Goal: Information Seeking & Learning: Learn about a topic

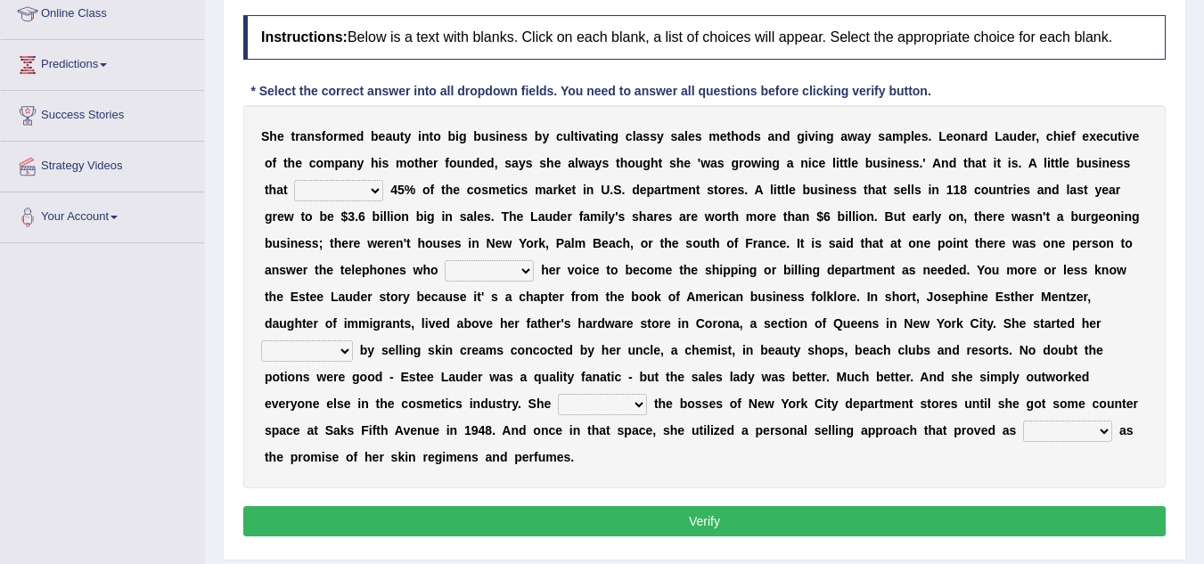
scroll to position [243, 0]
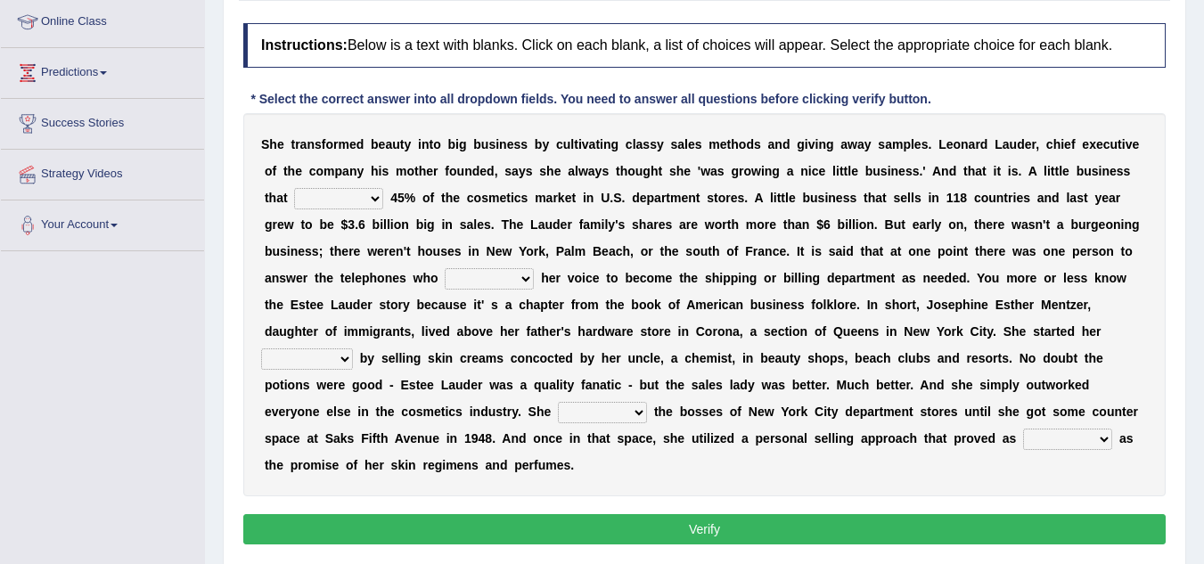
click at [355, 207] on select "has controls makes maintains" at bounding box center [338, 198] width 89 height 21
select select "controls"
click at [294, 188] on select "has controls makes maintains" at bounding box center [338, 198] width 89 height 21
click at [489, 283] on select "switched changed raised used" at bounding box center [489, 278] width 89 height 21
select select "changed"
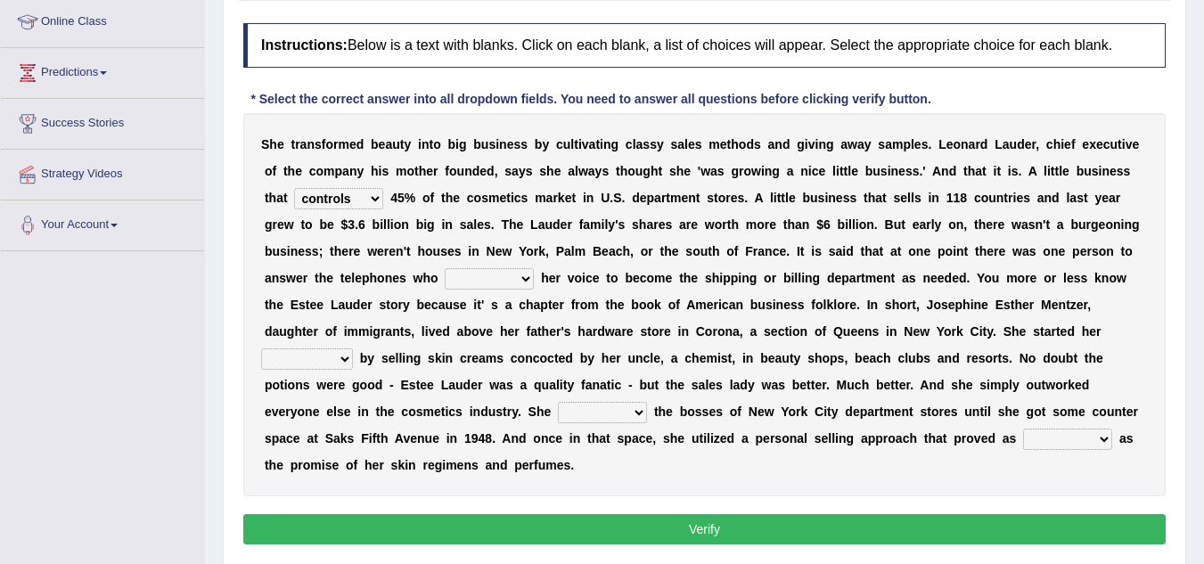
click at [445, 268] on select "switched changed raised used" at bounding box center [489, 278] width 89 height 21
click at [305, 362] on select "job institute companion enterprise" at bounding box center [307, 358] width 92 height 21
select select "enterprise"
click at [261, 348] on select "job institute companion enterprise" at bounding box center [307, 358] width 92 height 21
click at [607, 413] on select "stated bridged stalked heaved" at bounding box center [602, 412] width 89 height 21
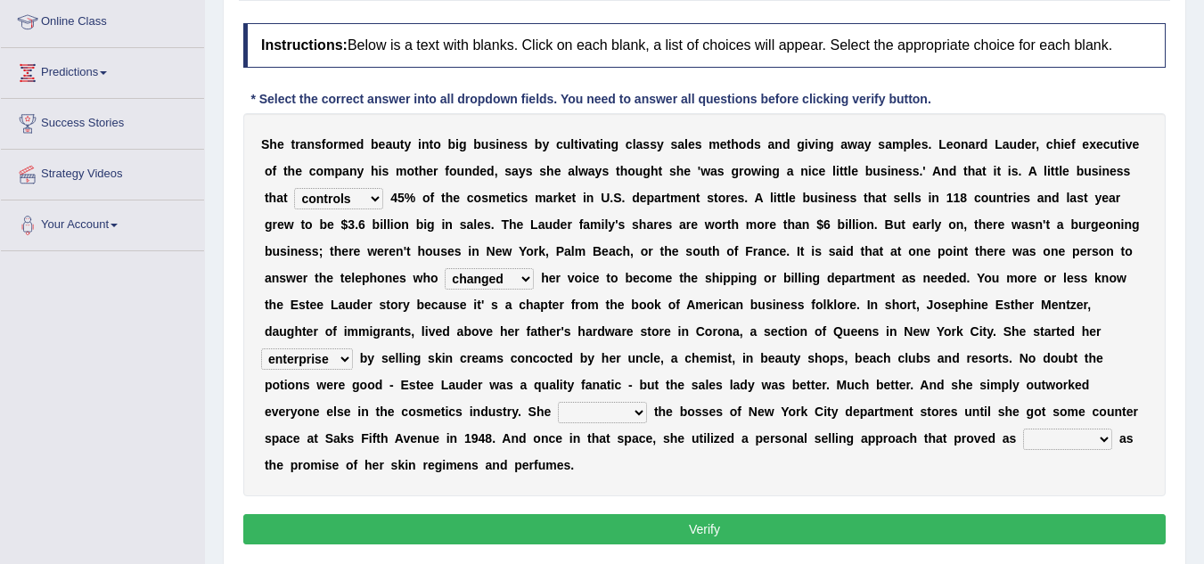
select select "stalked"
click at [558, 402] on select "stated bridged stalked heaved" at bounding box center [602, 412] width 89 height 21
click at [1056, 432] on select "potent ruthless potential expensive" at bounding box center [1067, 439] width 89 height 21
select select "potent"
click at [1023, 429] on select "potent ruthless potential expensive" at bounding box center [1067, 439] width 89 height 21
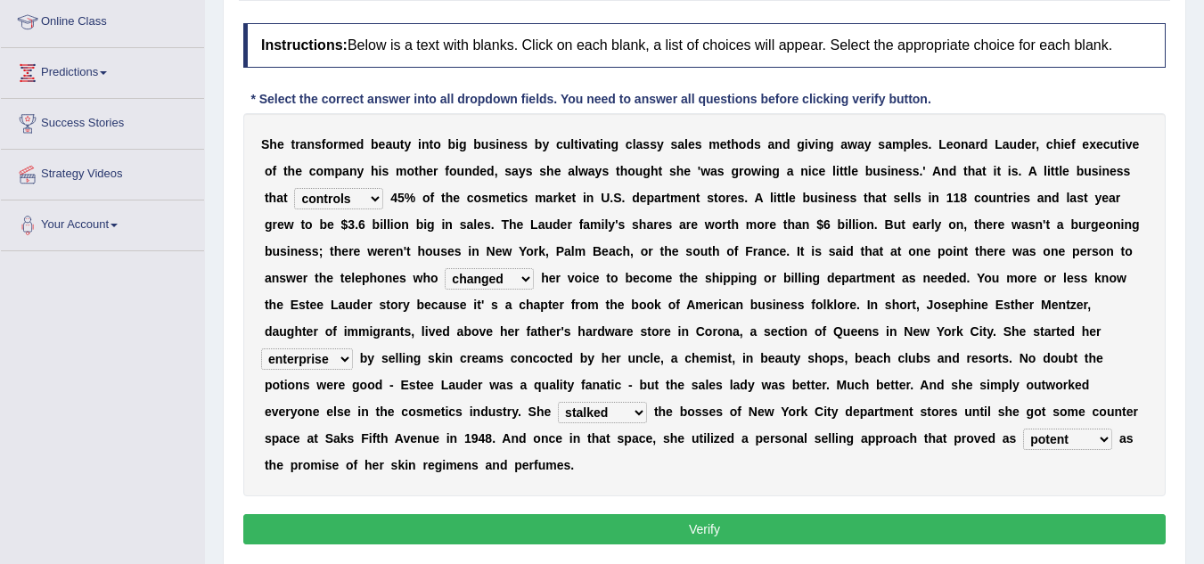
click at [1009, 521] on button "Verify" at bounding box center [704, 529] width 922 height 30
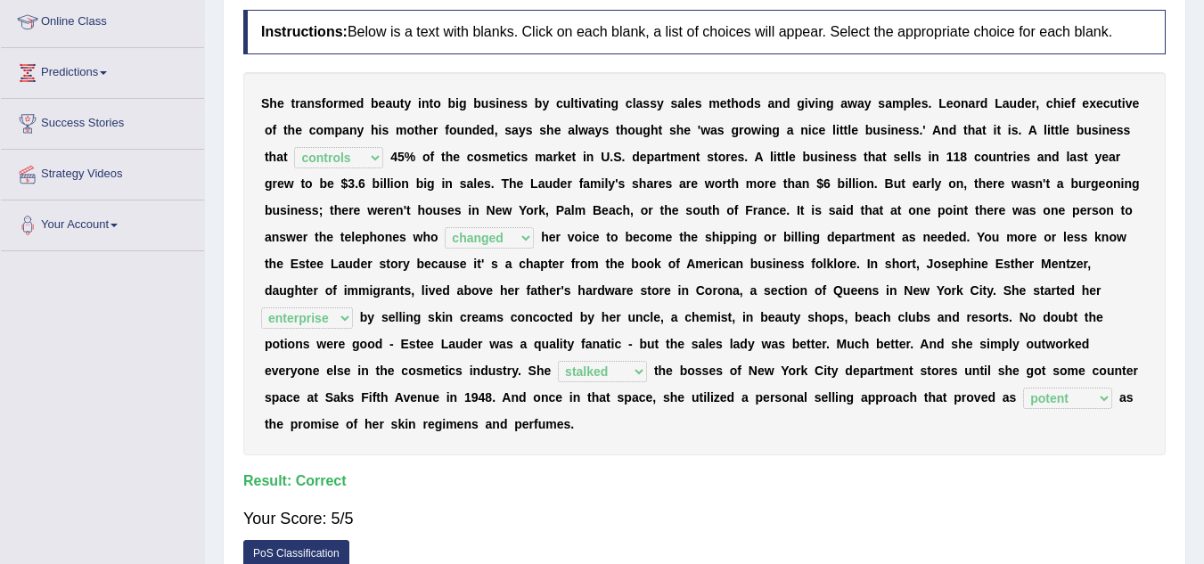
scroll to position [0, 0]
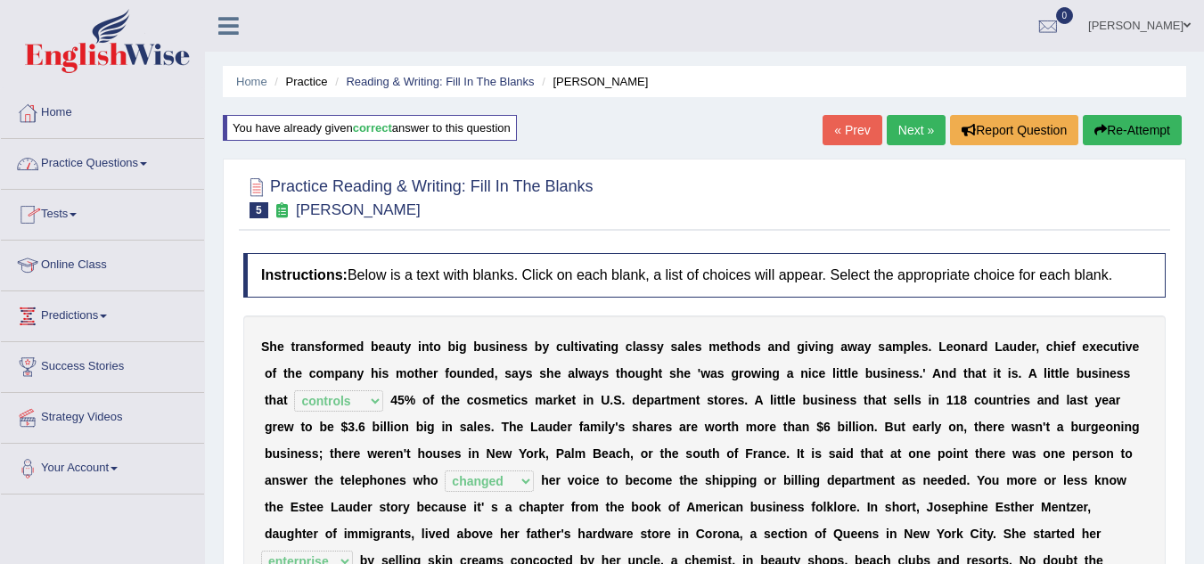
click at [110, 158] on link "Practice Questions" at bounding box center [102, 161] width 203 height 45
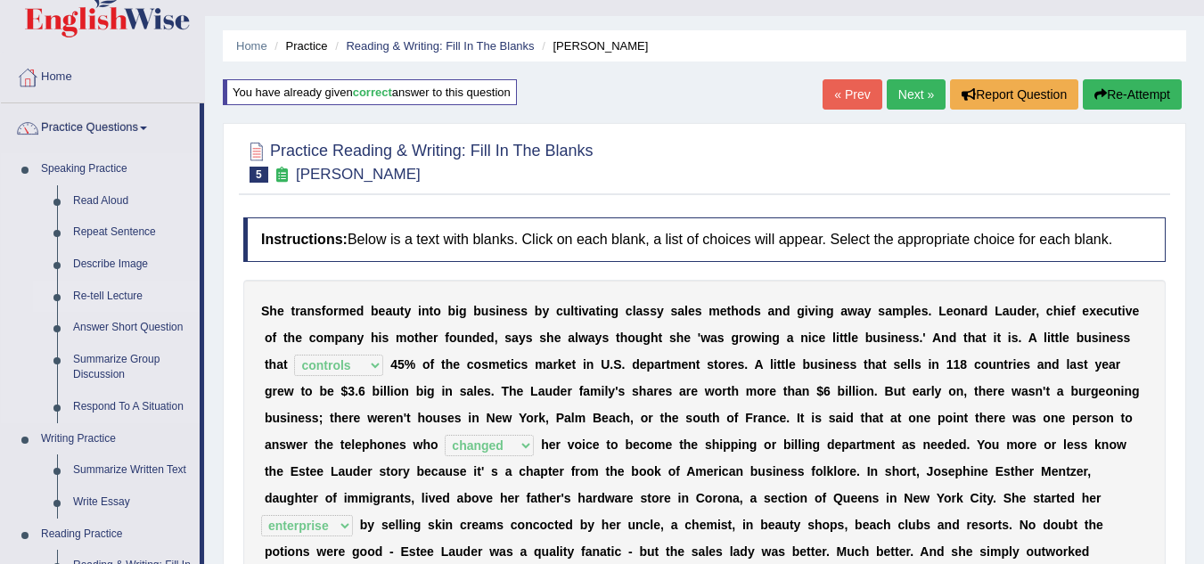
scroll to position [35, 0]
click at [118, 196] on link "Read Aloud" at bounding box center [132, 202] width 135 height 32
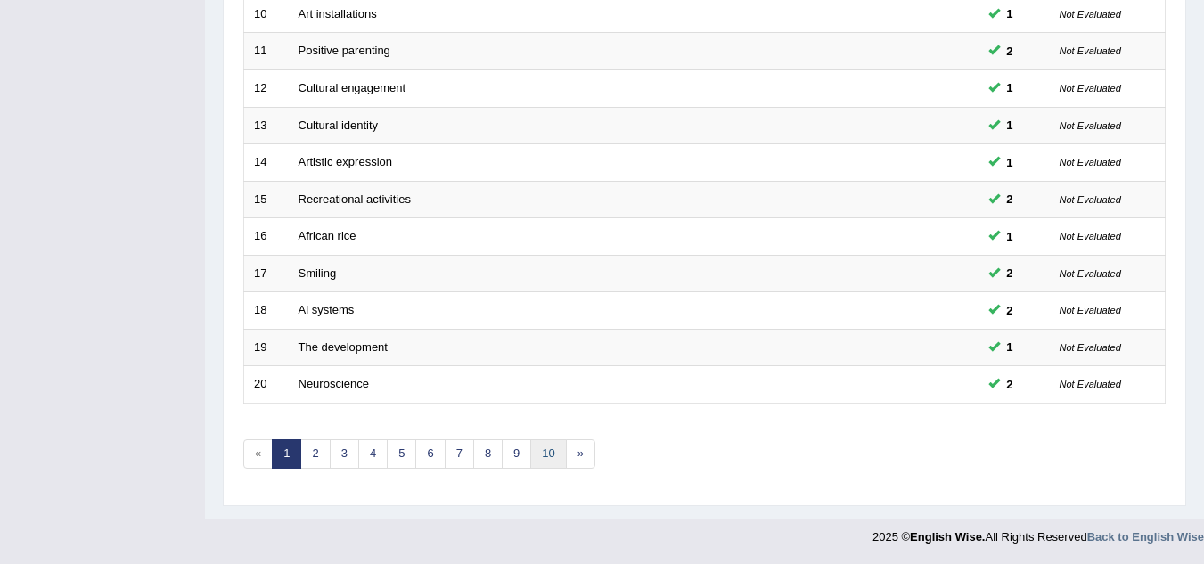
click at [551, 460] on link "10" at bounding box center [548, 453] width 36 height 29
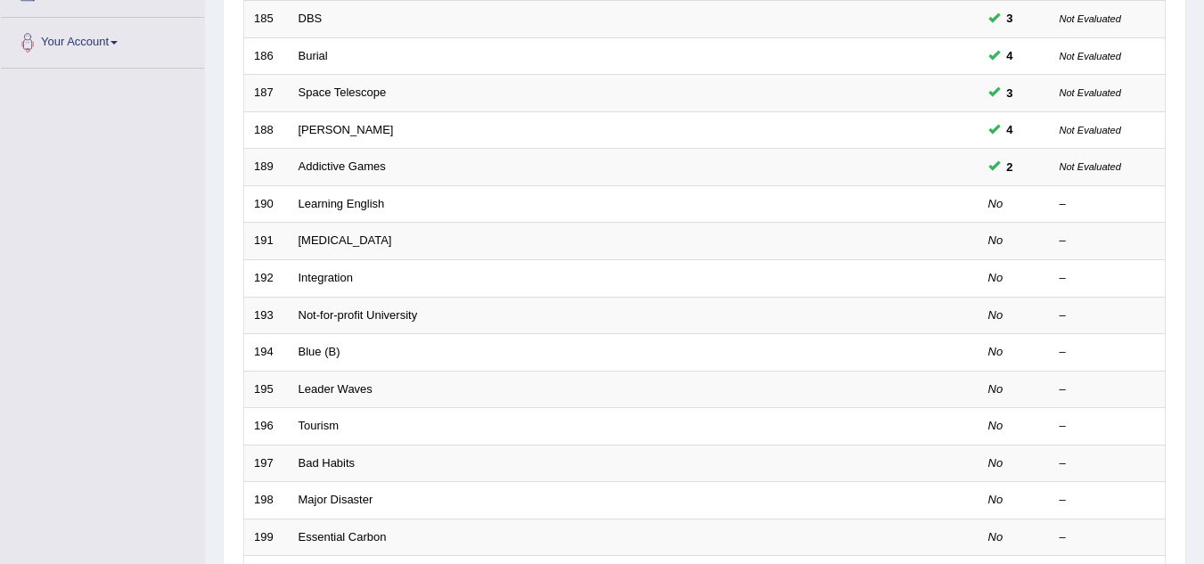
scroll to position [423, 0]
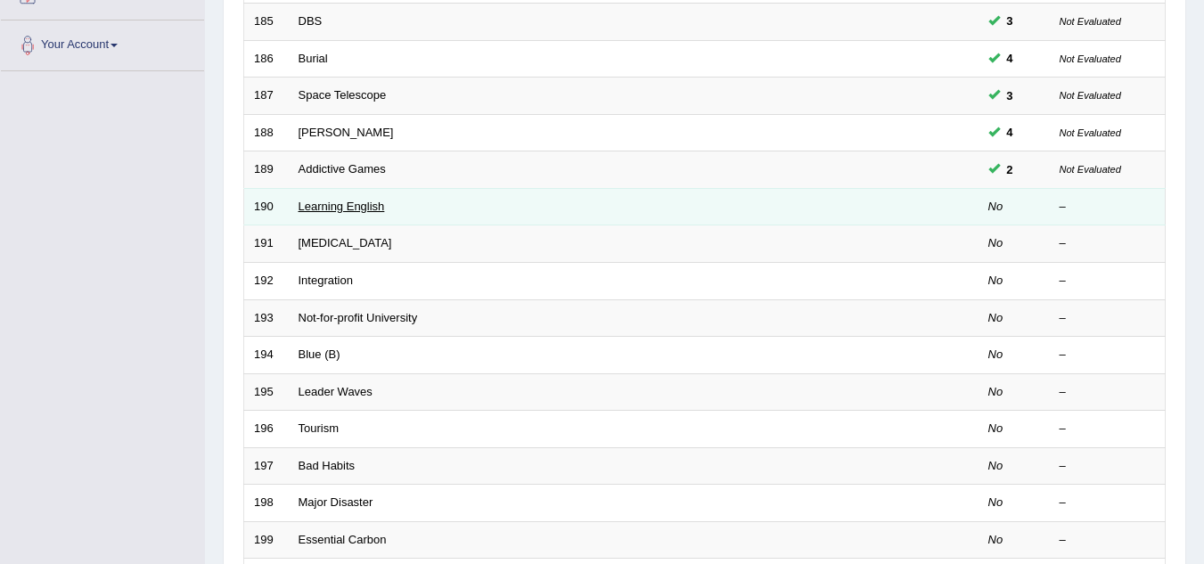
click at [348, 201] on link "Learning English" at bounding box center [342, 206] width 86 height 13
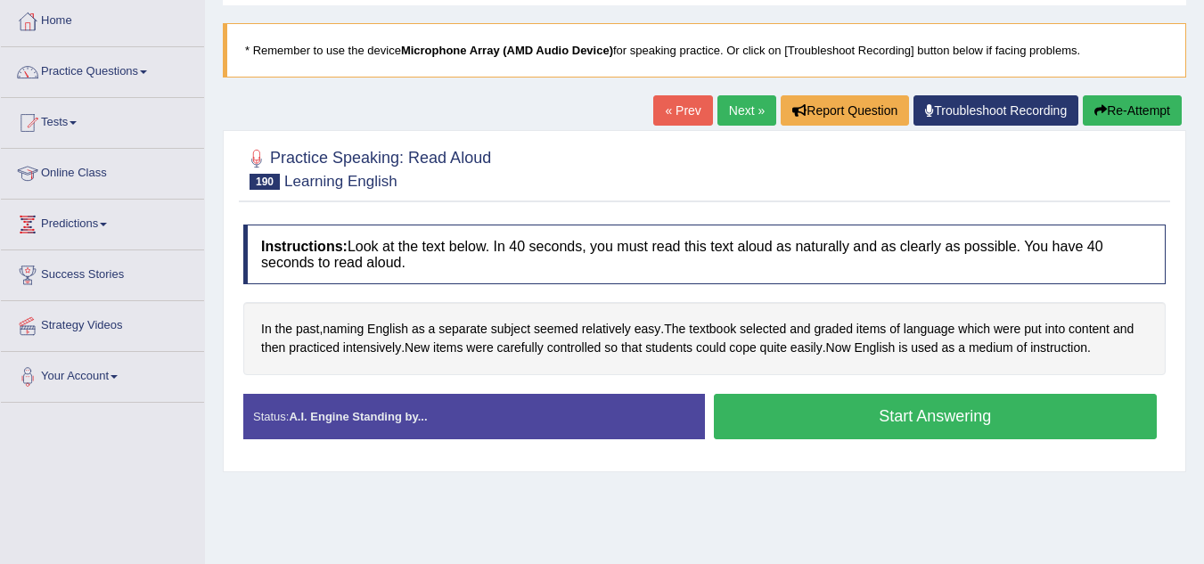
click at [806, 408] on button "Start Answering" at bounding box center [936, 416] width 444 height 45
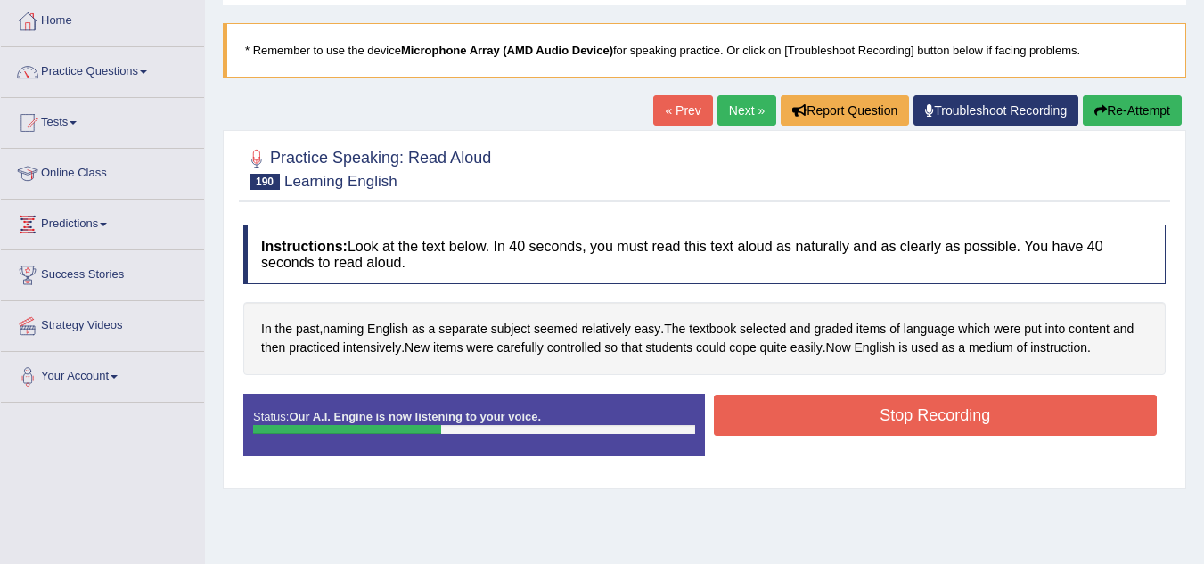
click at [806, 408] on button "Stop Recording" at bounding box center [936, 415] width 444 height 41
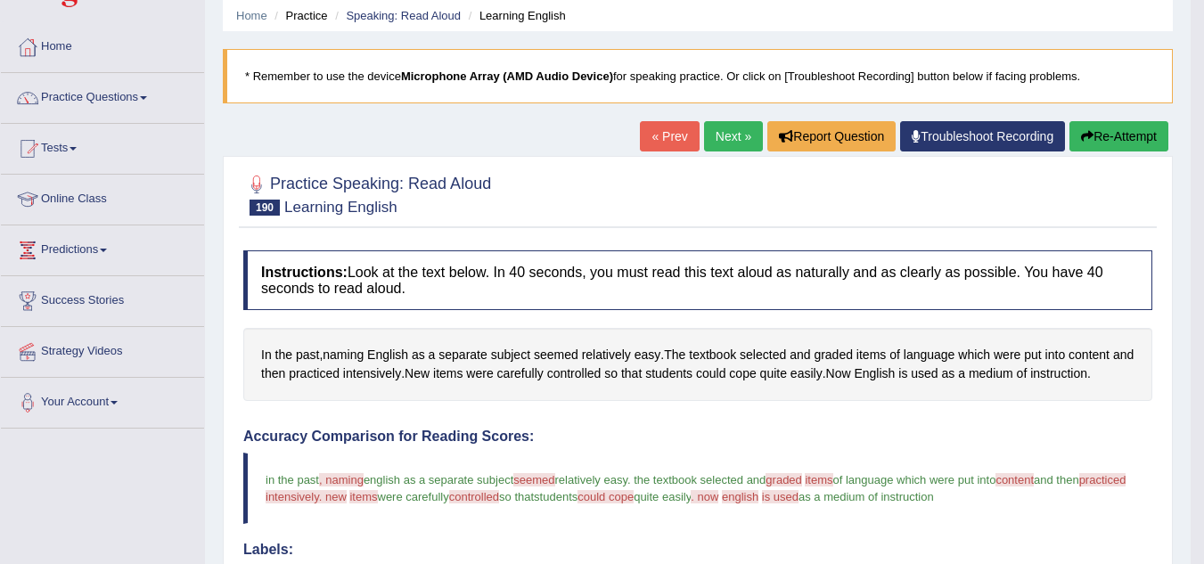
scroll to position [61, 0]
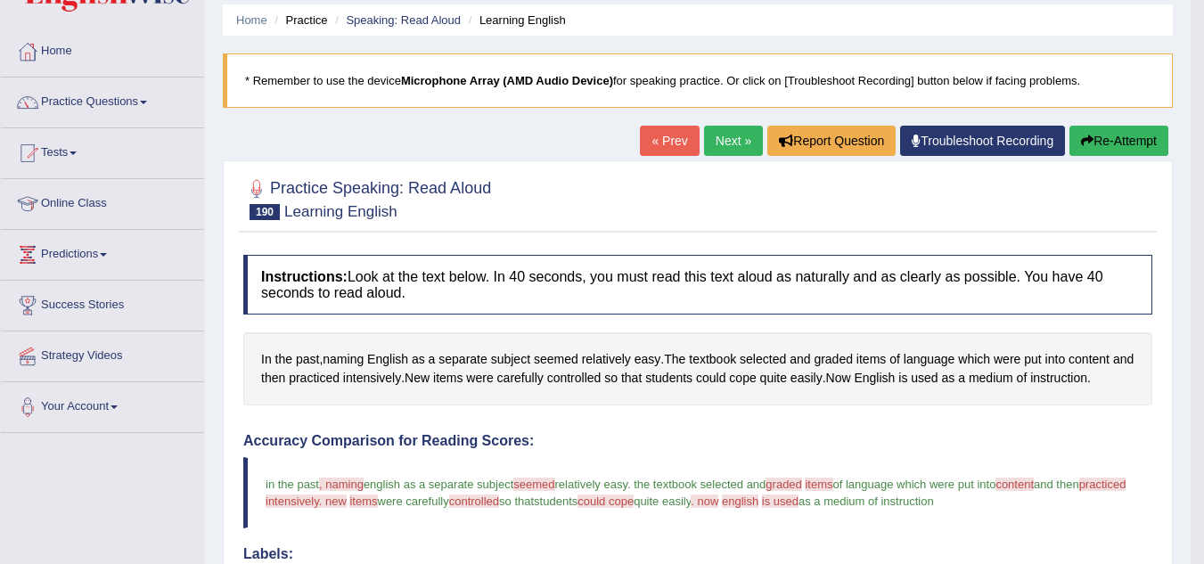
click at [1109, 139] on button "Re-Attempt" at bounding box center [1118, 141] width 99 height 30
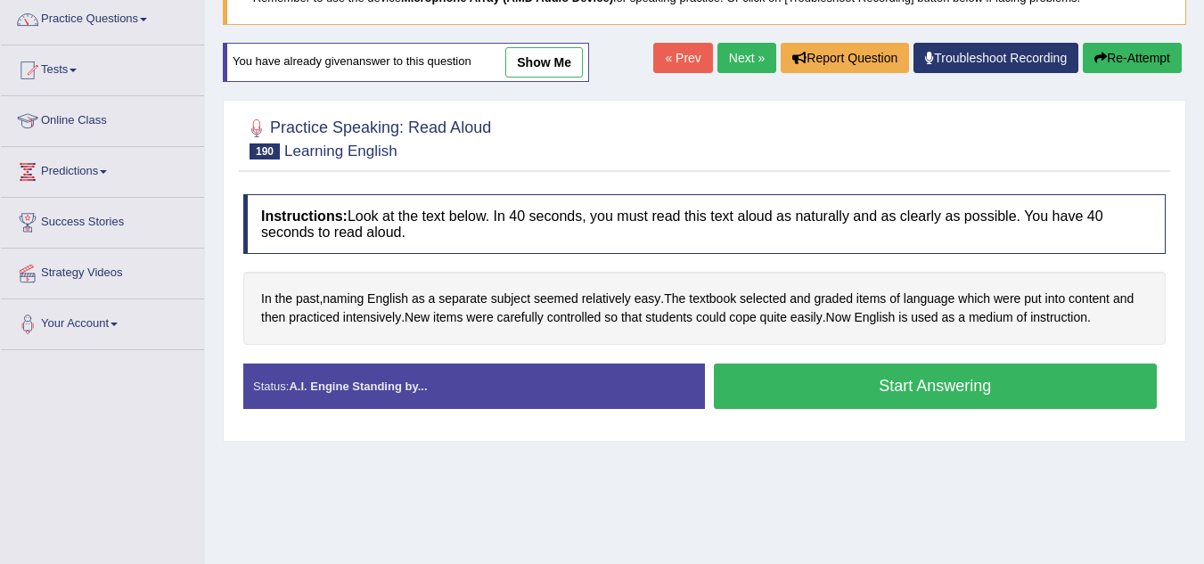
scroll to position [144, 0]
click at [915, 393] on button "Start Answering" at bounding box center [936, 386] width 444 height 45
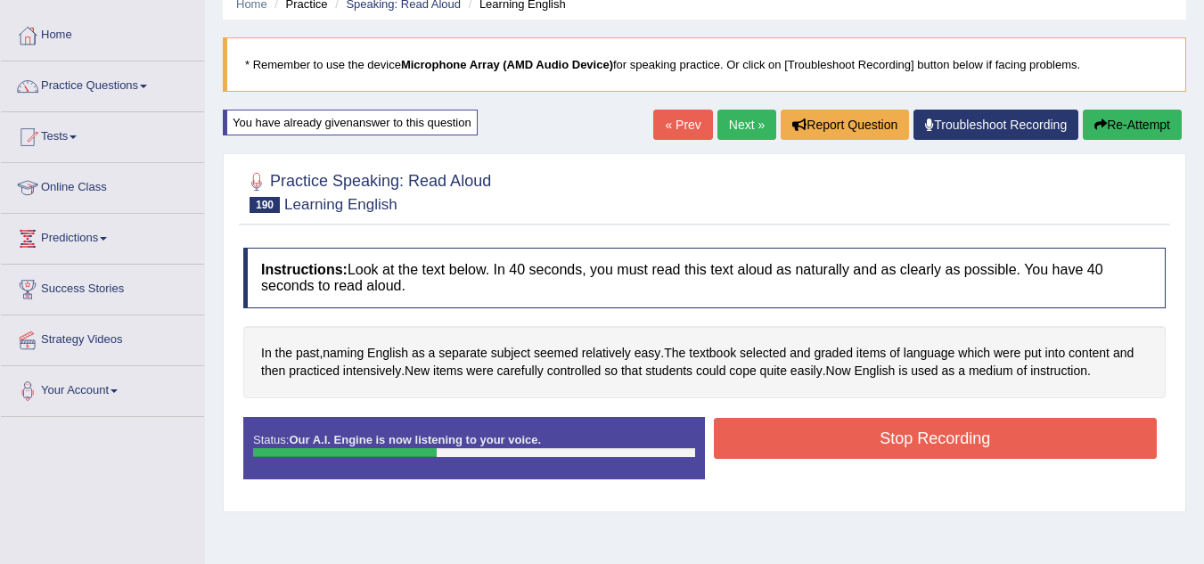
scroll to position [77, 0]
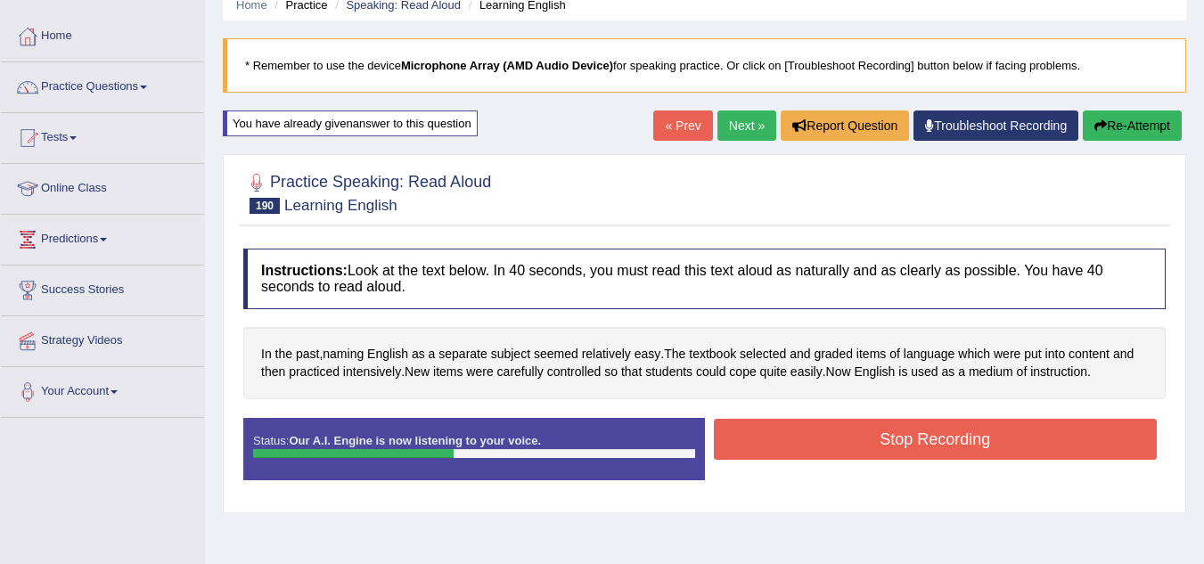
click at [1096, 124] on icon "button" at bounding box center [1100, 125] width 12 height 12
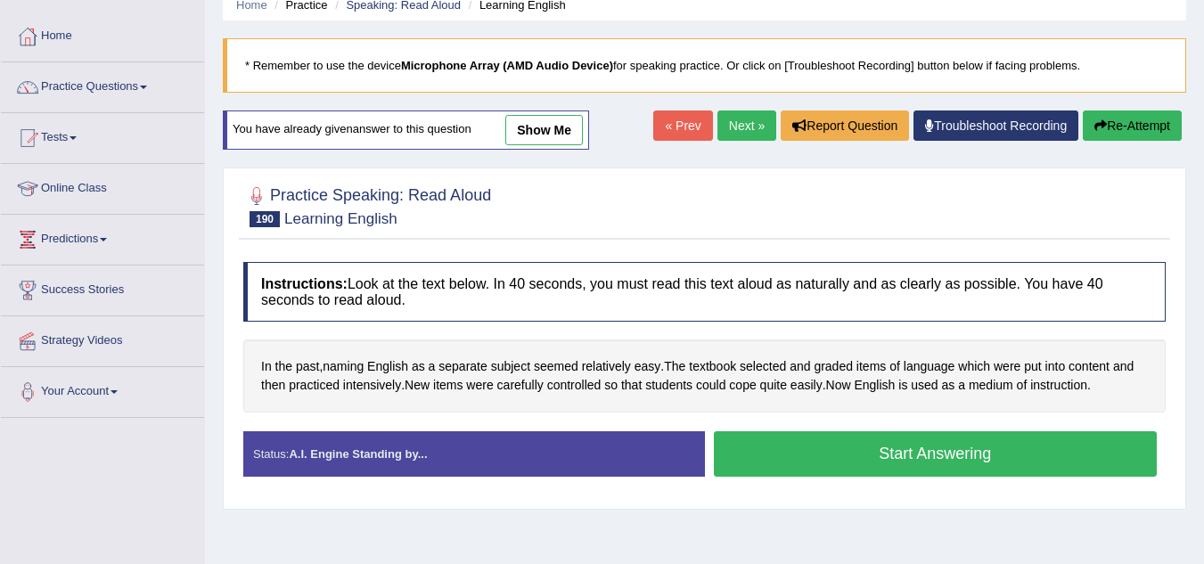
click at [868, 441] on button "Start Answering" at bounding box center [936, 453] width 444 height 45
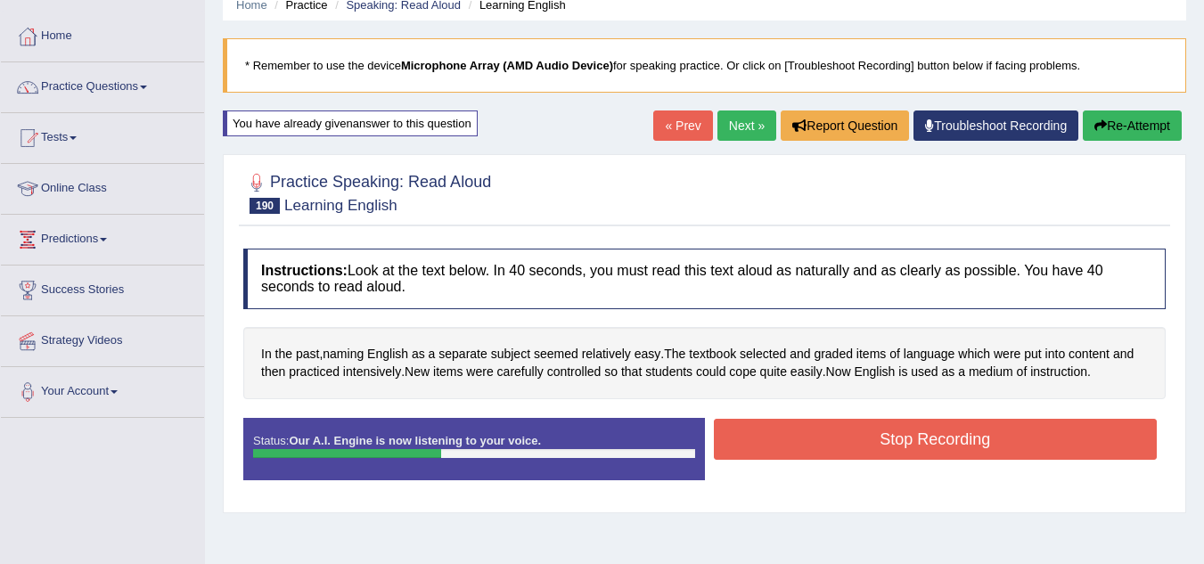
click at [868, 441] on button "Stop Recording" at bounding box center [936, 439] width 444 height 41
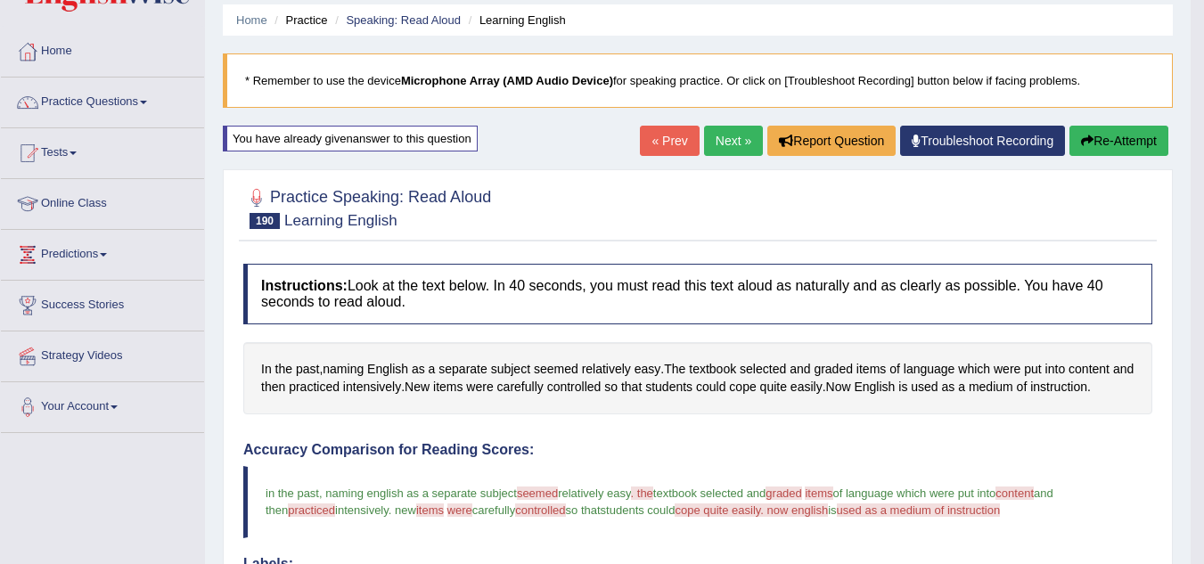
scroll to position [64, 0]
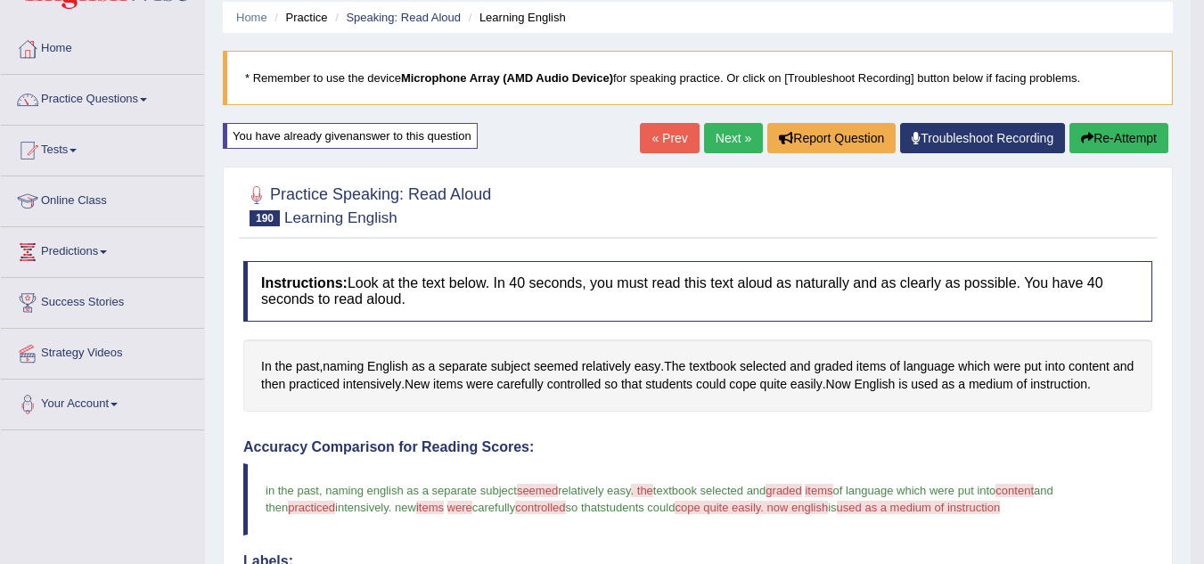
click at [1097, 133] on button "Re-Attempt" at bounding box center [1118, 138] width 99 height 30
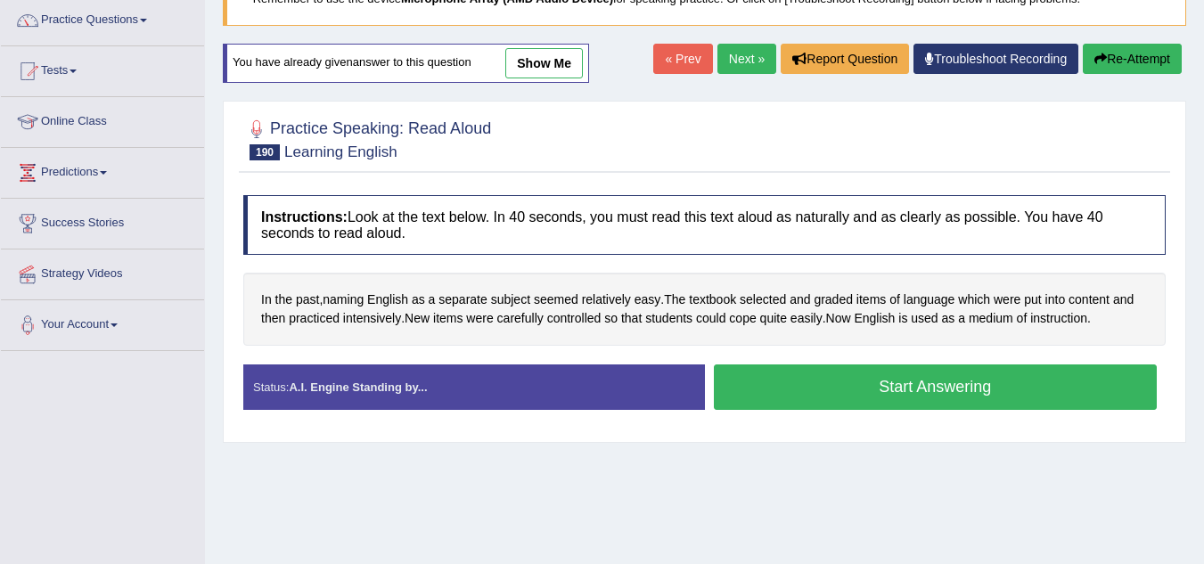
click at [922, 389] on button "Start Answering" at bounding box center [936, 386] width 444 height 45
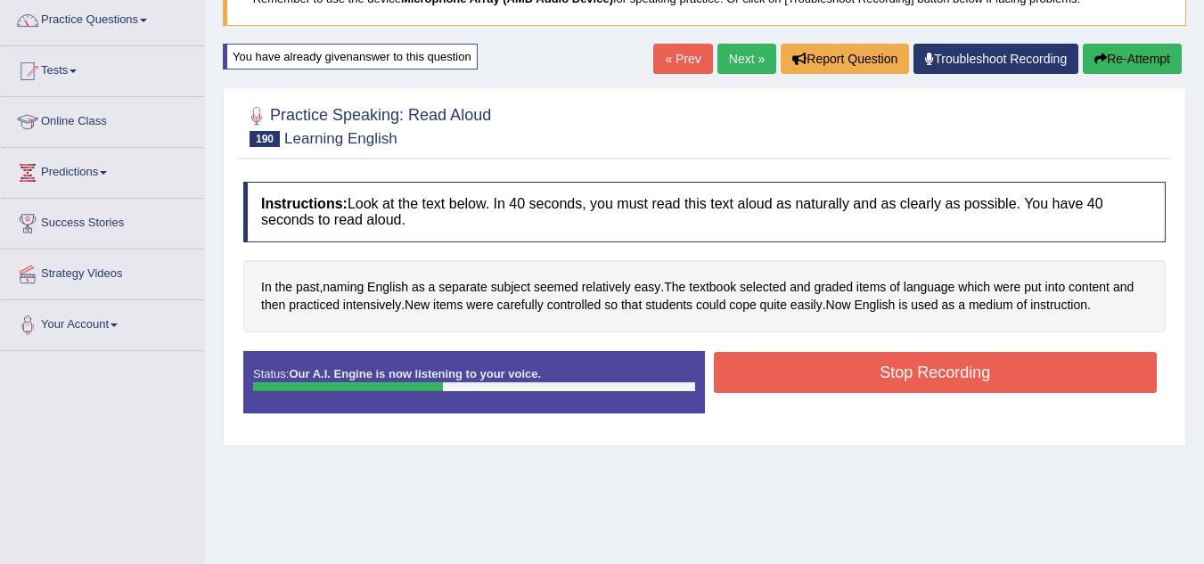
click at [927, 371] on button "Stop Recording" at bounding box center [936, 372] width 444 height 41
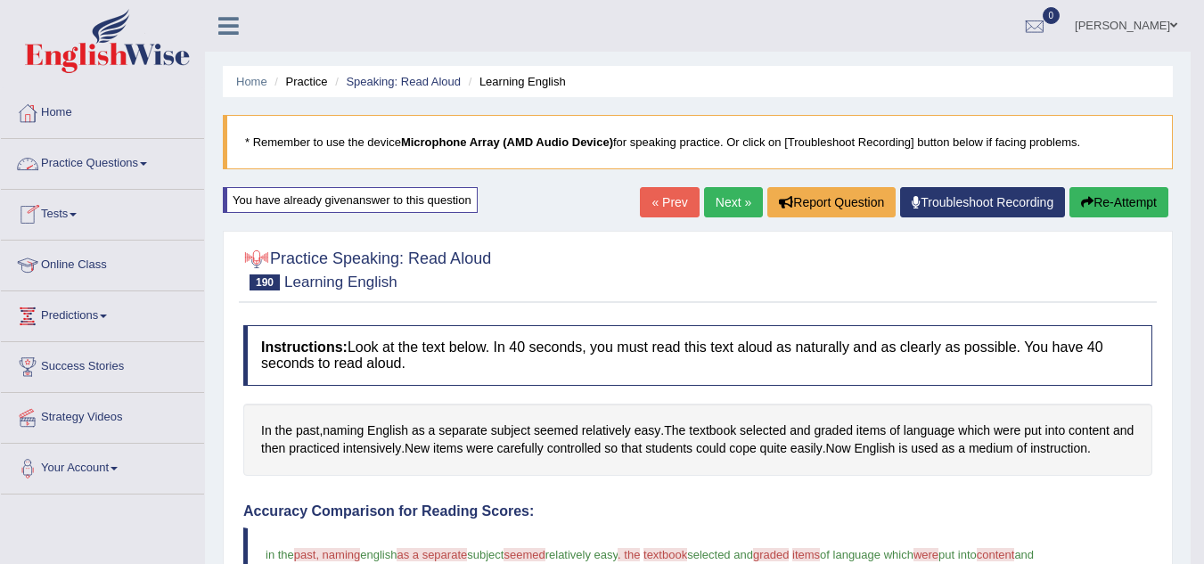
click at [113, 160] on link "Practice Questions" at bounding box center [102, 161] width 203 height 45
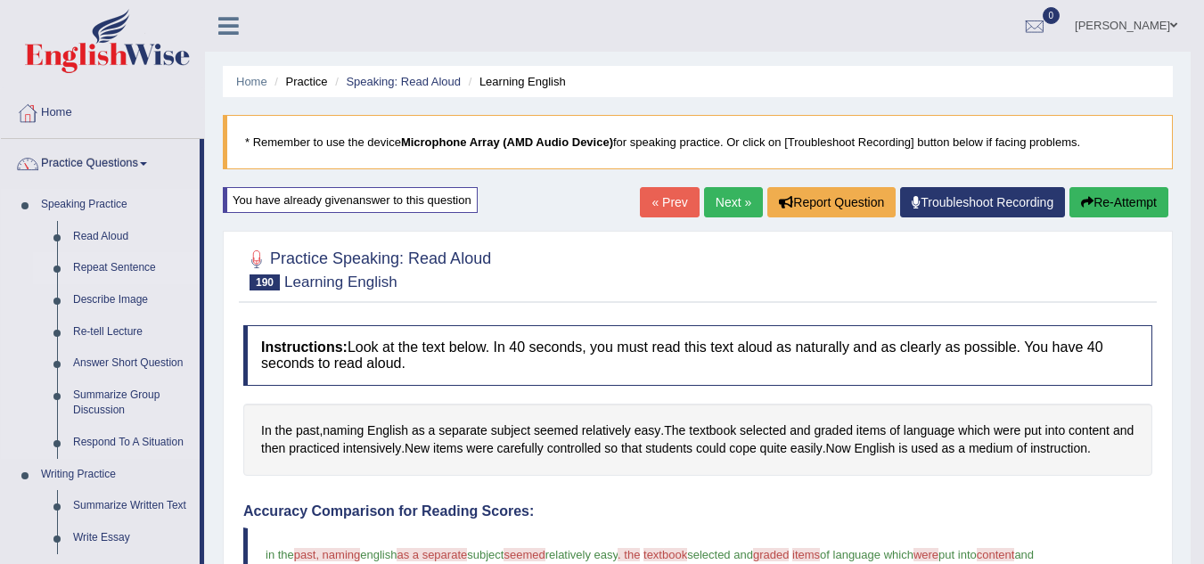
click at [114, 265] on link "Repeat Sentence" at bounding box center [132, 268] width 135 height 32
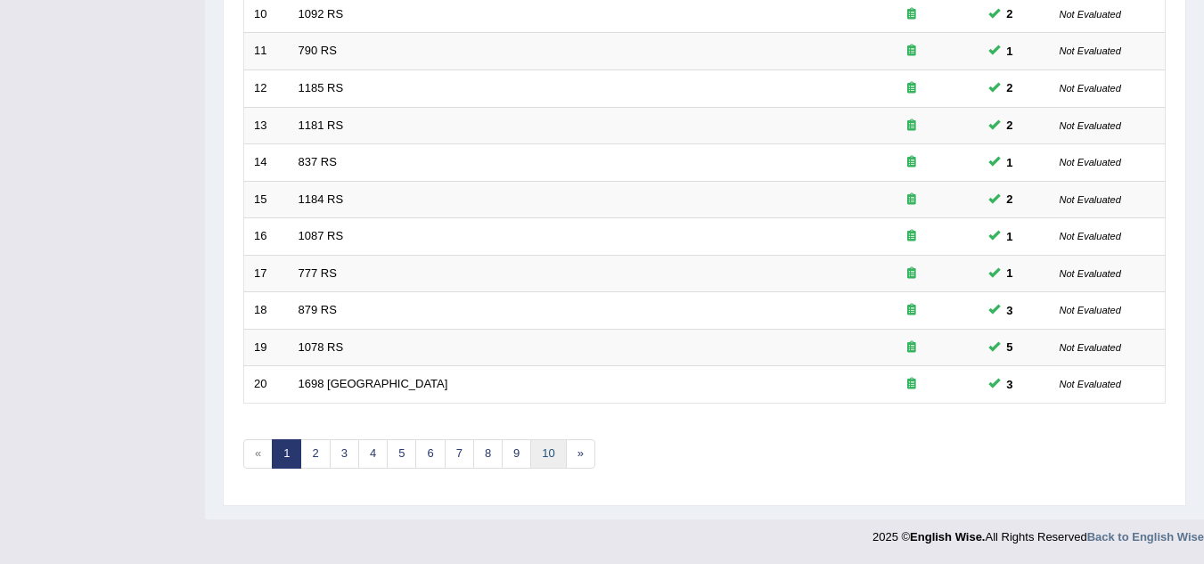
click at [560, 462] on link "10" at bounding box center [548, 453] width 36 height 29
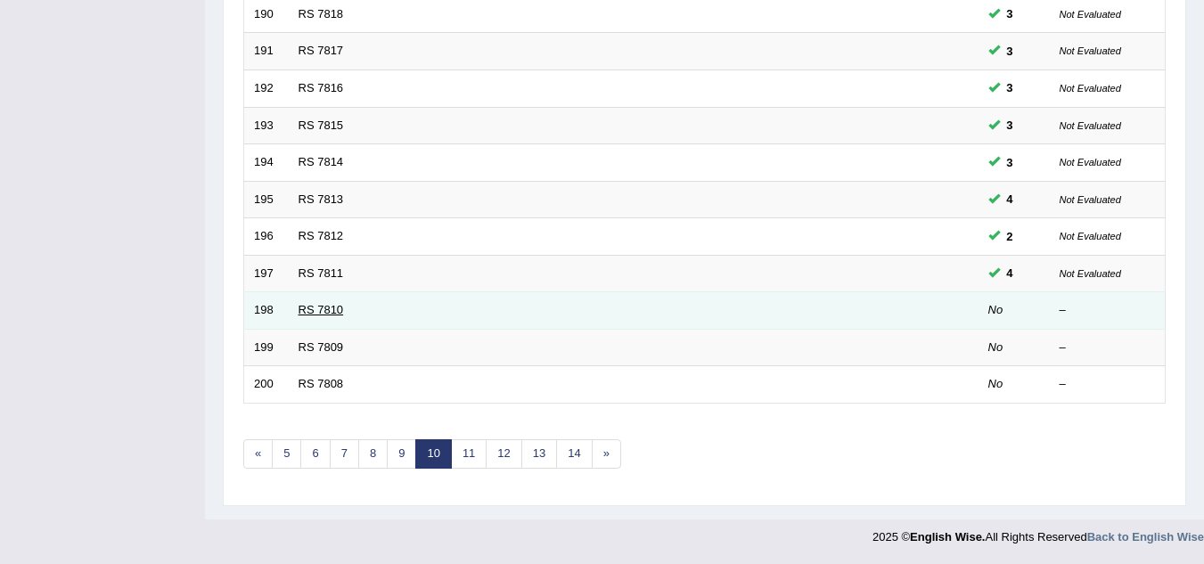
click at [323, 313] on link "RS 7810" at bounding box center [321, 309] width 45 height 13
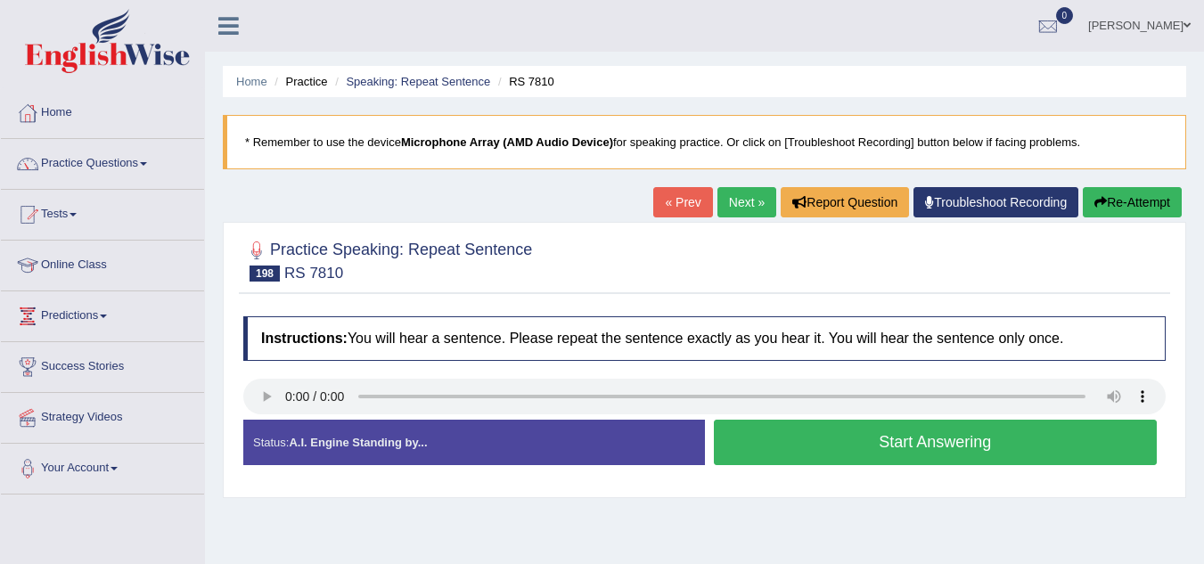
click at [789, 449] on button "Start Answering" at bounding box center [936, 442] width 444 height 45
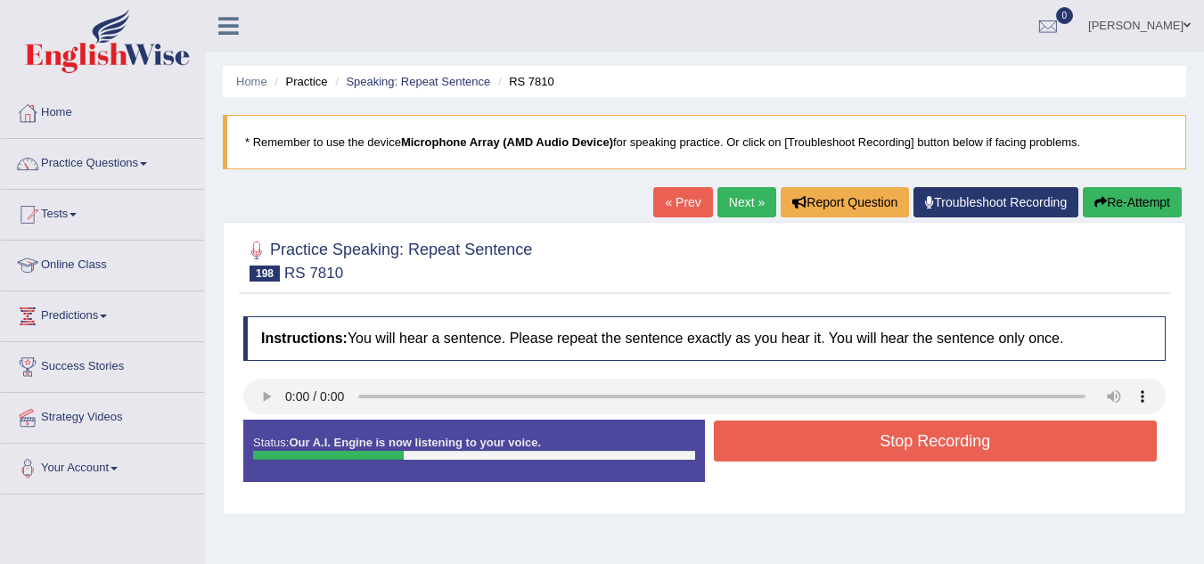
click at [789, 449] on button "Stop Recording" at bounding box center [936, 441] width 444 height 41
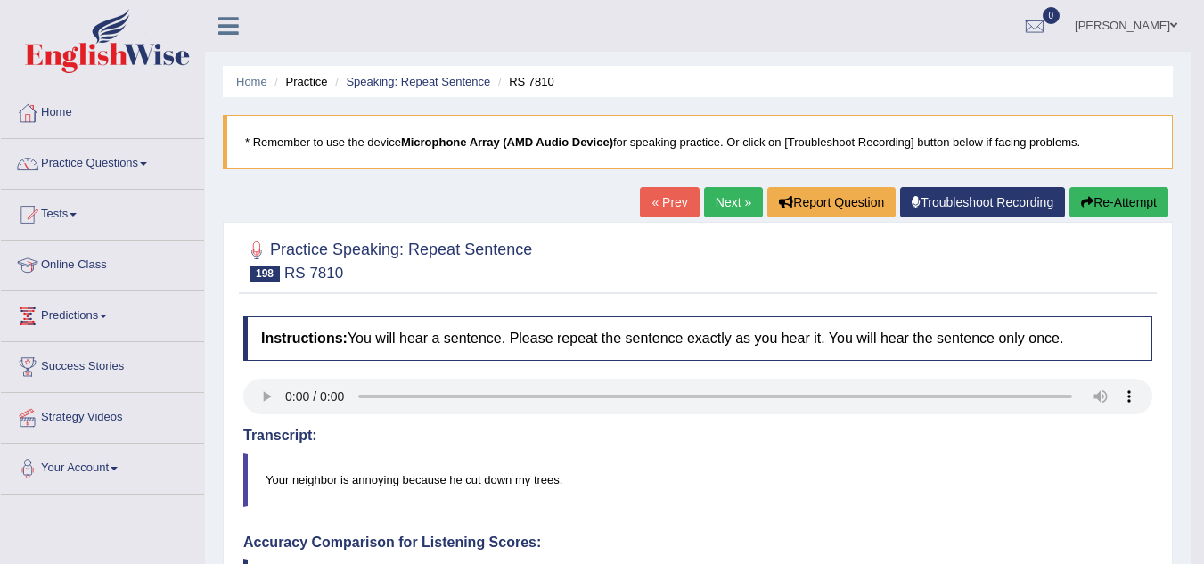
click at [1105, 210] on button "Re-Attempt" at bounding box center [1118, 202] width 99 height 30
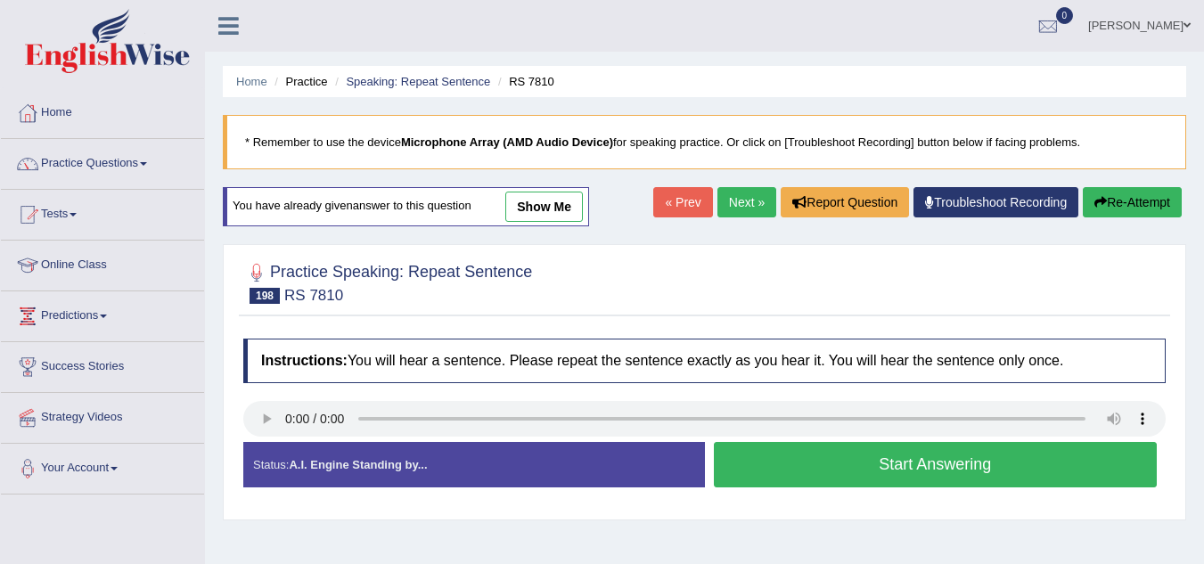
click at [938, 457] on button "Start Answering" at bounding box center [936, 464] width 444 height 45
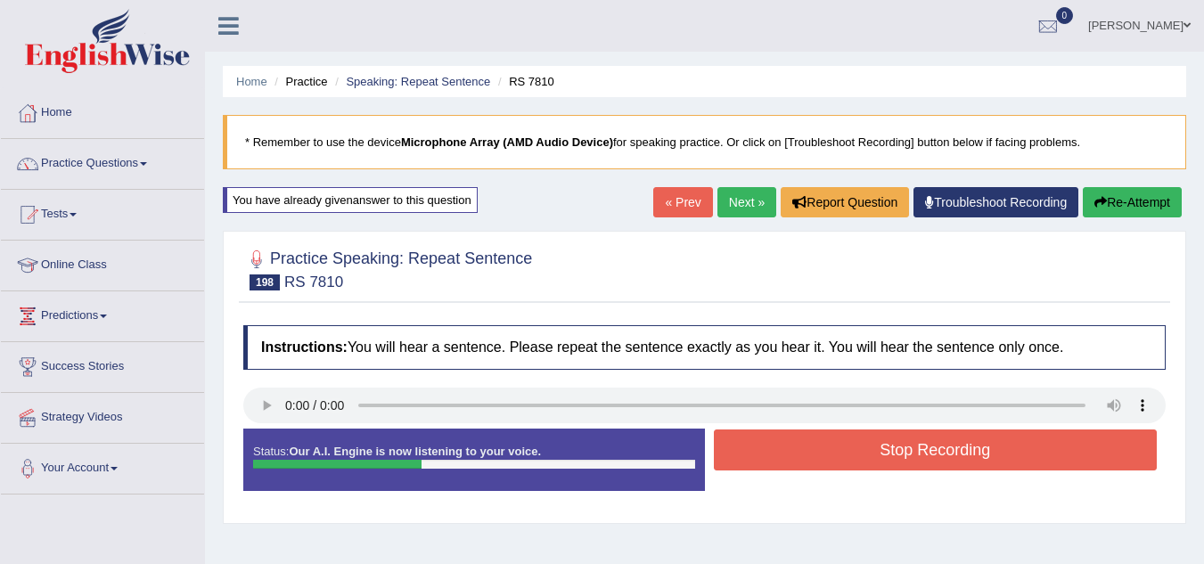
click at [938, 457] on button "Stop Recording" at bounding box center [936, 450] width 444 height 41
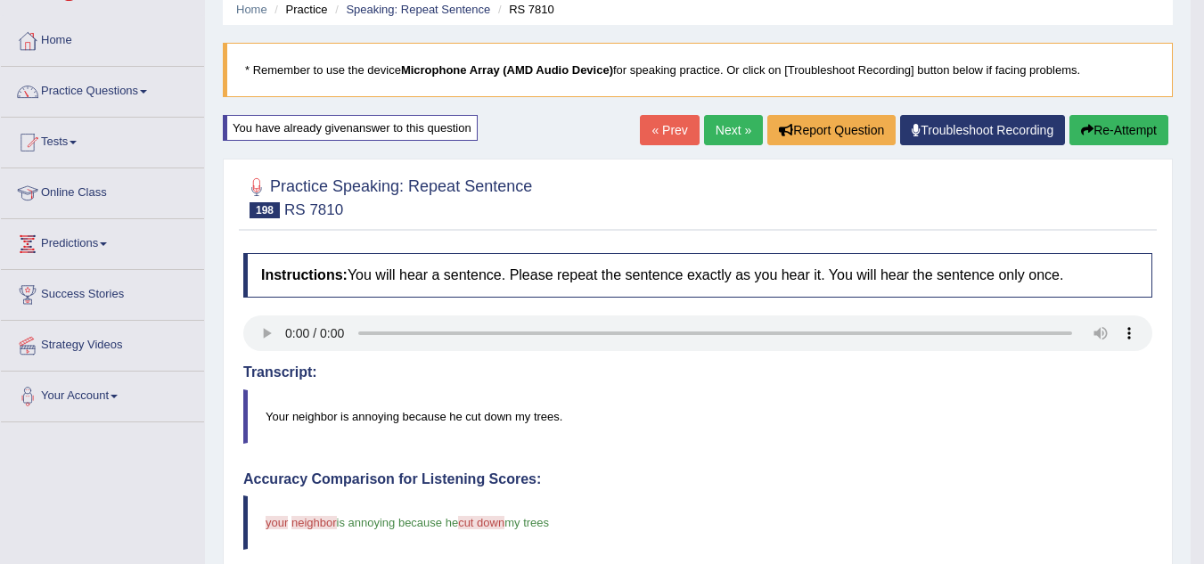
scroll to position [61, 0]
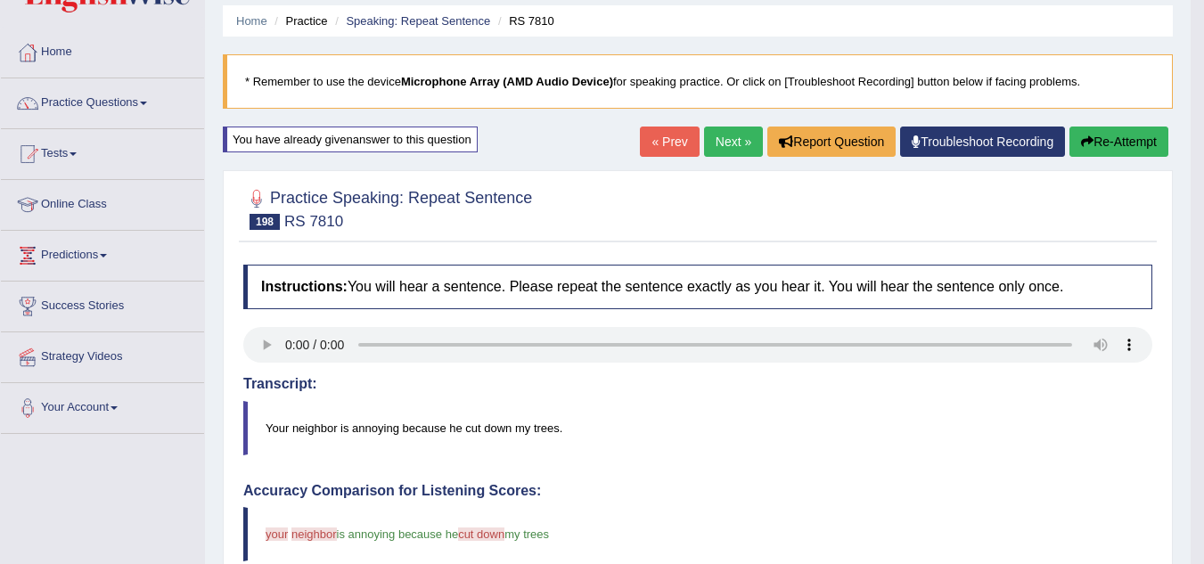
click at [1117, 144] on button "Re-Attempt" at bounding box center [1118, 142] width 99 height 30
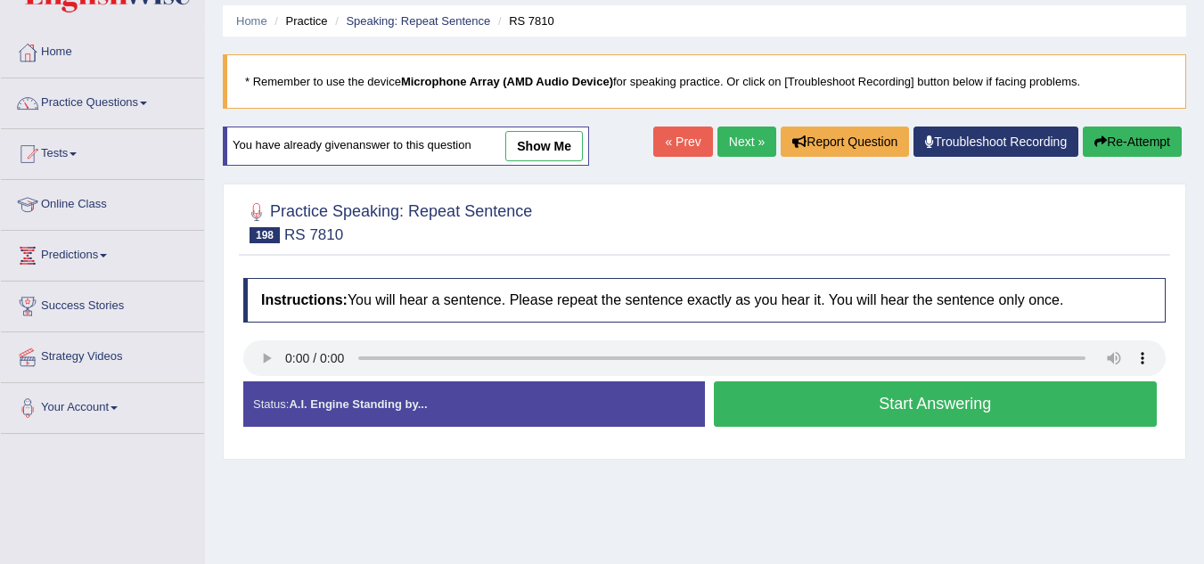
click at [986, 402] on button "Start Answering" at bounding box center [936, 403] width 444 height 45
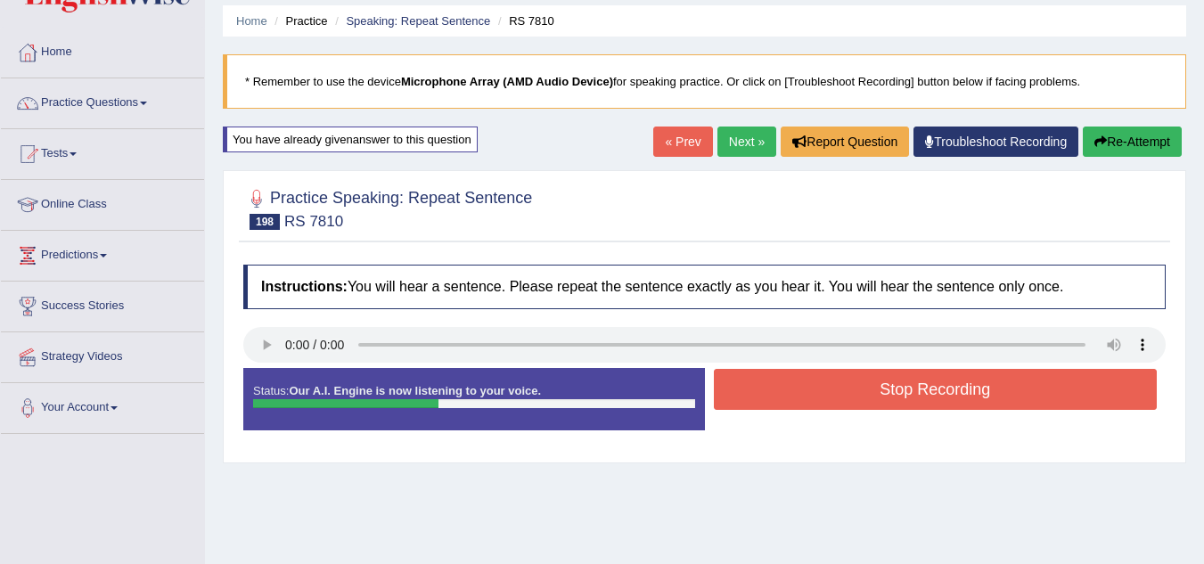
click at [986, 402] on button "Stop Recording" at bounding box center [936, 389] width 444 height 41
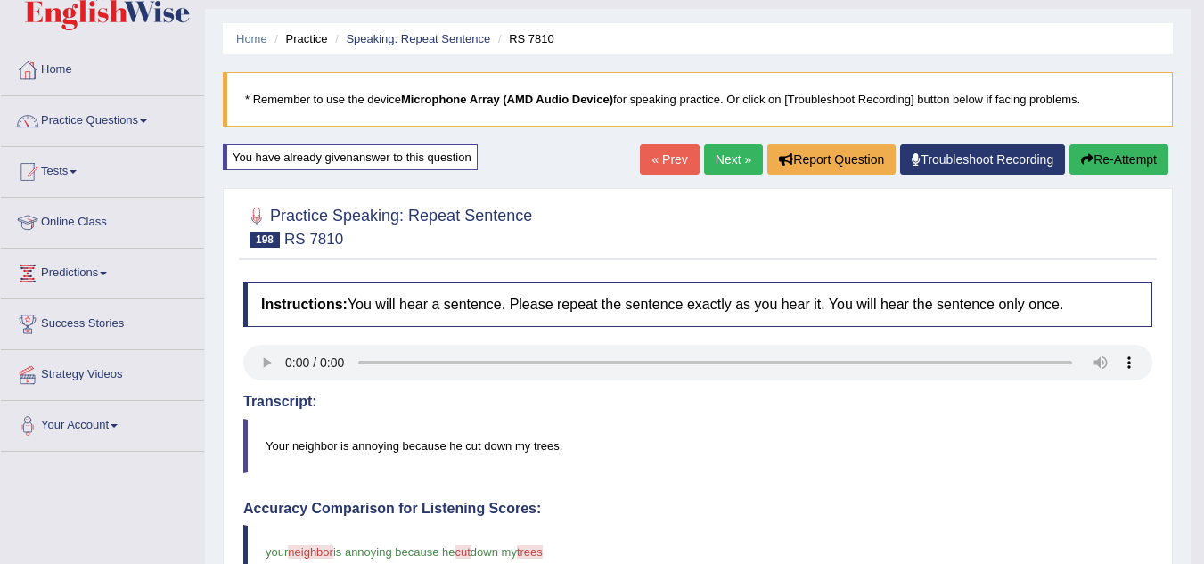
scroll to position [29, 0]
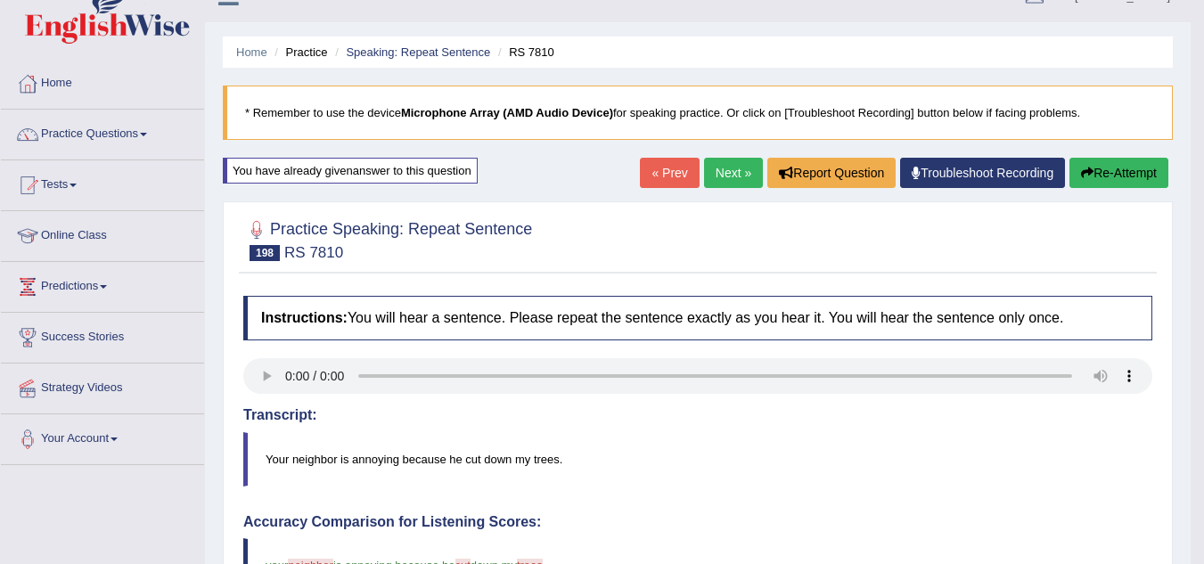
click at [724, 175] on link "Next »" at bounding box center [733, 173] width 59 height 30
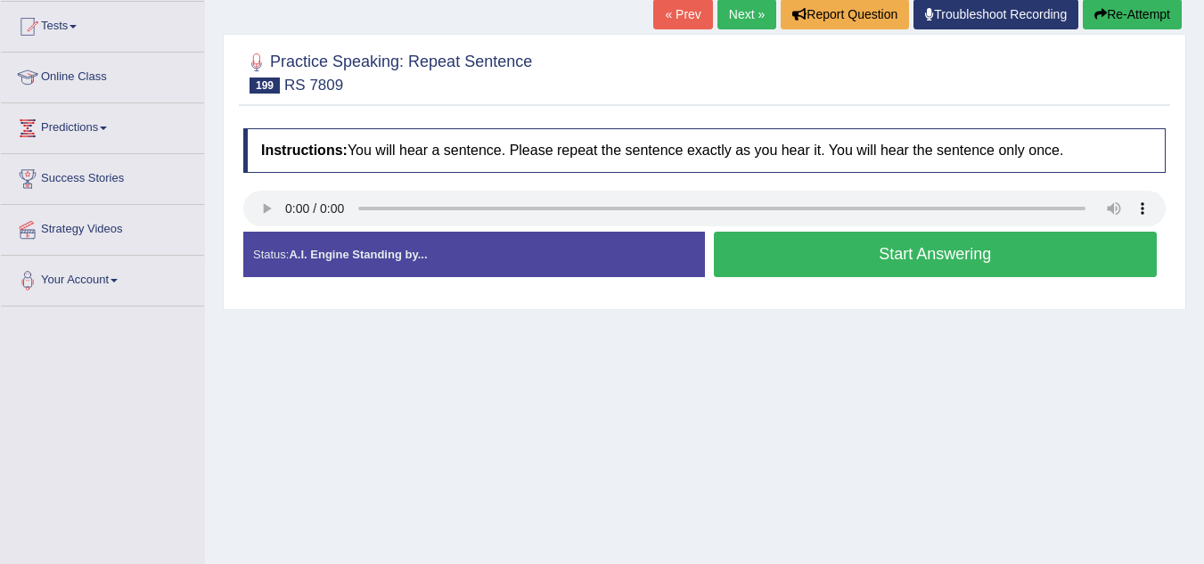
click at [762, 263] on button "Start Answering" at bounding box center [936, 254] width 444 height 45
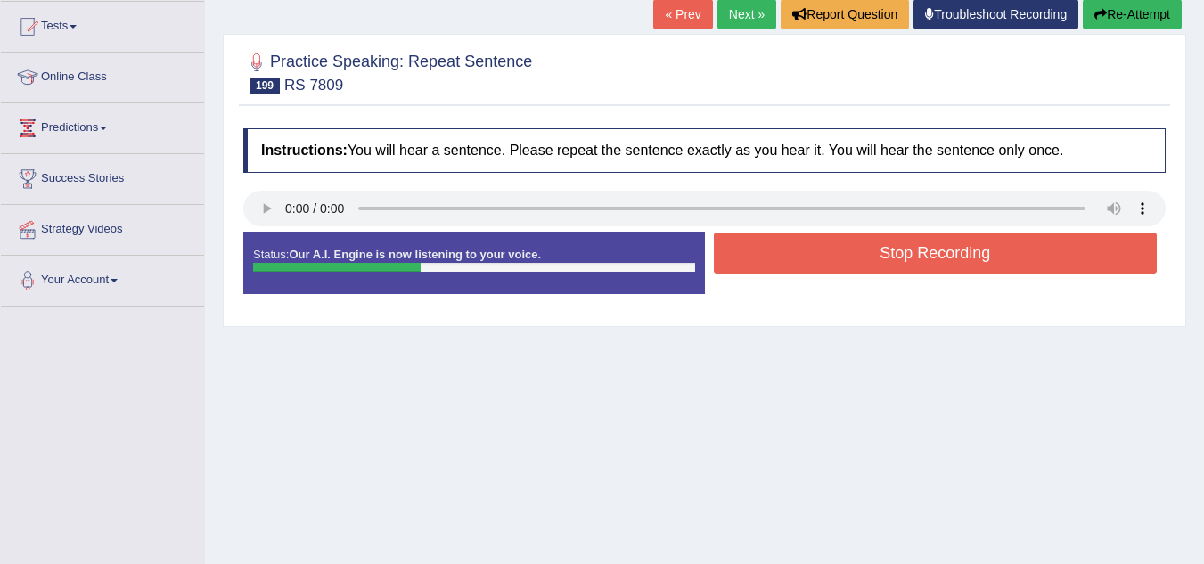
click at [762, 263] on button "Stop Recording" at bounding box center [936, 253] width 444 height 41
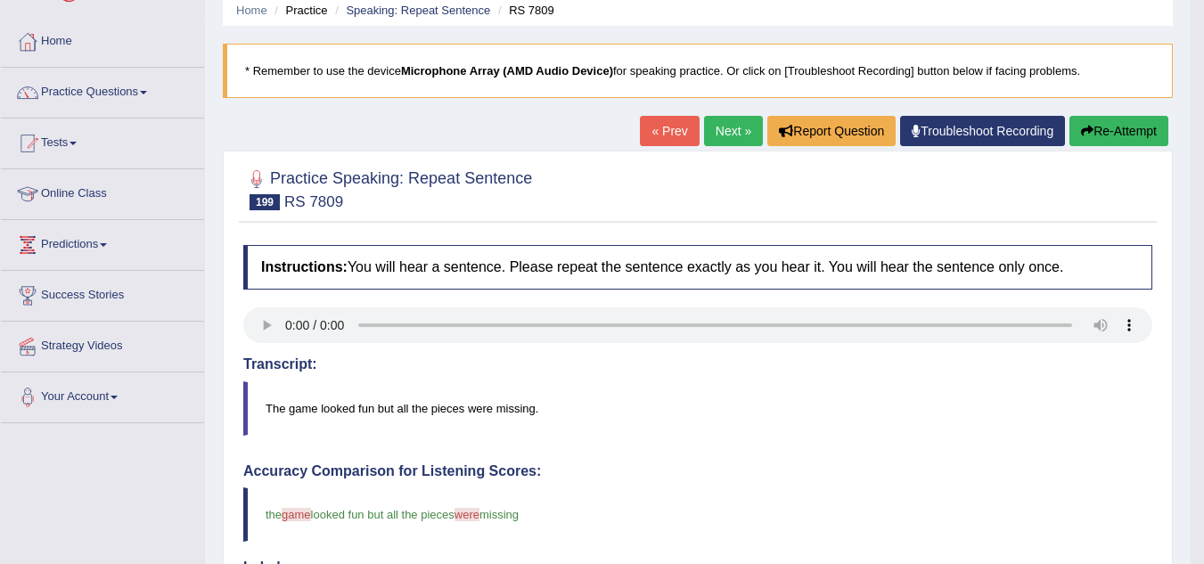
scroll to position [65, 0]
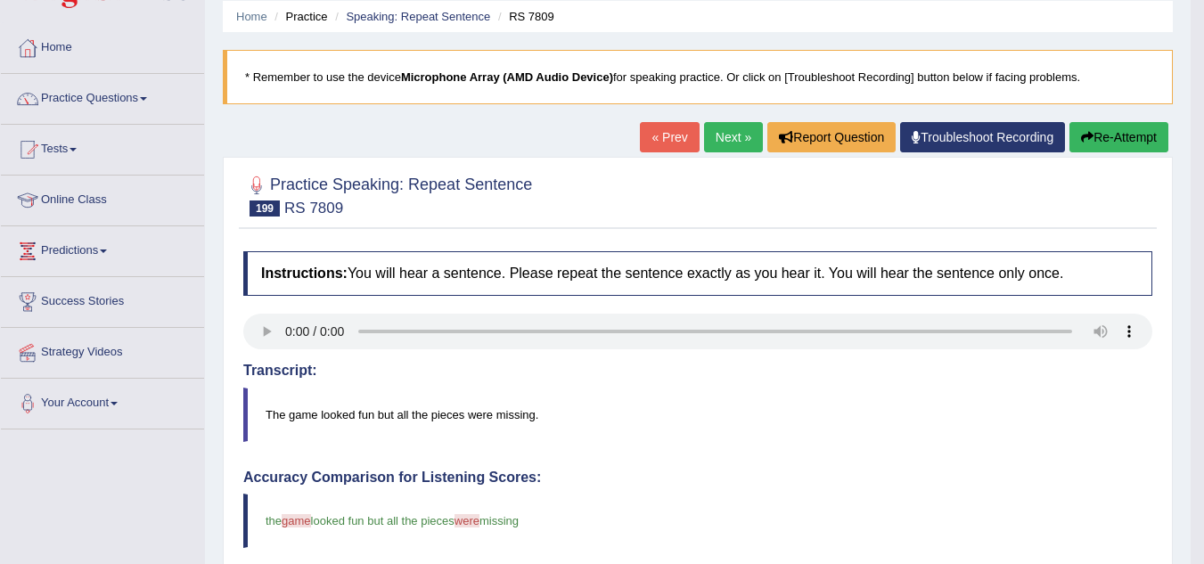
click at [1090, 148] on button "Re-Attempt" at bounding box center [1118, 137] width 99 height 30
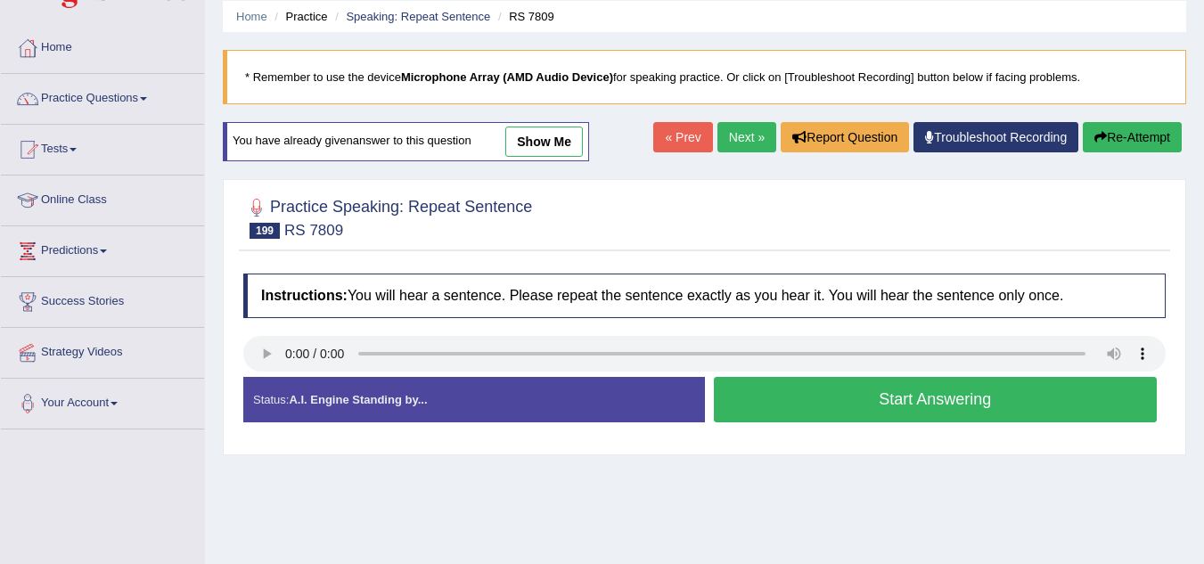
click at [978, 398] on button "Start Answering" at bounding box center [936, 399] width 444 height 45
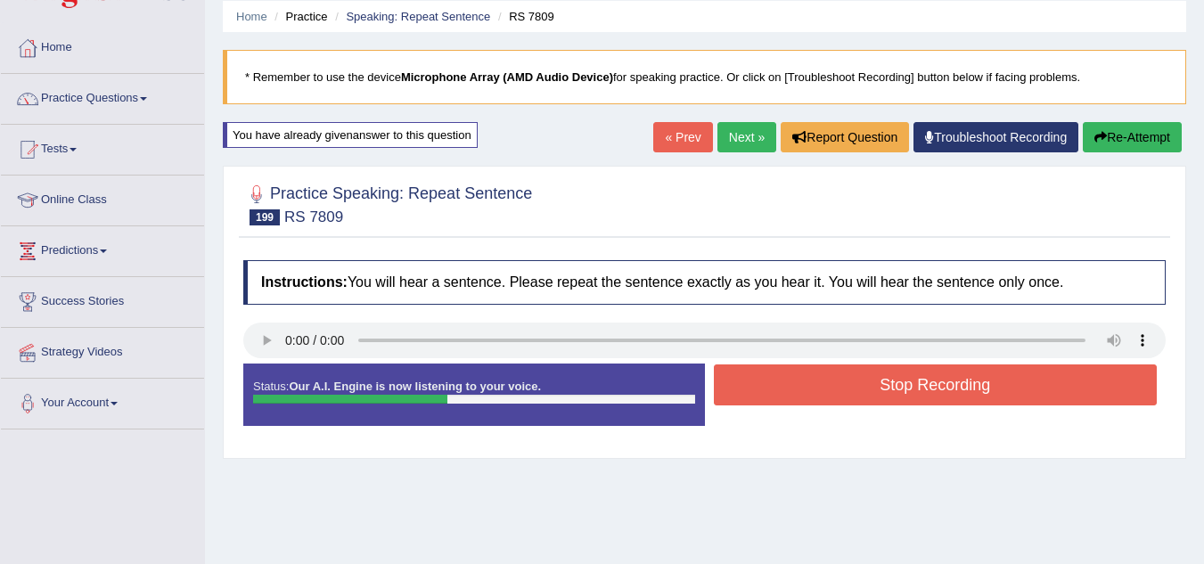
click at [978, 398] on button "Stop Recording" at bounding box center [936, 384] width 444 height 41
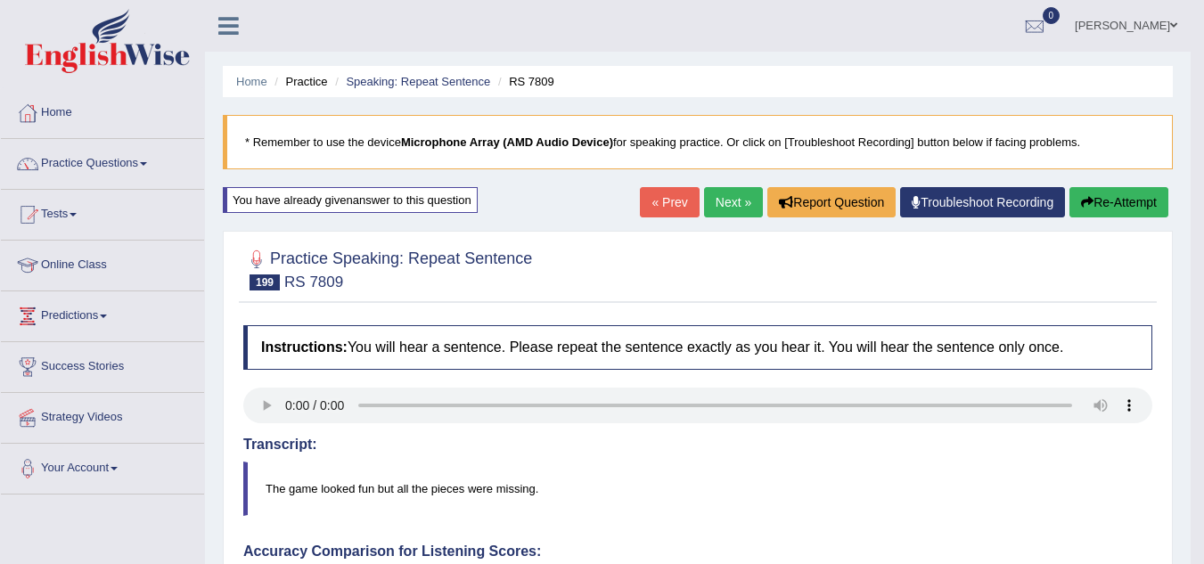
click at [723, 195] on link "Next »" at bounding box center [733, 202] width 59 height 30
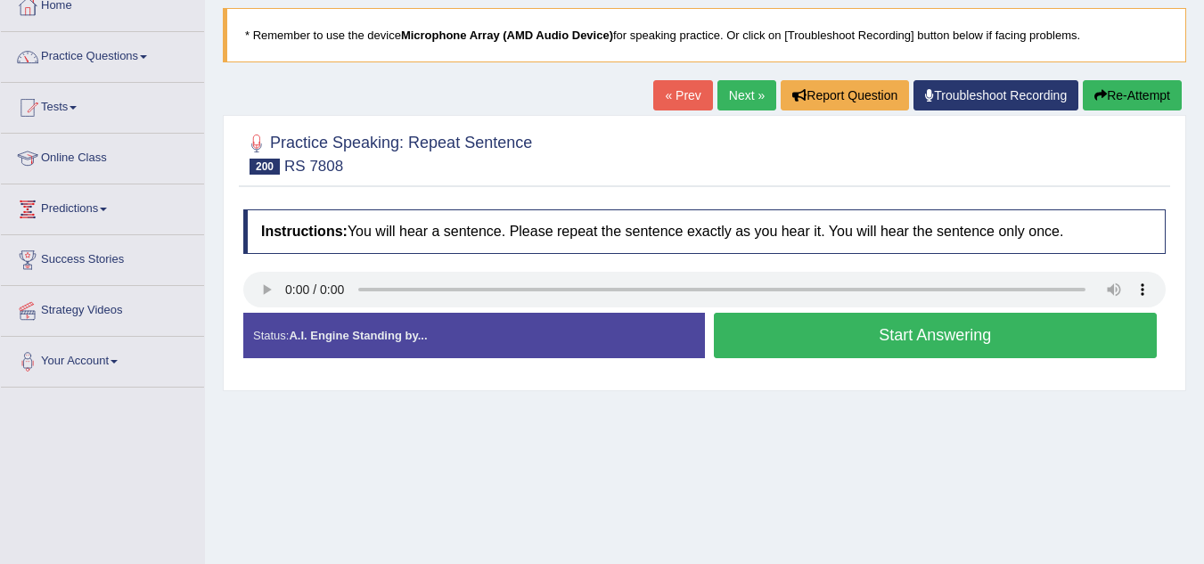
click at [808, 331] on button "Start Answering" at bounding box center [936, 335] width 444 height 45
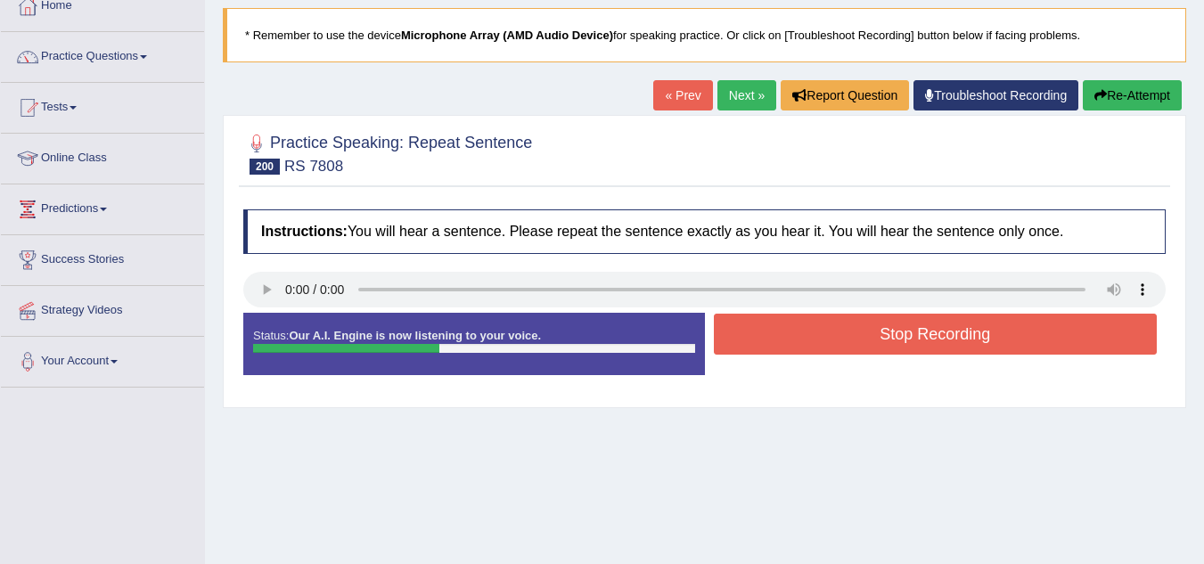
click at [808, 331] on button "Stop Recording" at bounding box center [936, 334] width 444 height 41
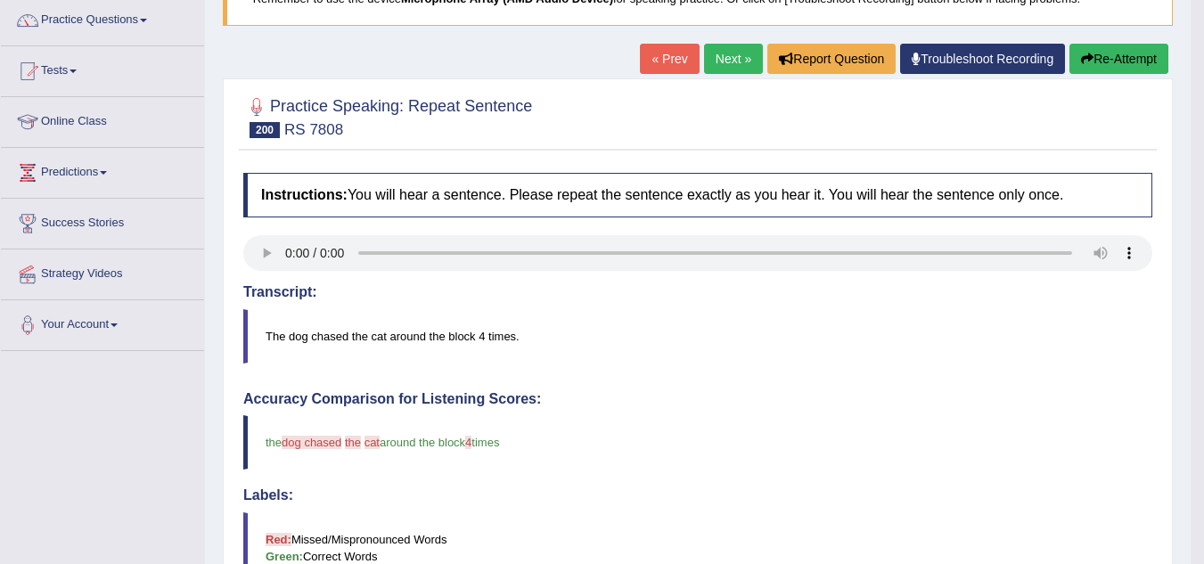
scroll to position [91, 0]
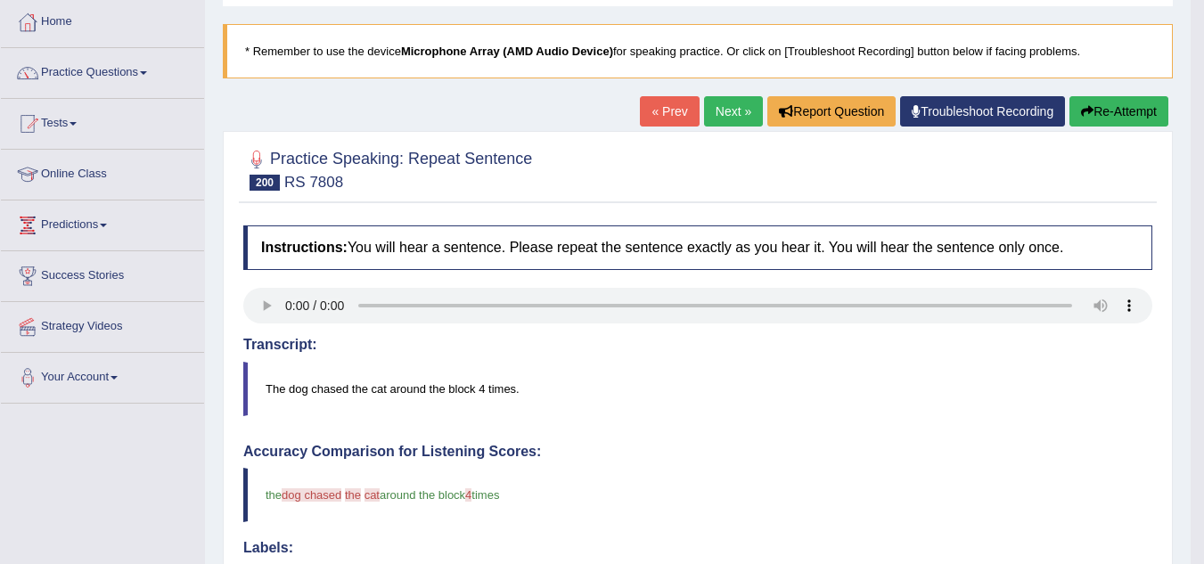
click at [1102, 112] on button "Re-Attempt" at bounding box center [1118, 111] width 99 height 30
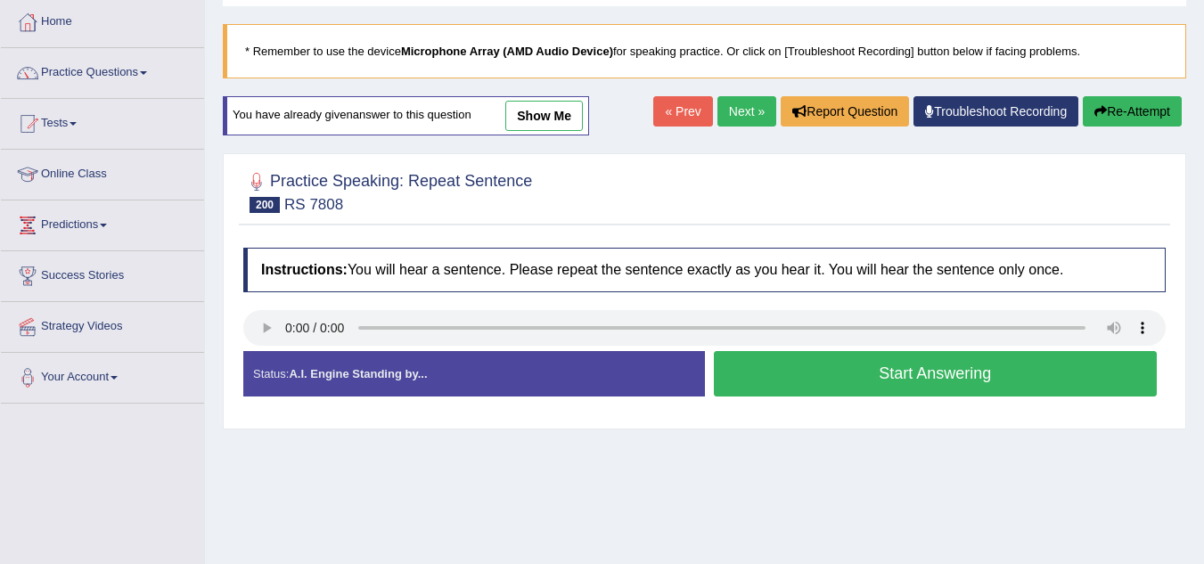
click at [849, 362] on button "Start Answering" at bounding box center [936, 373] width 444 height 45
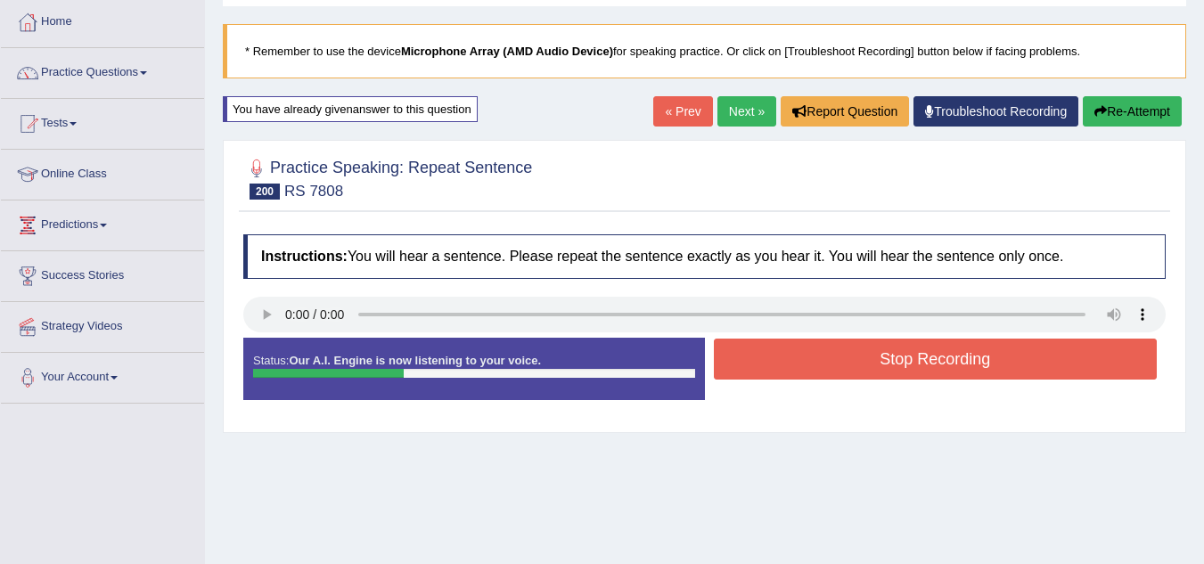
click at [849, 362] on button "Stop Recording" at bounding box center [936, 359] width 444 height 41
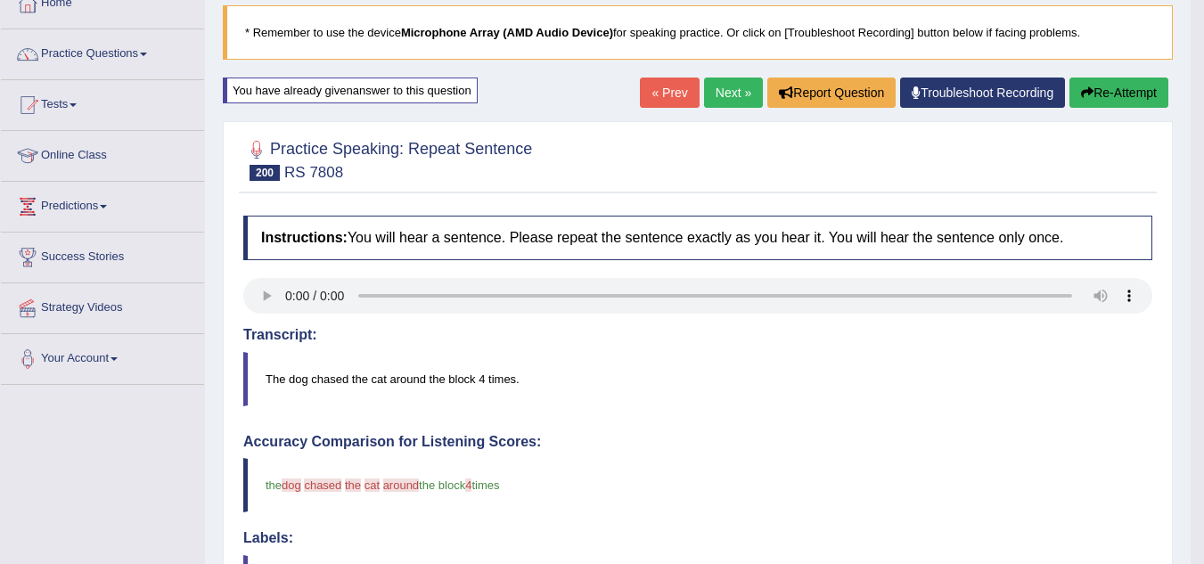
scroll to position [109, 0]
click at [1093, 97] on button "Re-Attempt" at bounding box center [1118, 93] width 99 height 30
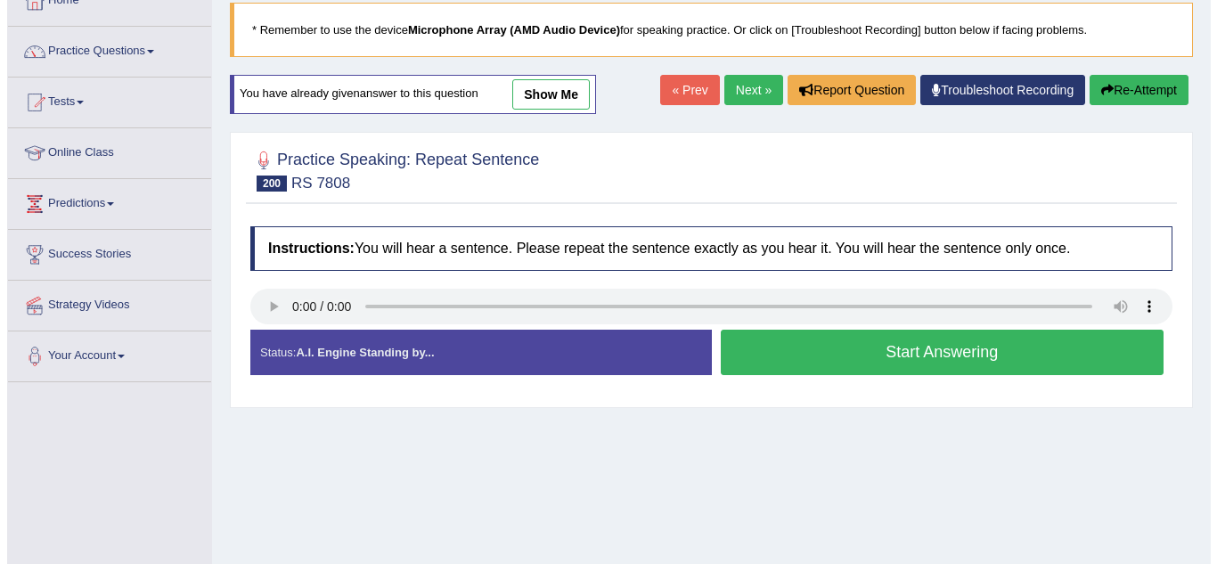
scroll to position [109, 0]
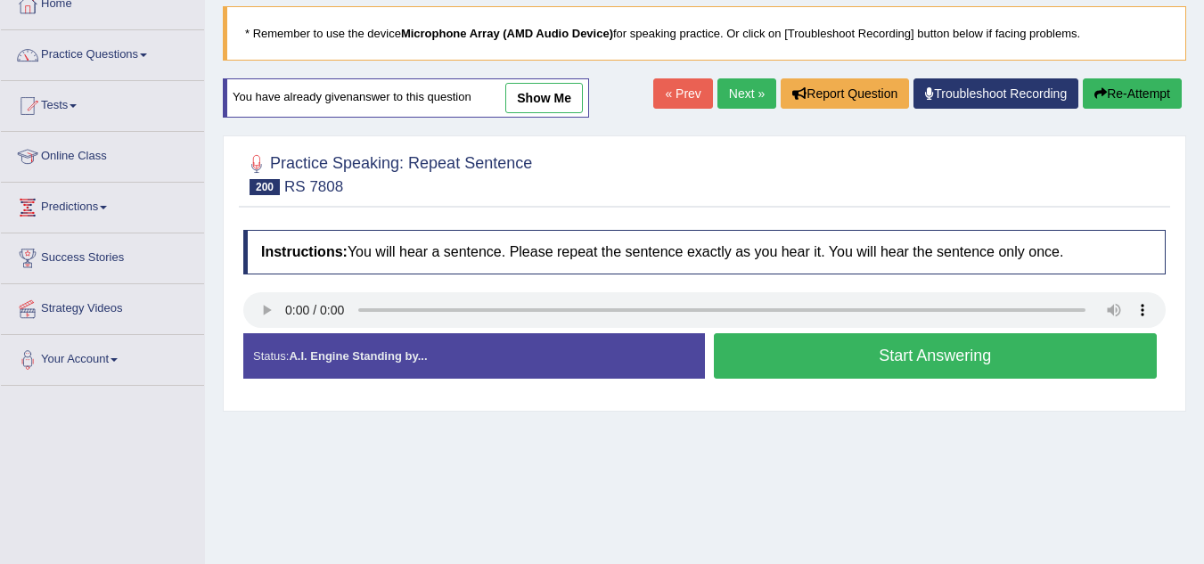
click at [904, 367] on button "Start Answering" at bounding box center [936, 355] width 444 height 45
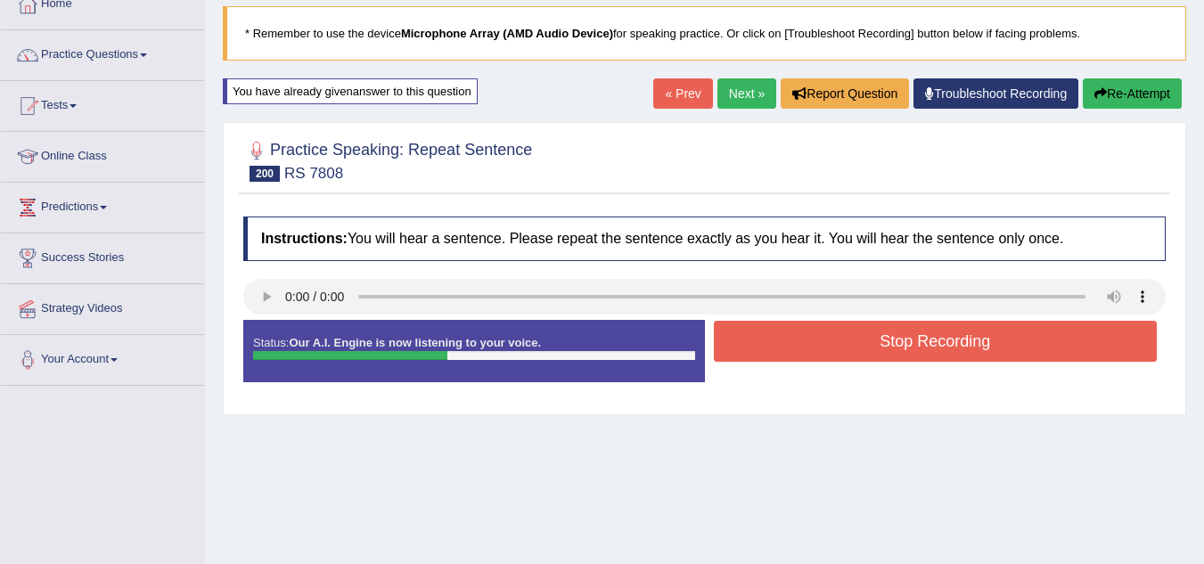
click at [910, 341] on button "Stop Recording" at bounding box center [936, 341] width 444 height 41
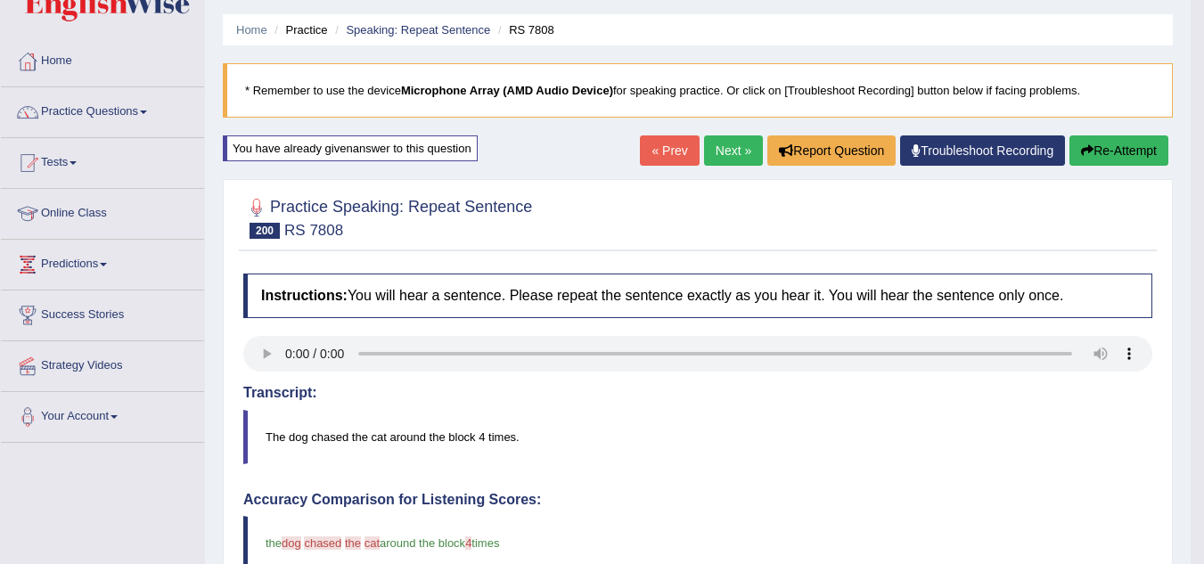
scroll to position [0, 0]
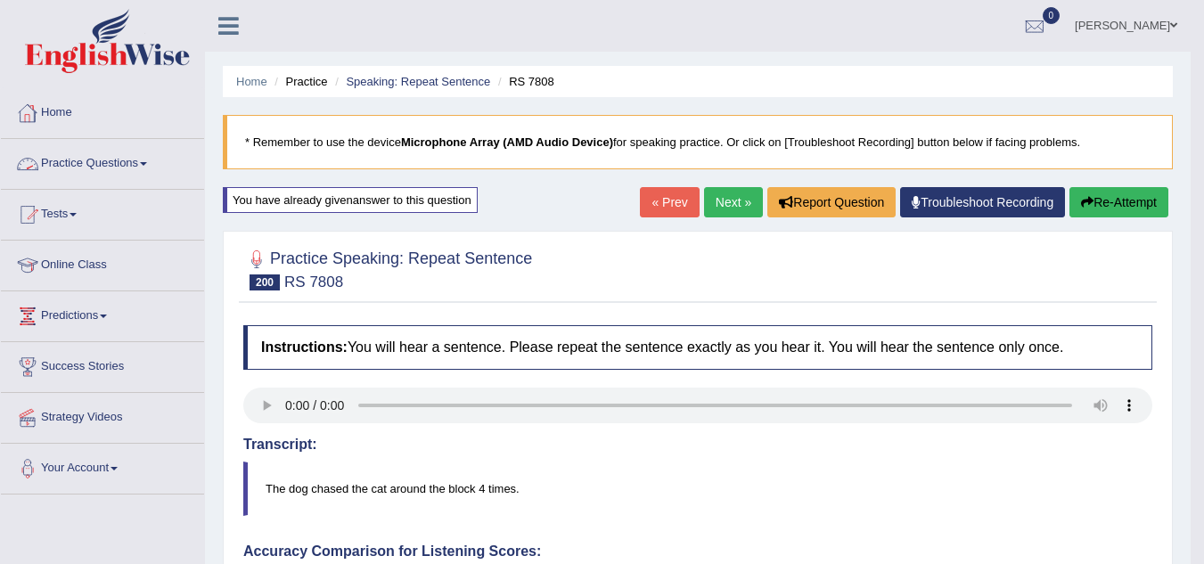
click at [86, 161] on link "Practice Questions" at bounding box center [102, 161] width 203 height 45
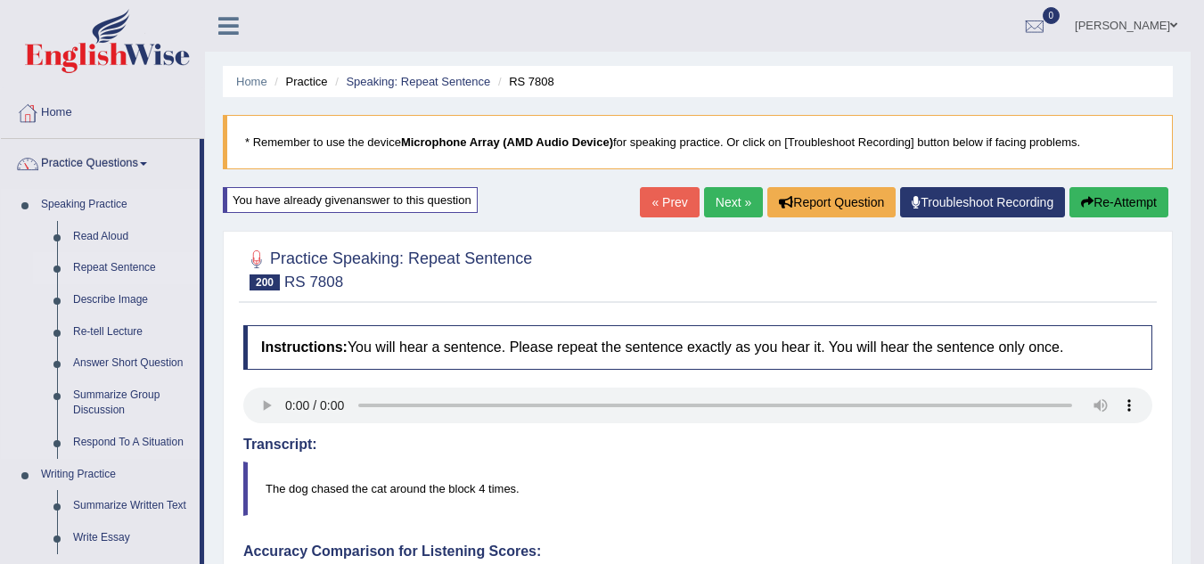
click at [110, 266] on link "Repeat Sentence" at bounding box center [132, 268] width 135 height 32
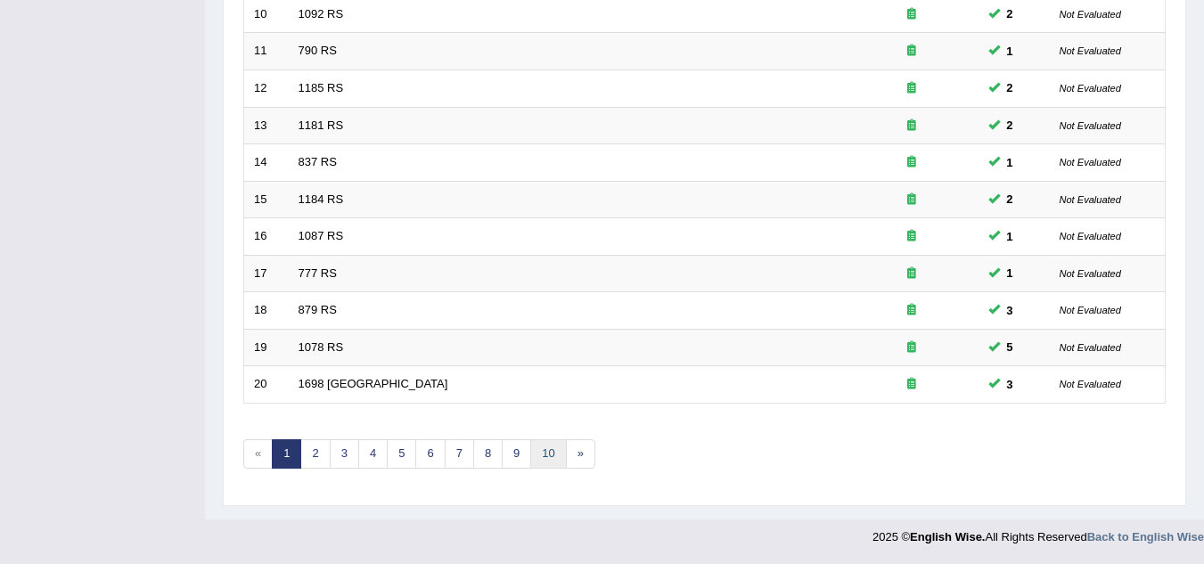
click at [553, 452] on link "10" at bounding box center [548, 453] width 36 height 29
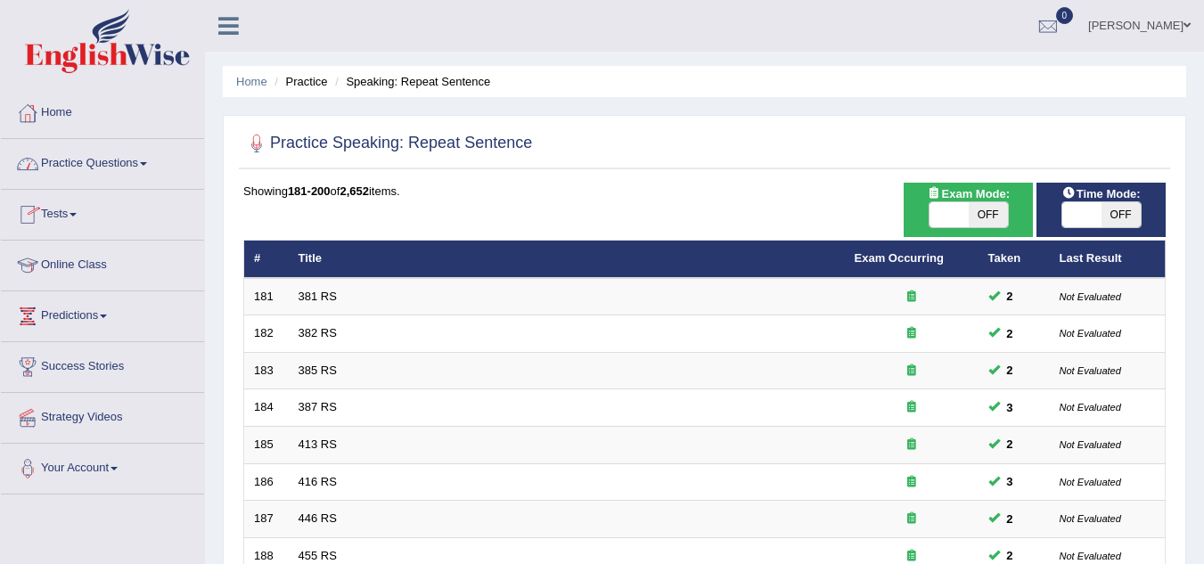
click at [119, 163] on link "Practice Questions" at bounding box center [102, 161] width 203 height 45
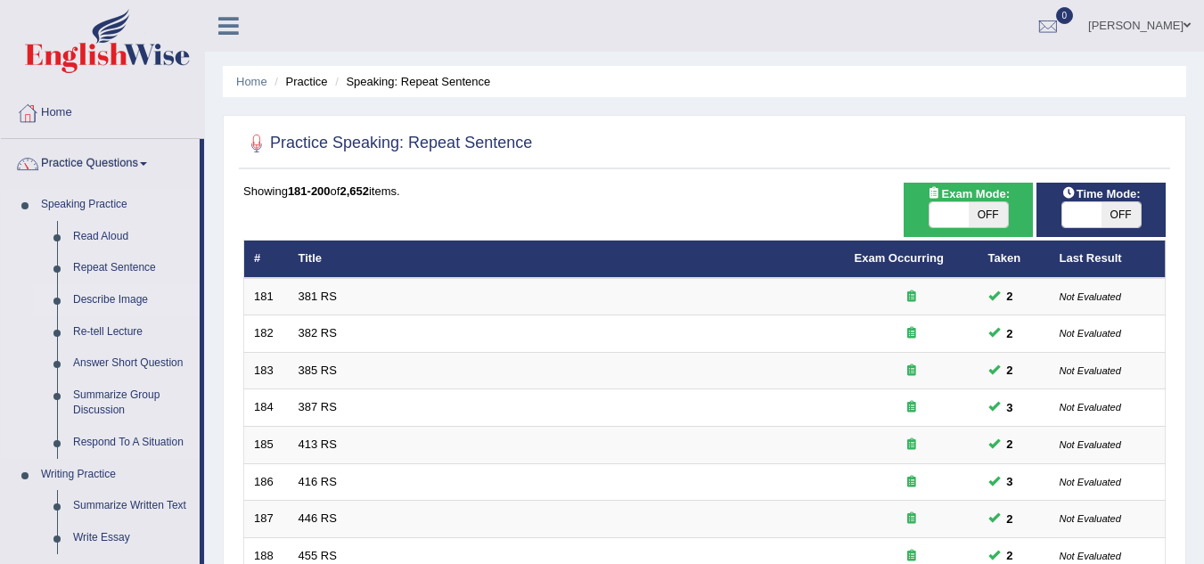
click at [130, 290] on link "Describe Image" at bounding box center [132, 300] width 135 height 32
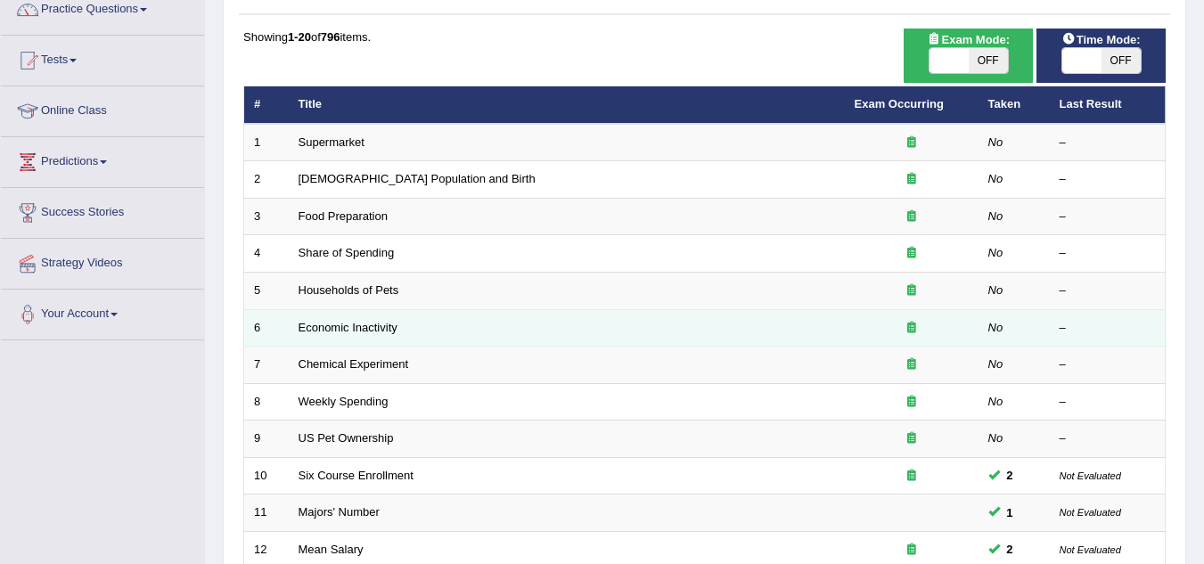
scroll to position [153, 0]
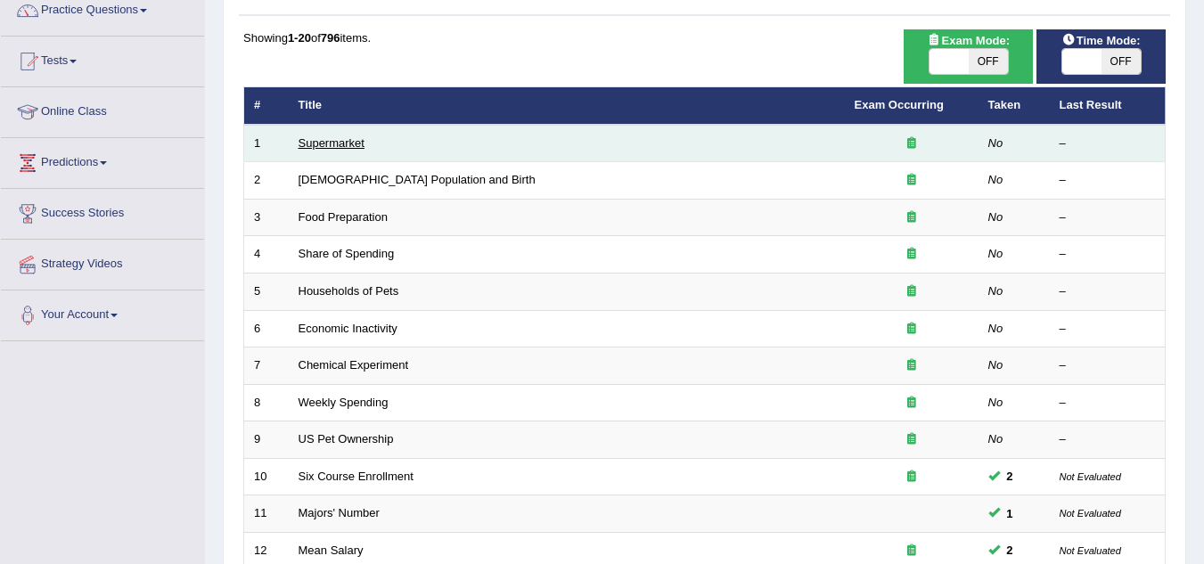
click at [351, 142] on link "Supermarket" at bounding box center [332, 142] width 66 height 13
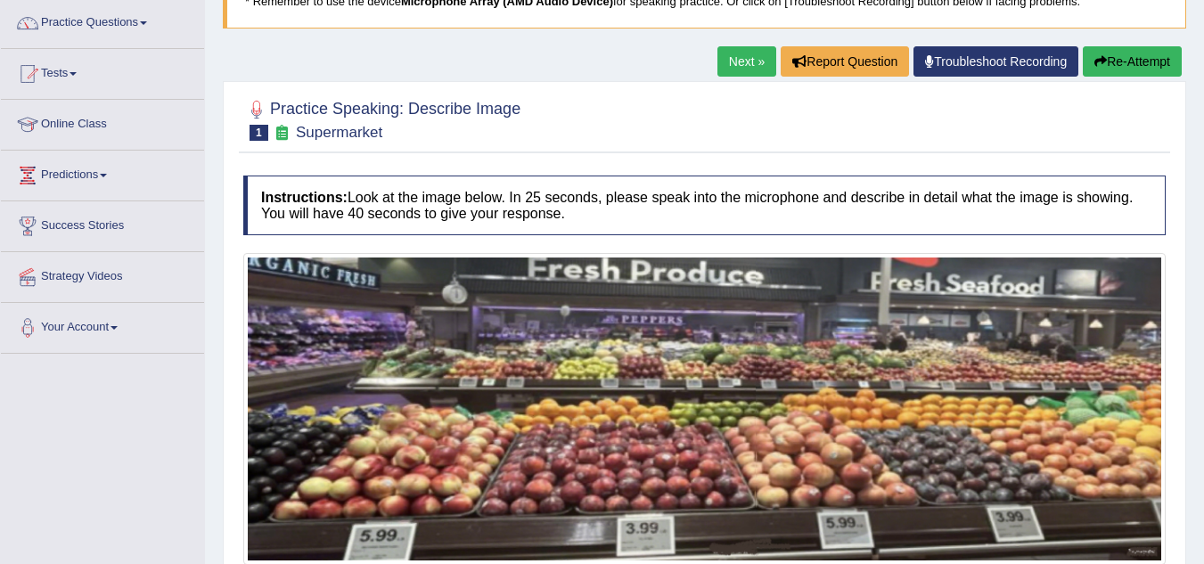
scroll to position [137, 0]
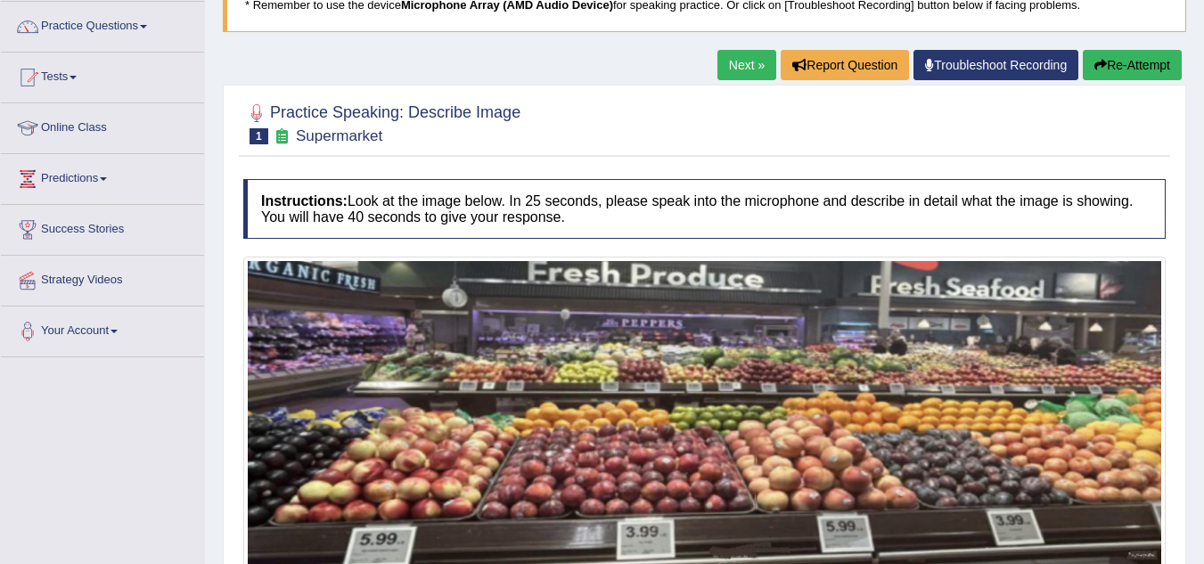
click at [1135, 54] on button "Re-Attempt" at bounding box center [1132, 65] width 99 height 30
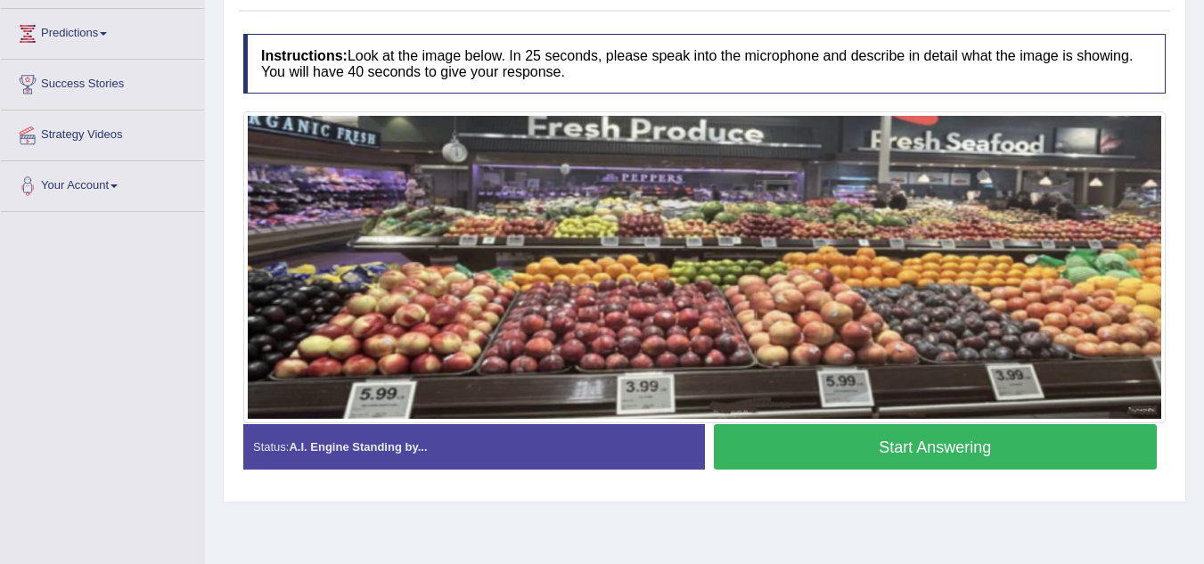
scroll to position [372, 0]
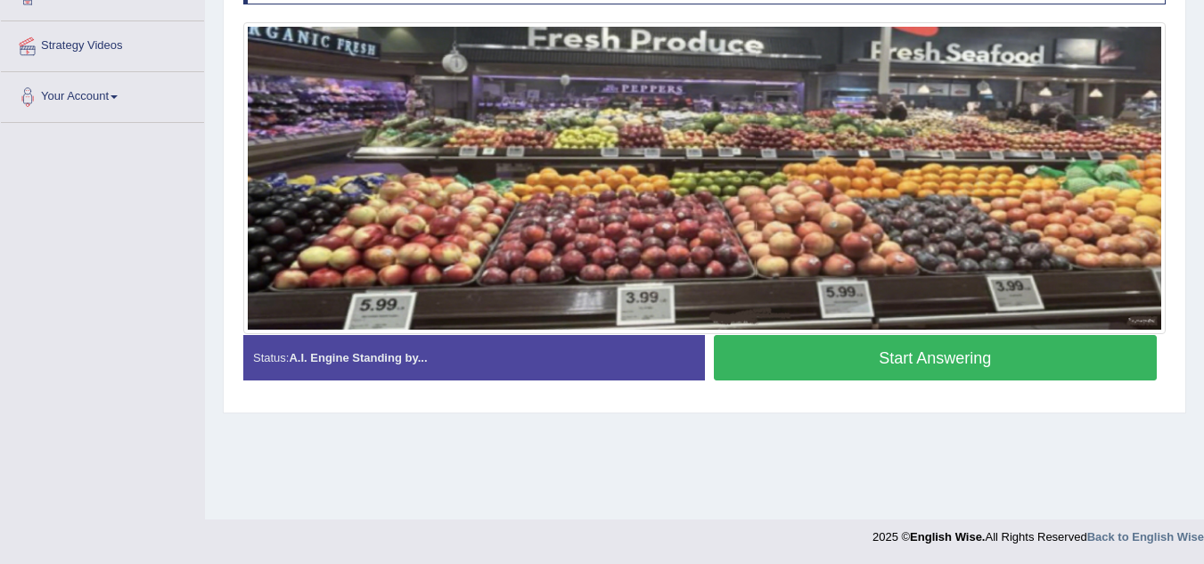
click at [1007, 355] on button "Start Answering" at bounding box center [936, 357] width 444 height 45
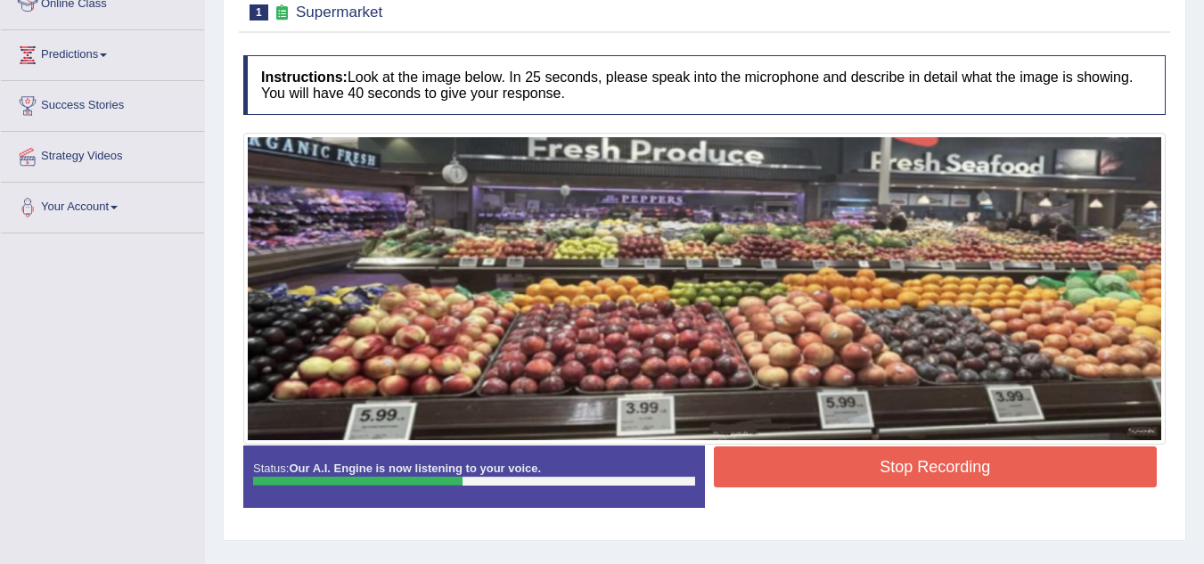
scroll to position [263, 0]
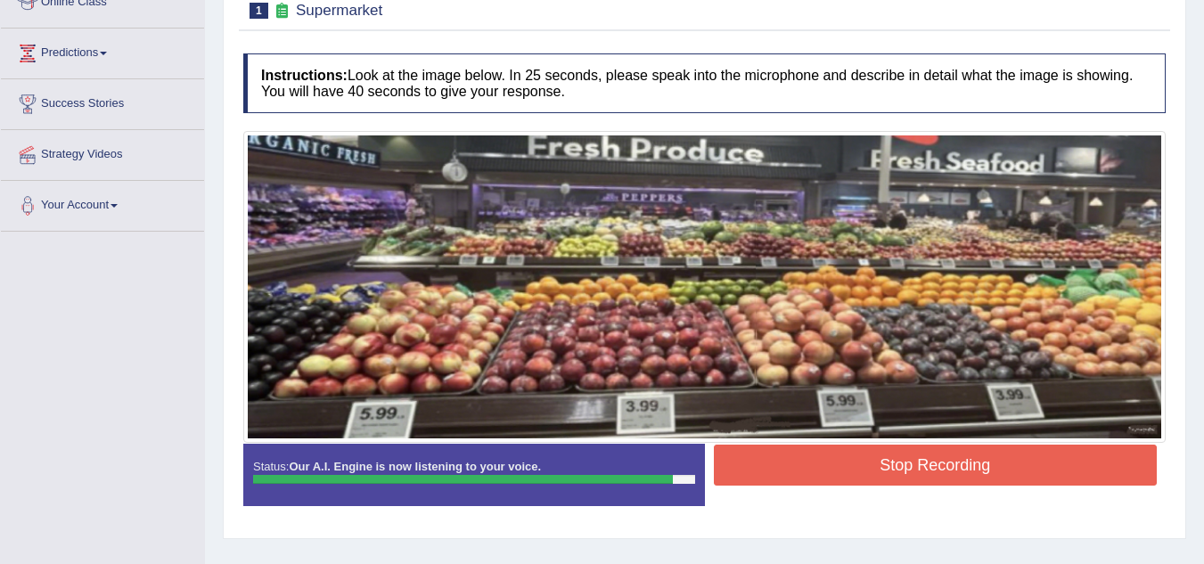
click at [864, 454] on button "Stop Recording" at bounding box center [936, 465] width 444 height 41
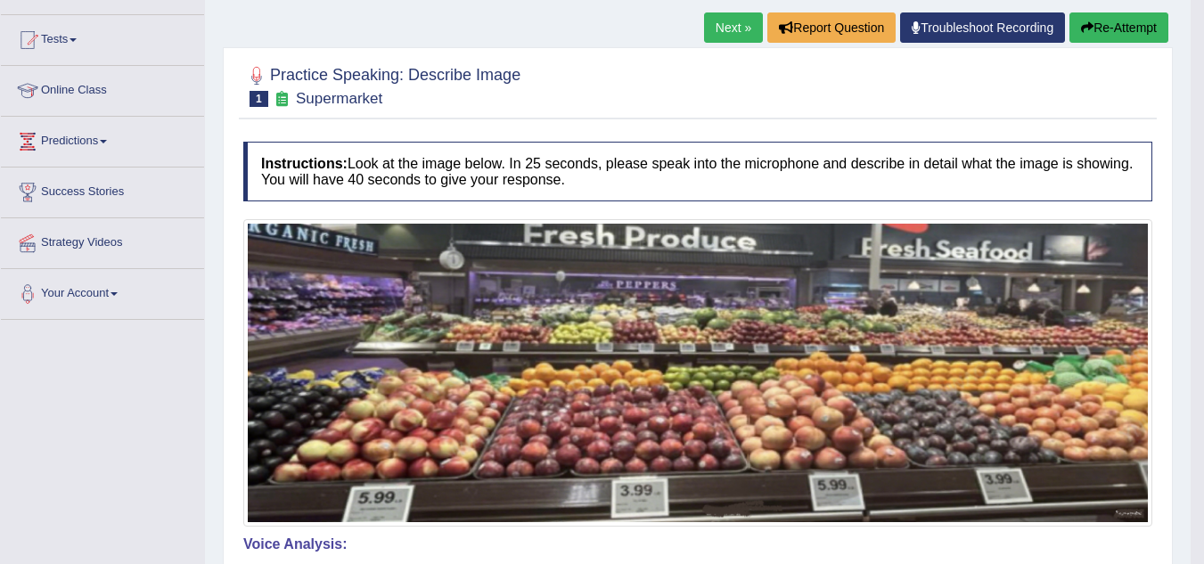
scroll to position [143, 0]
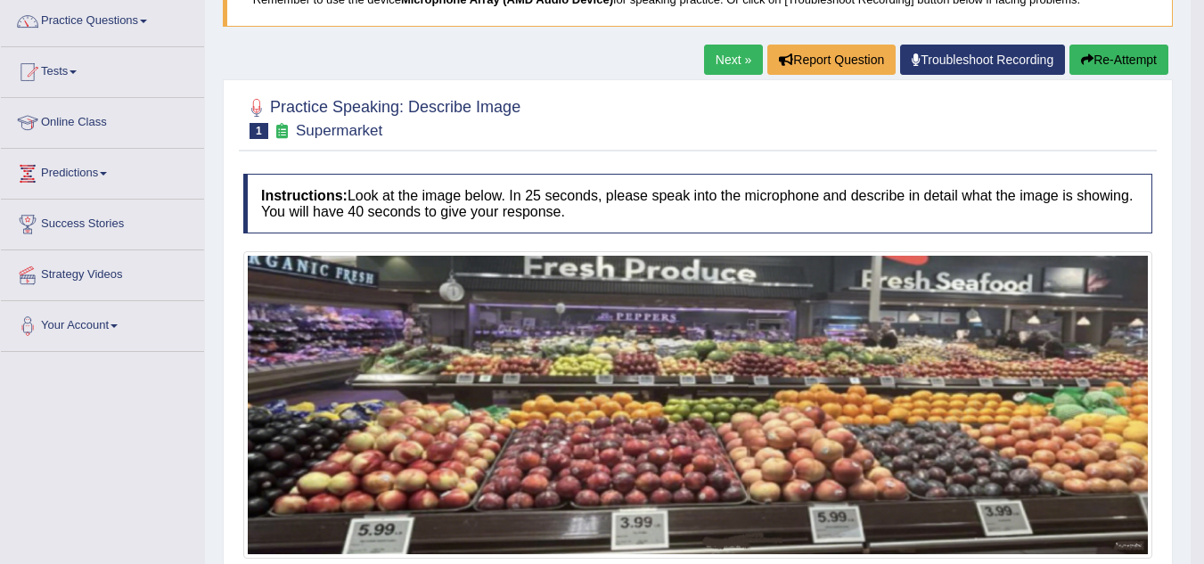
click at [1104, 60] on button "Re-Attempt" at bounding box center [1118, 60] width 99 height 30
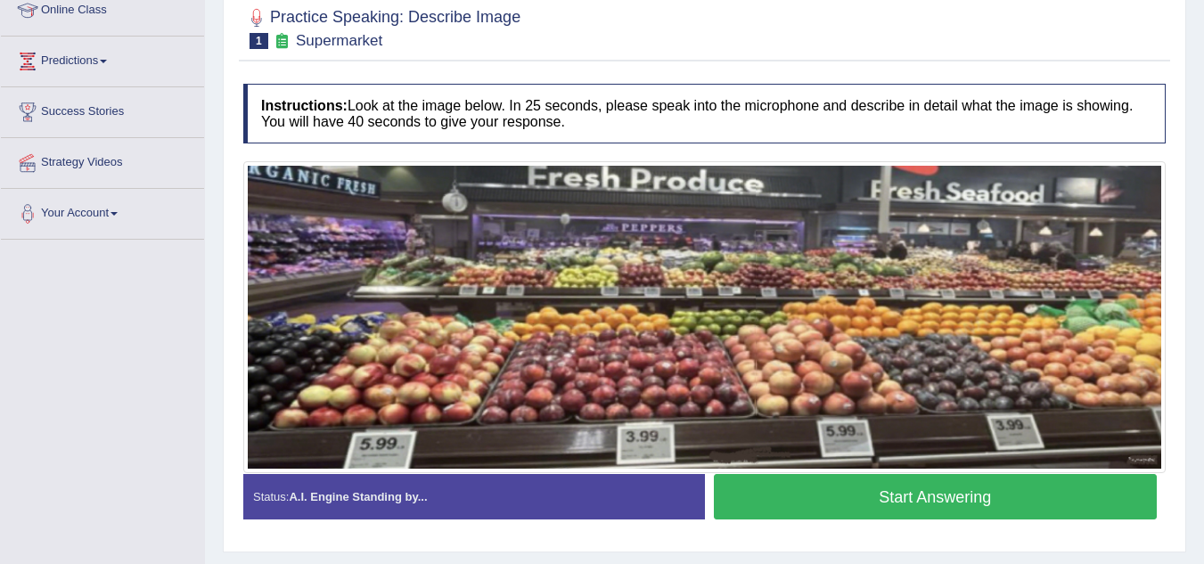
scroll to position [256, 0]
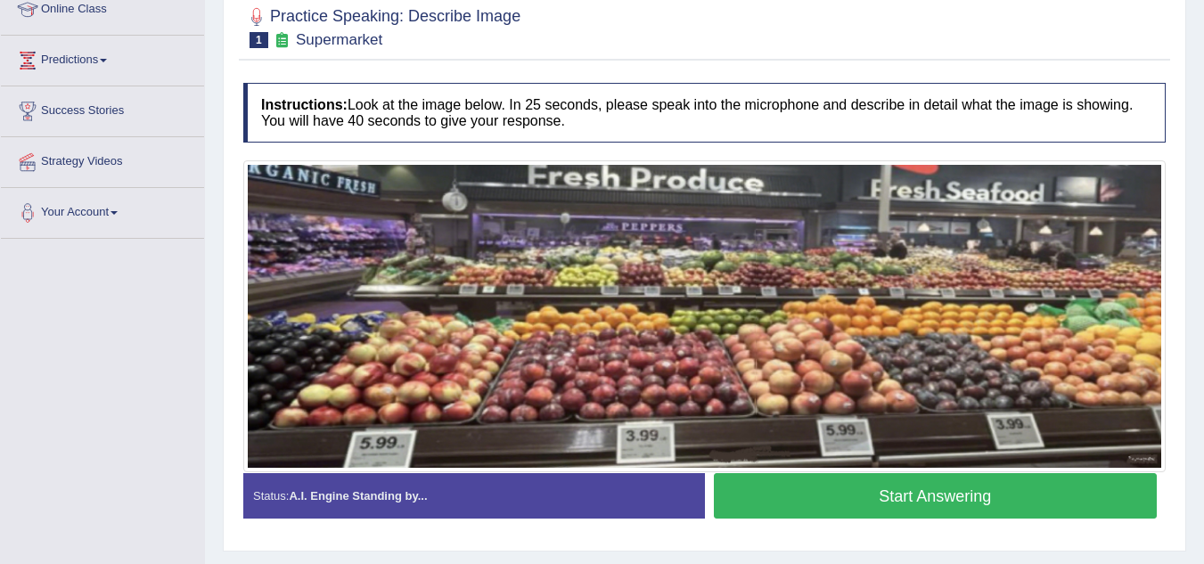
click at [882, 487] on button "Start Answering" at bounding box center [936, 495] width 444 height 45
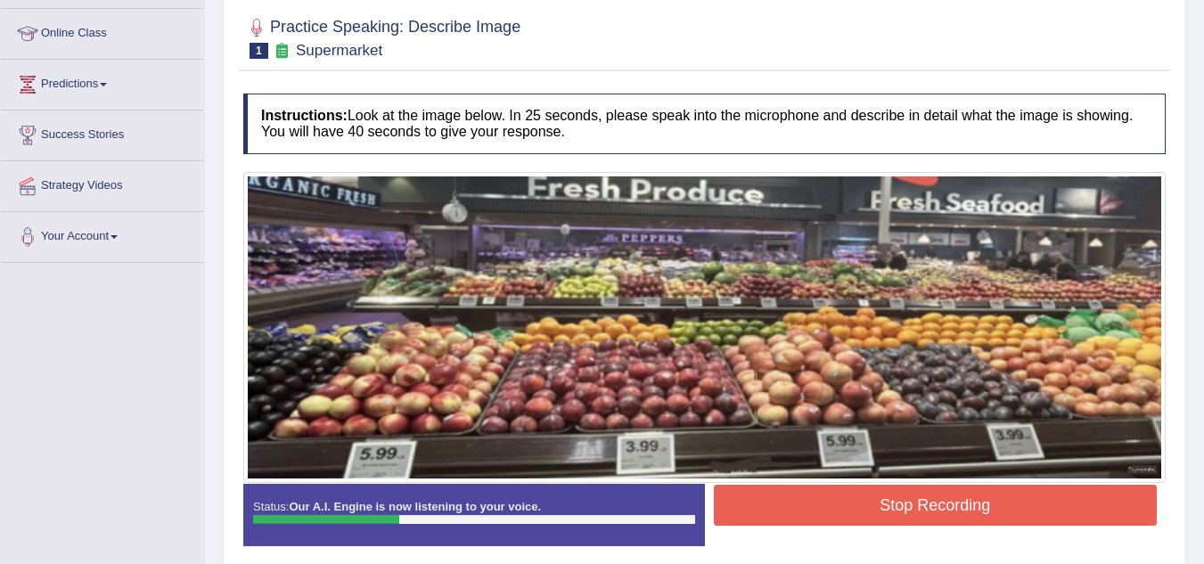
scroll to position [234, 0]
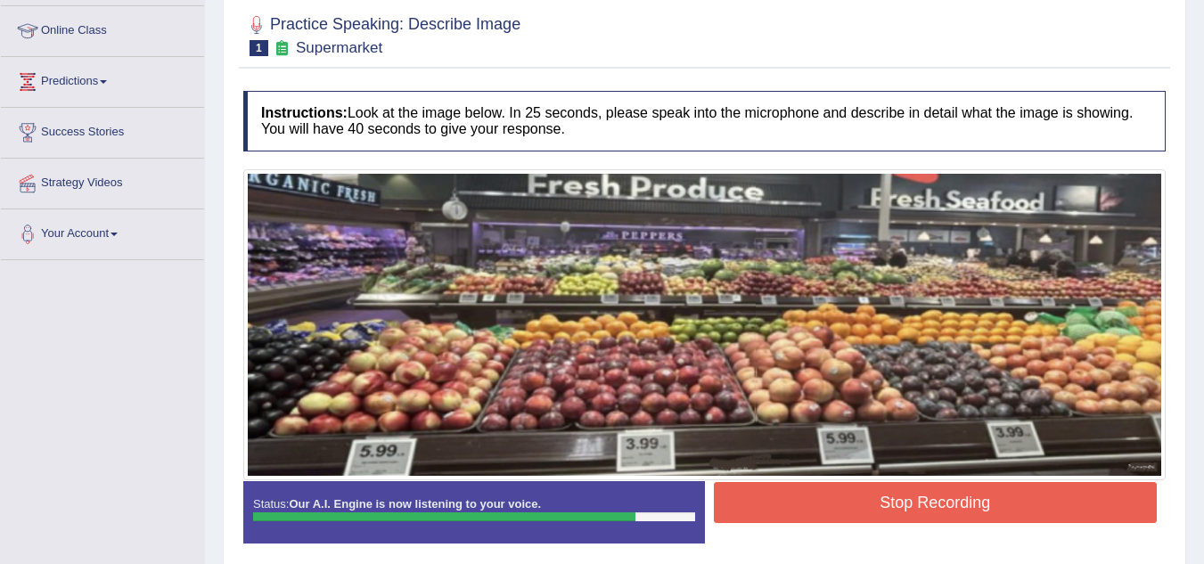
click at [843, 500] on button "Stop Recording" at bounding box center [936, 502] width 444 height 41
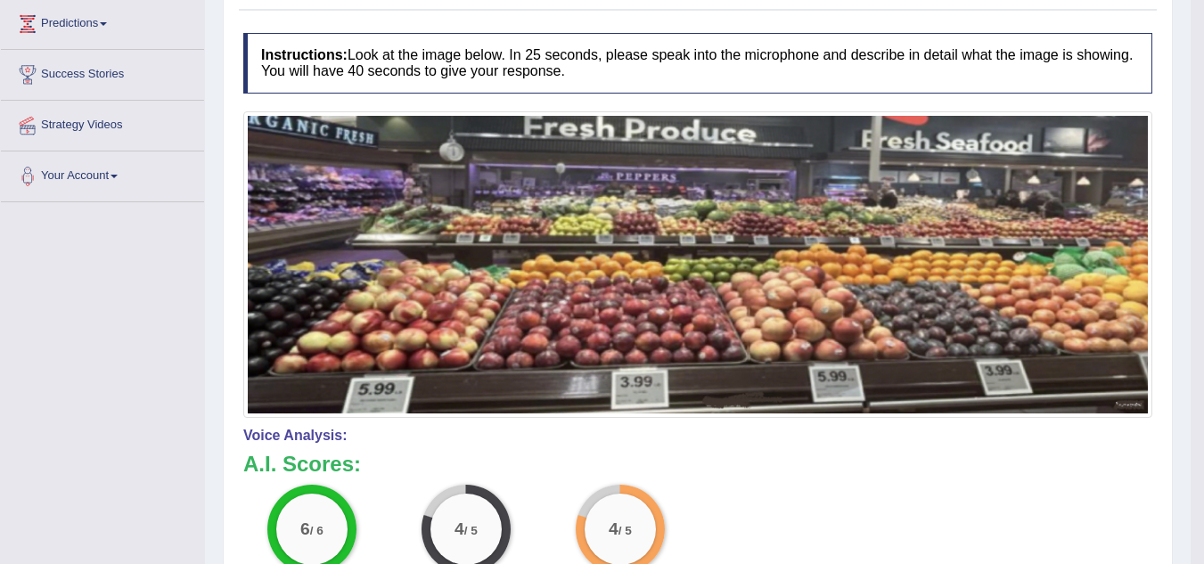
scroll to position [0, 0]
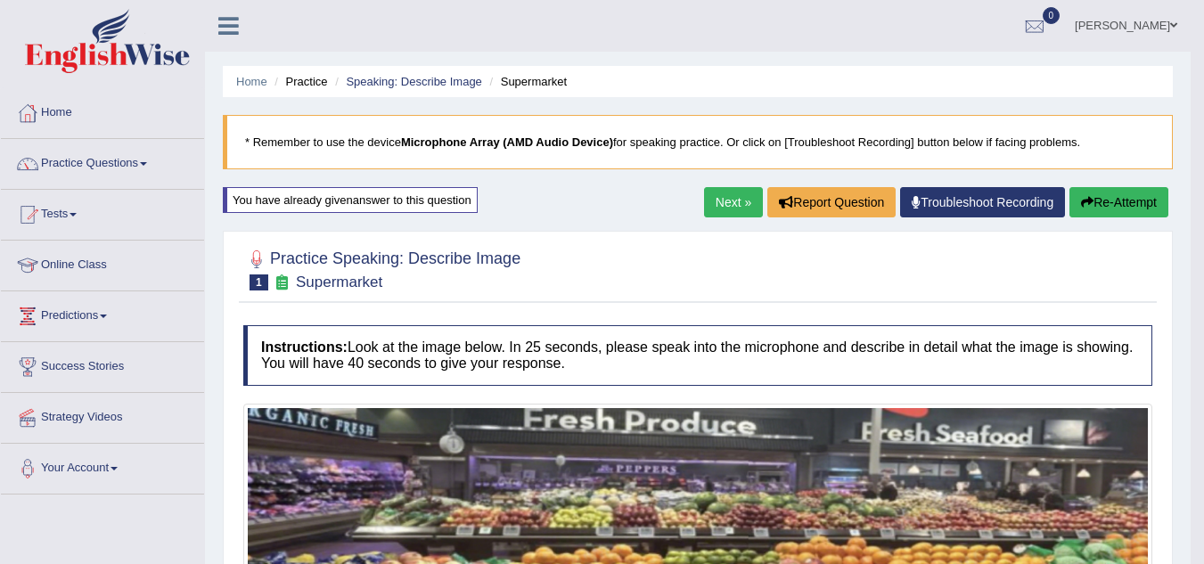
click at [720, 202] on link "Next »" at bounding box center [733, 202] width 59 height 30
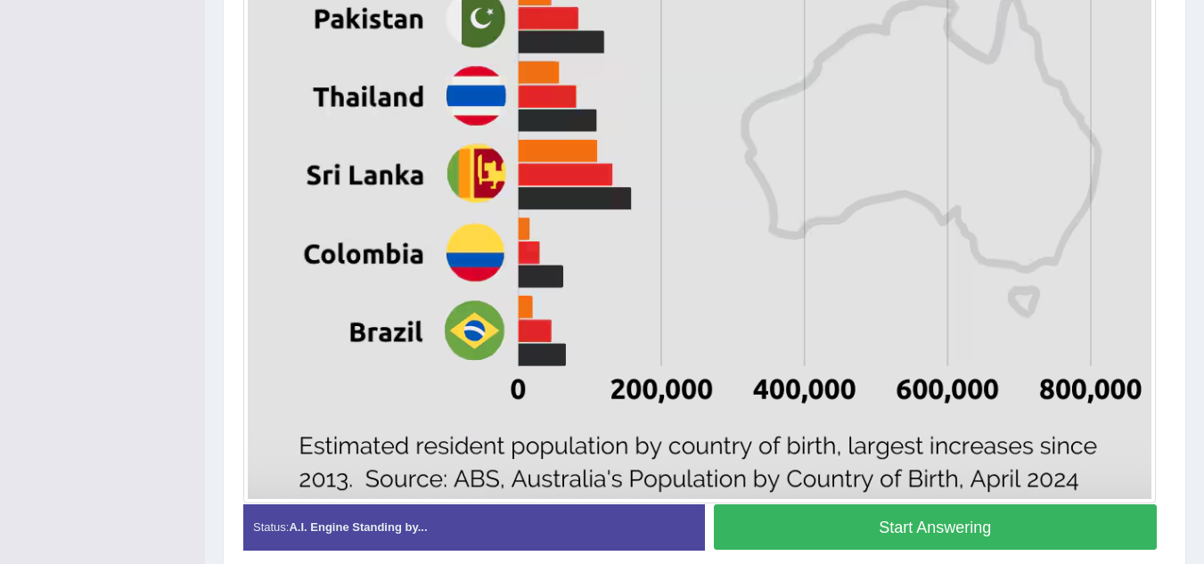
scroll to position [1128, 0]
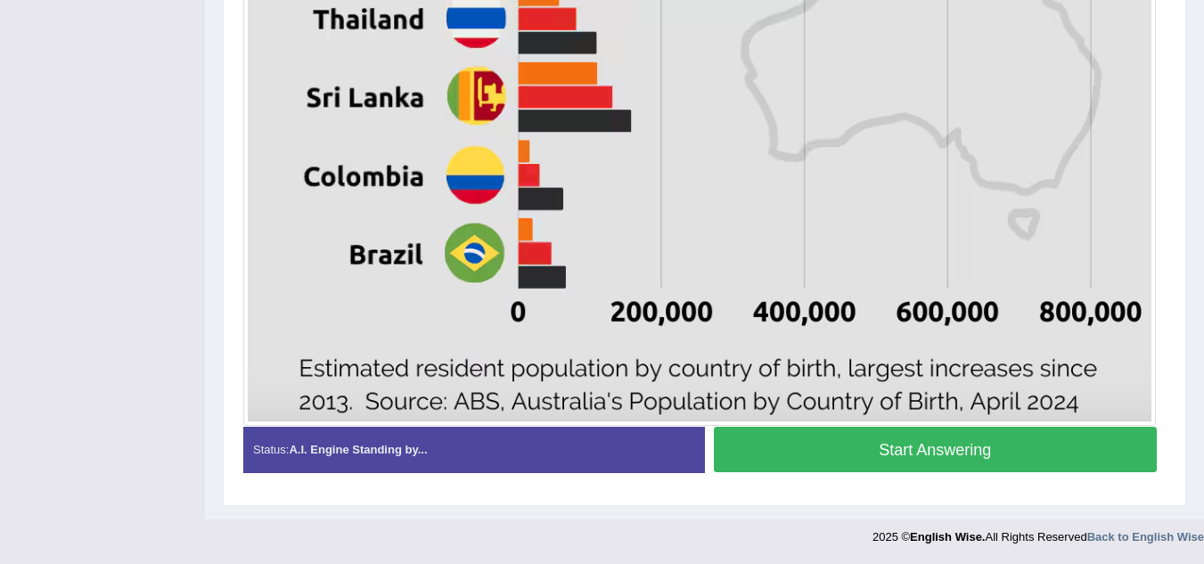
click at [782, 448] on button "Start Answering" at bounding box center [936, 449] width 444 height 45
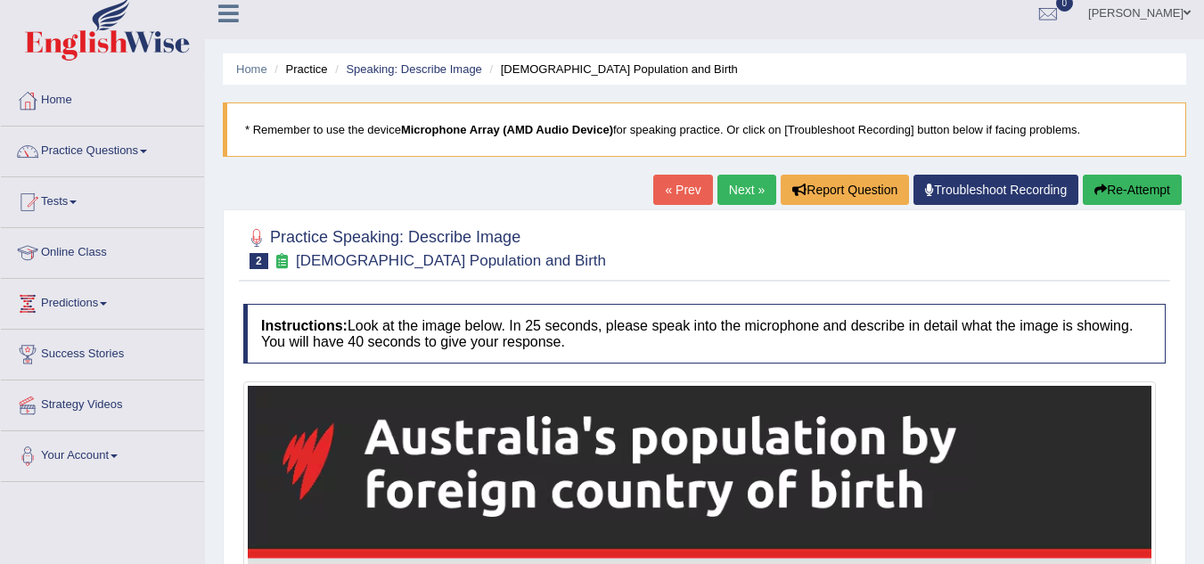
scroll to position [0, 0]
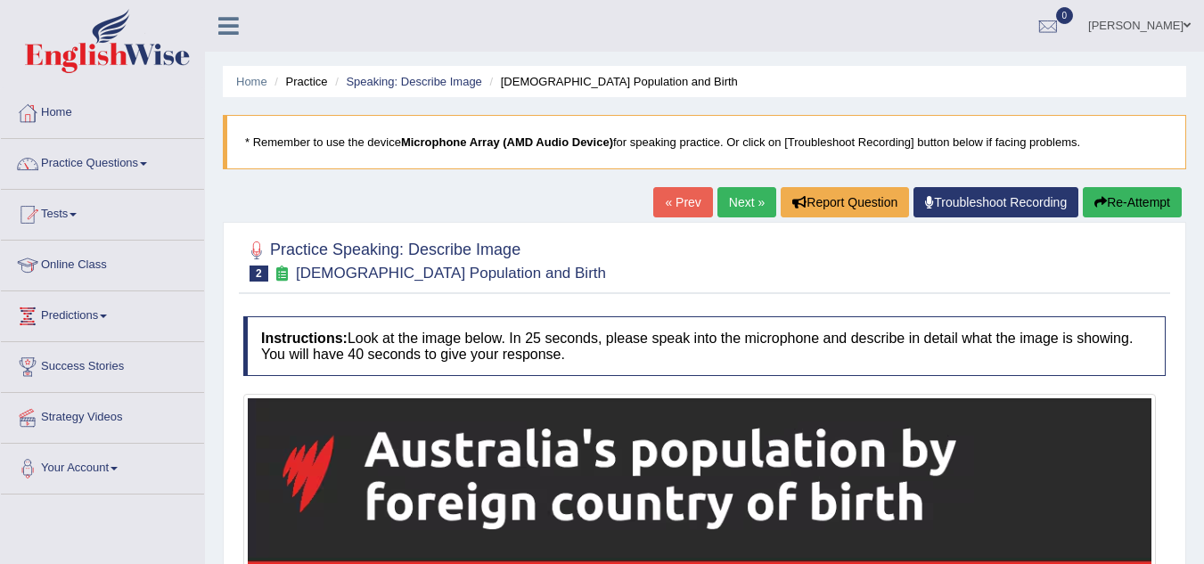
click at [1132, 212] on button "Re-Attempt" at bounding box center [1132, 202] width 99 height 30
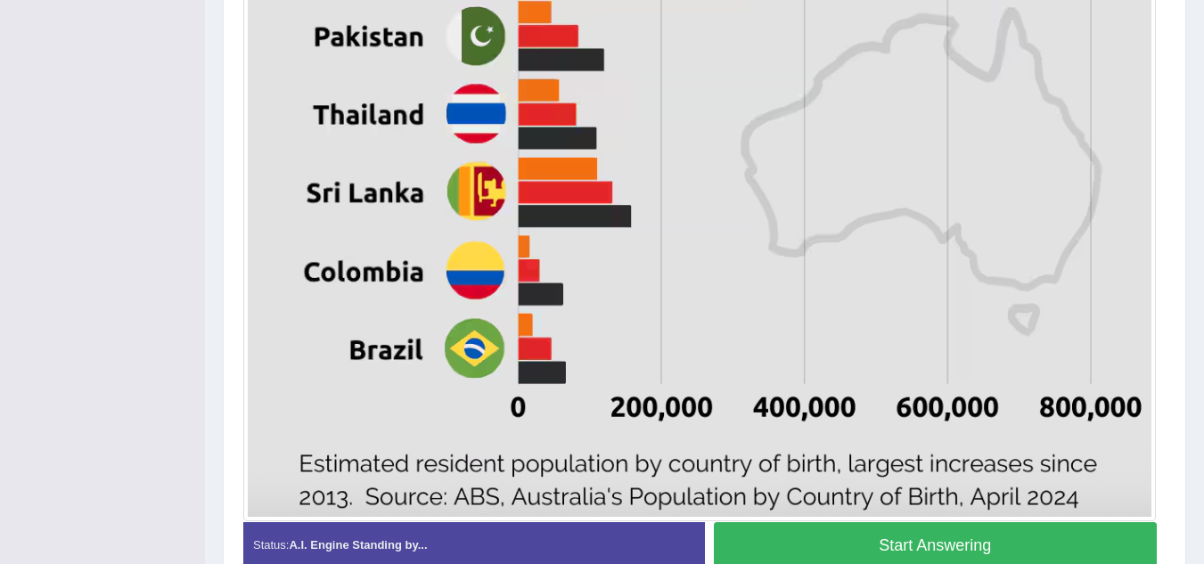
scroll to position [1128, 0]
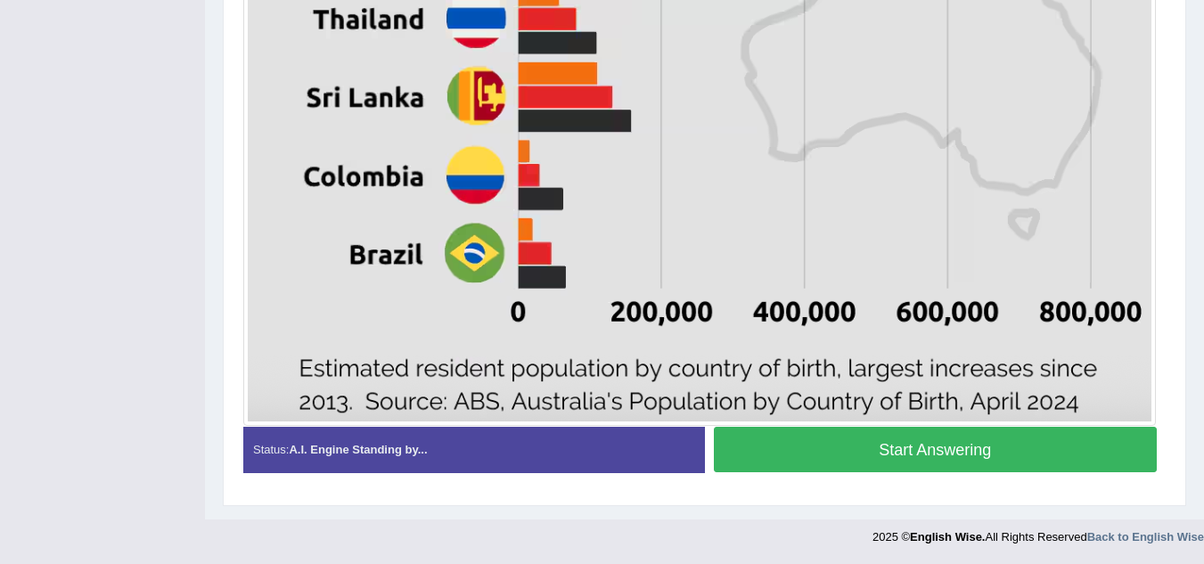
click at [978, 463] on button "Start Answering" at bounding box center [936, 449] width 444 height 45
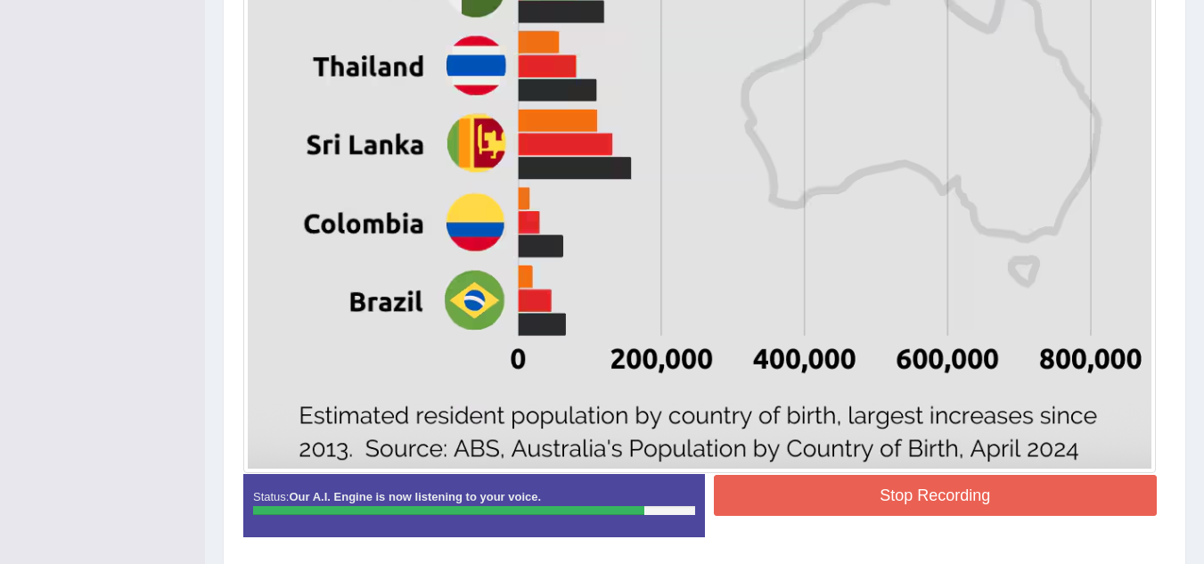
scroll to position [1082, 0]
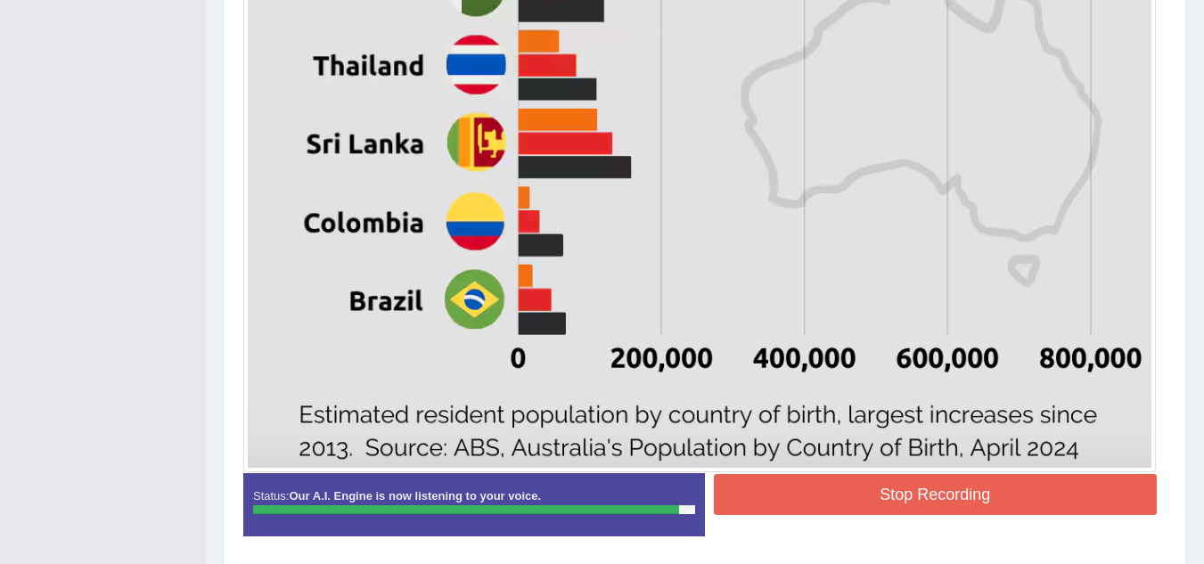
click at [935, 484] on button "Stop Recording" at bounding box center [936, 494] width 444 height 41
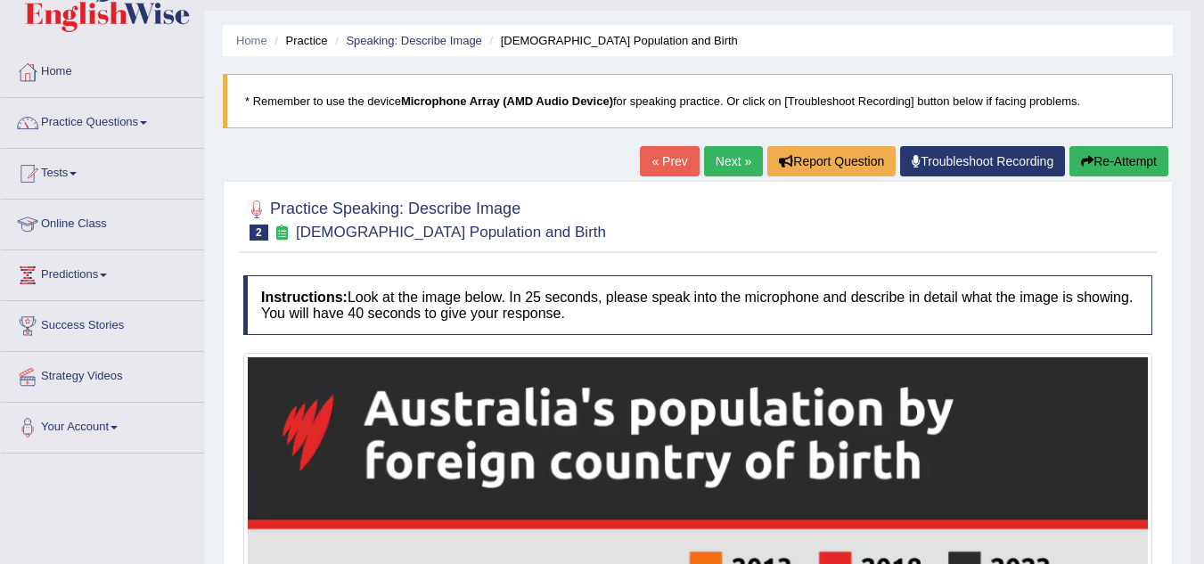
scroll to position [32, 0]
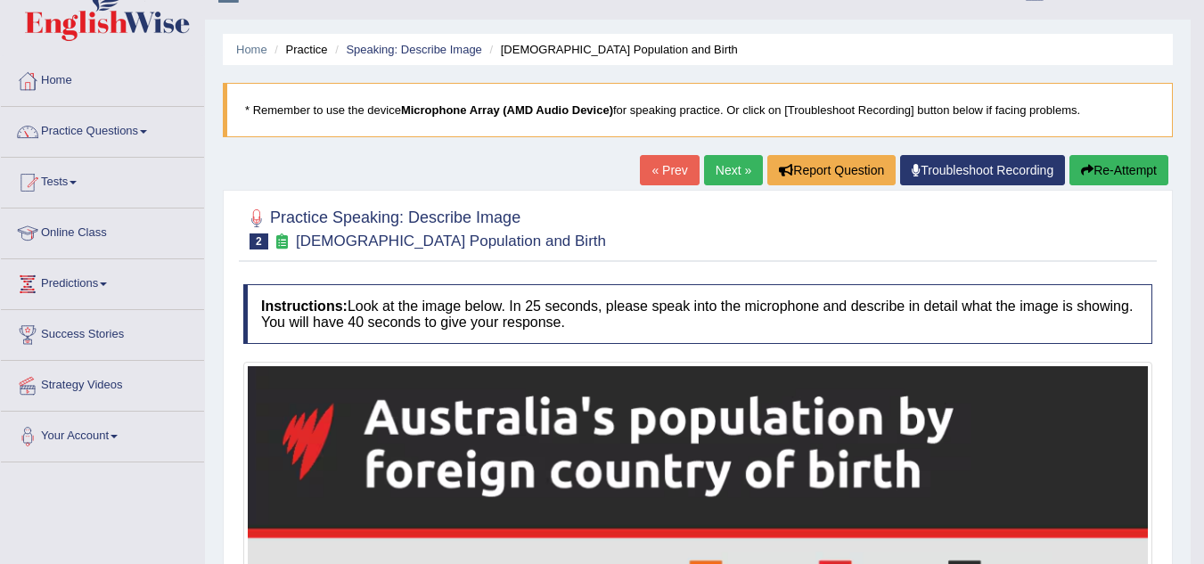
click at [1104, 162] on button "Re-Attempt" at bounding box center [1118, 170] width 99 height 30
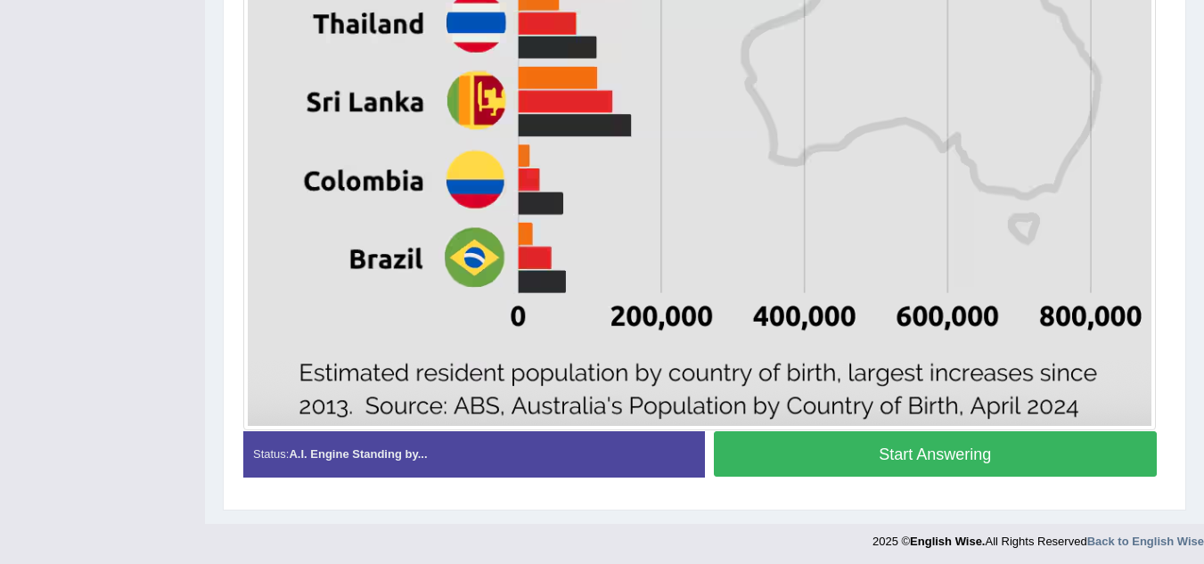
scroll to position [1150, 0]
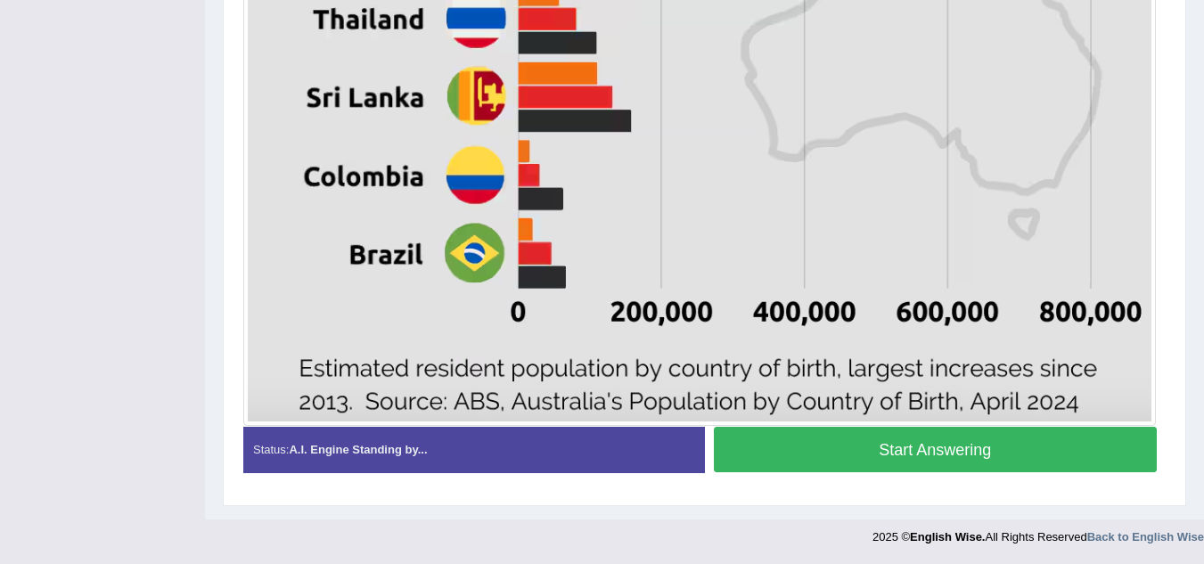
click at [994, 454] on button "Start Answering" at bounding box center [936, 449] width 444 height 45
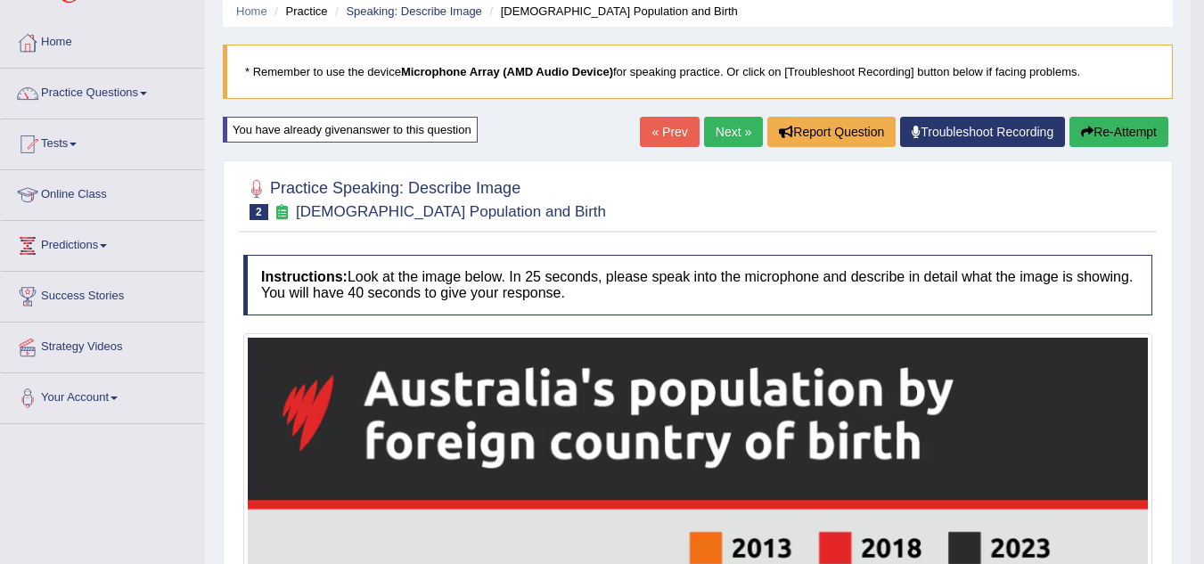
scroll to position [0, 0]
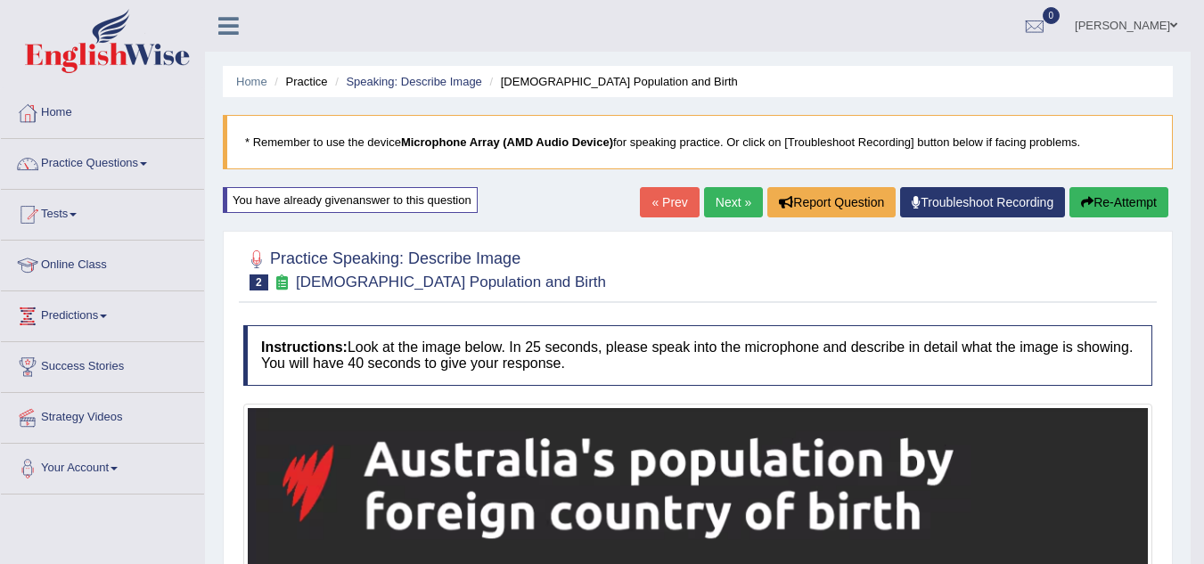
click at [1126, 201] on button "Re-Attempt" at bounding box center [1118, 202] width 99 height 30
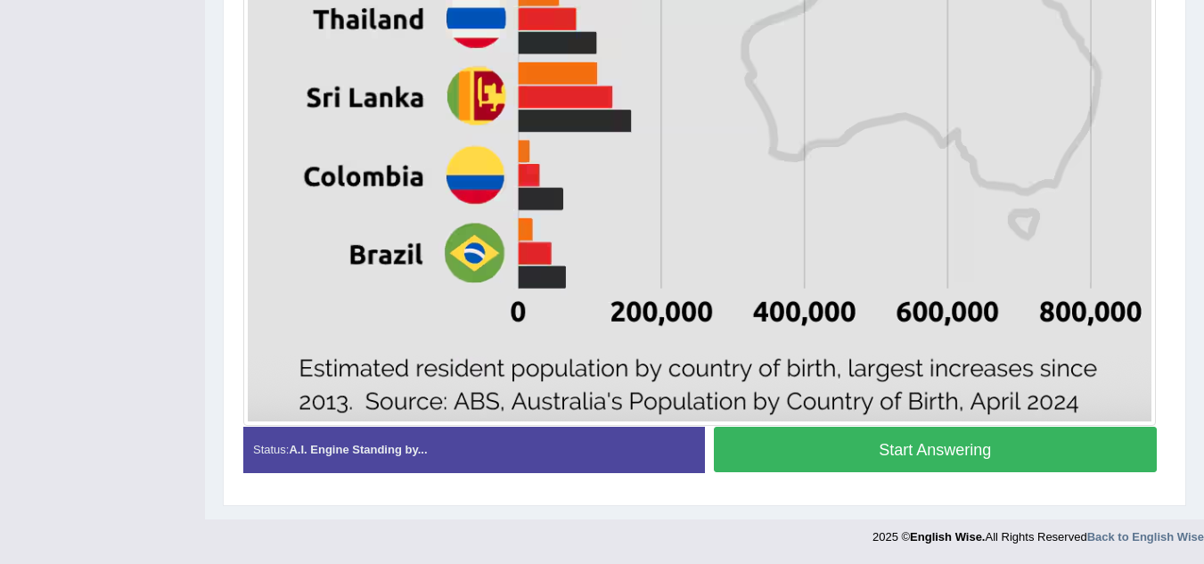
click at [1026, 433] on button "Start Answering" at bounding box center [936, 449] width 444 height 45
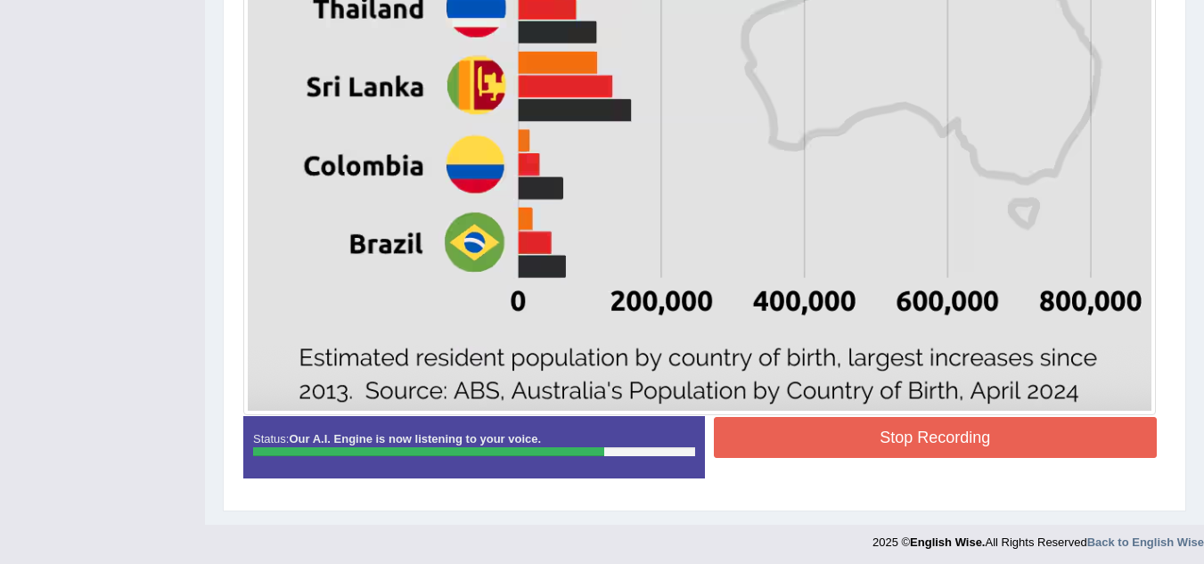
scroll to position [1154, 0]
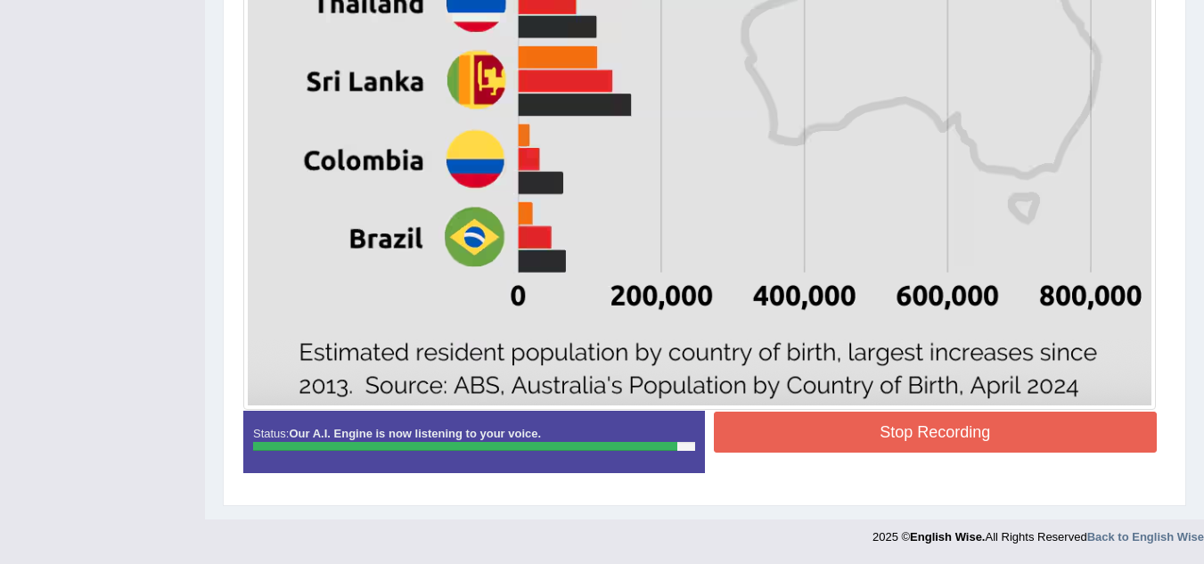
click at [922, 430] on button "Stop Recording" at bounding box center [936, 432] width 444 height 41
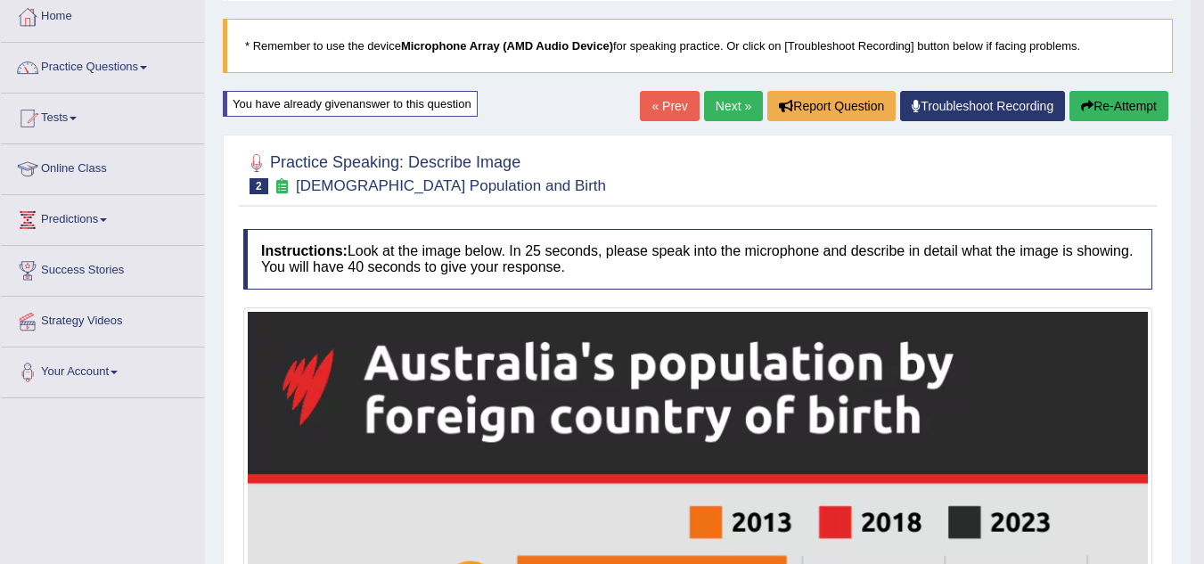
scroll to position [0, 0]
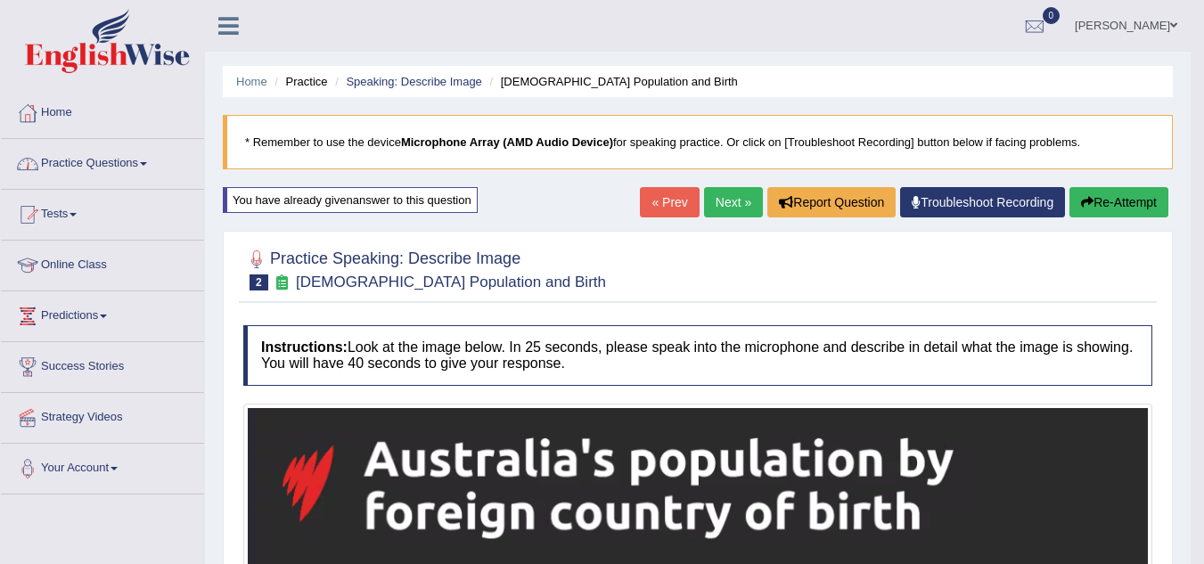
click at [77, 165] on link "Practice Questions" at bounding box center [102, 161] width 203 height 45
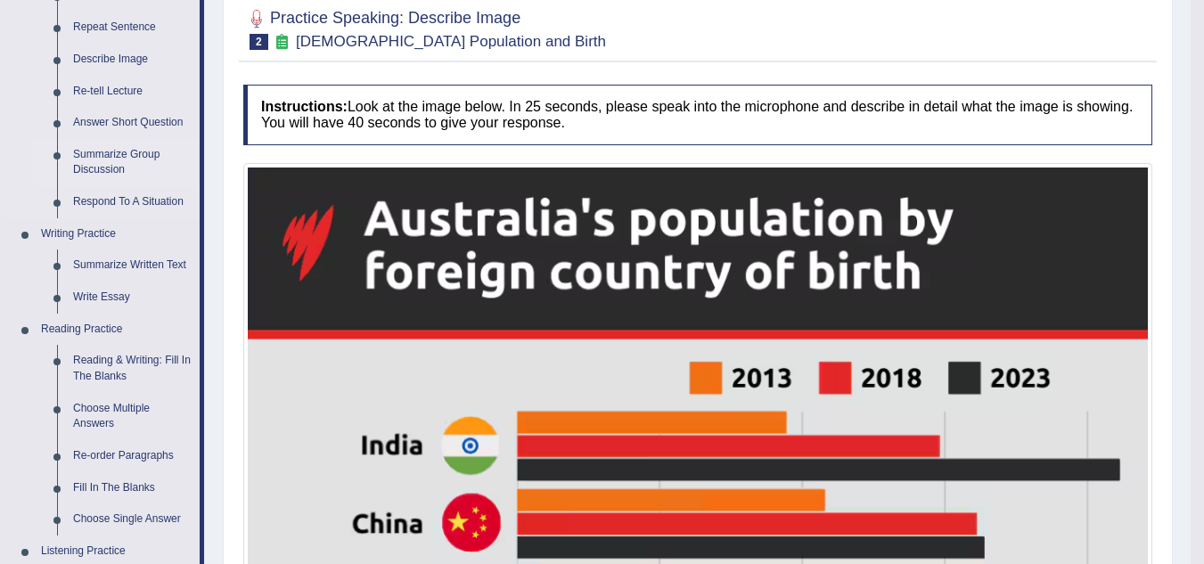
scroll to position [241, 0]
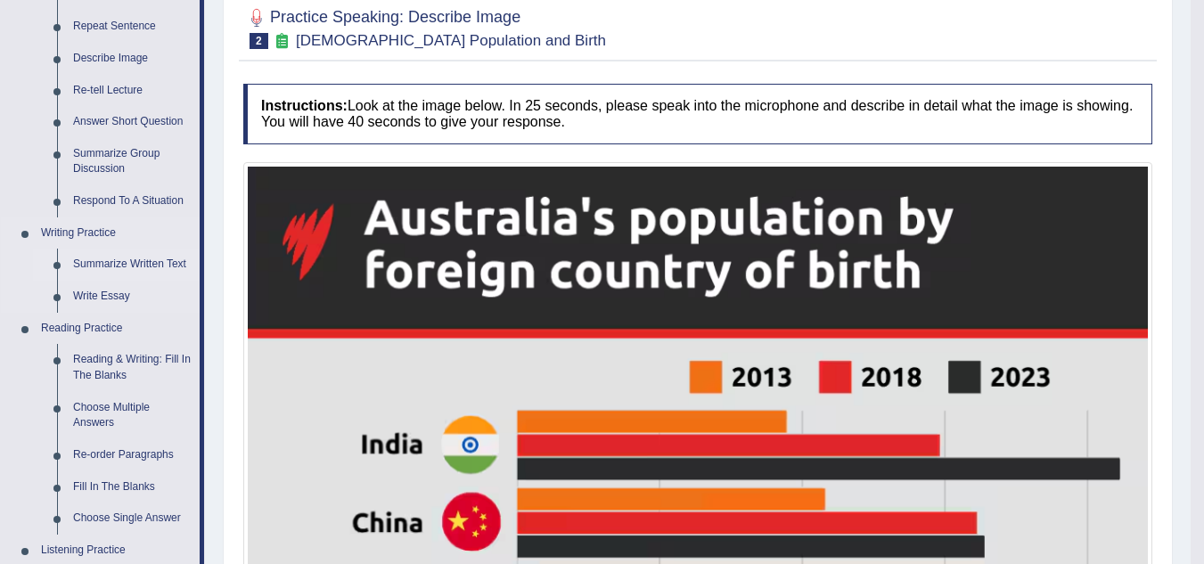
click at [124, 270] on link "Summarize Written Text" at bounding box center [132, 265] width 135 height 32
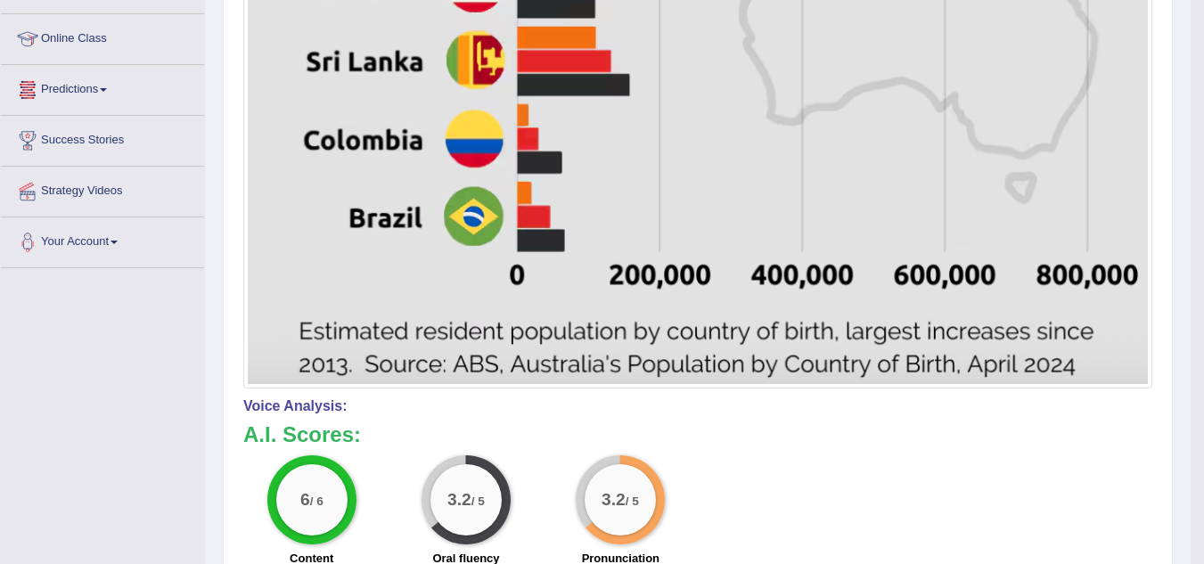
scroll to position [1130, 0]
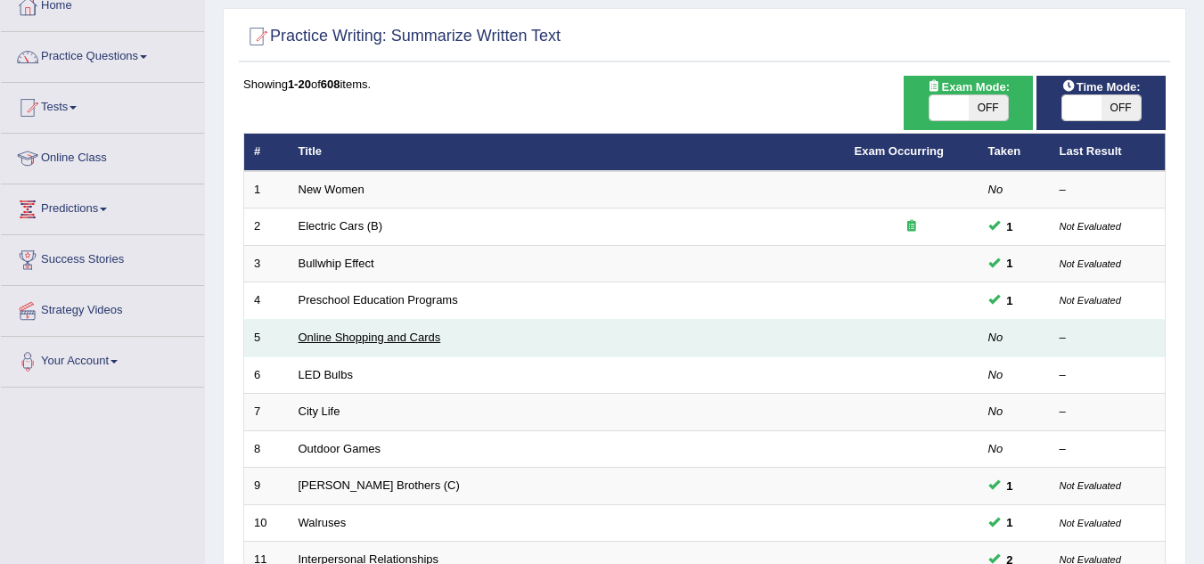
click at [402, 339] on link "Online Shopping and Cards" at bounding box center [370, 337] width 143 height 13
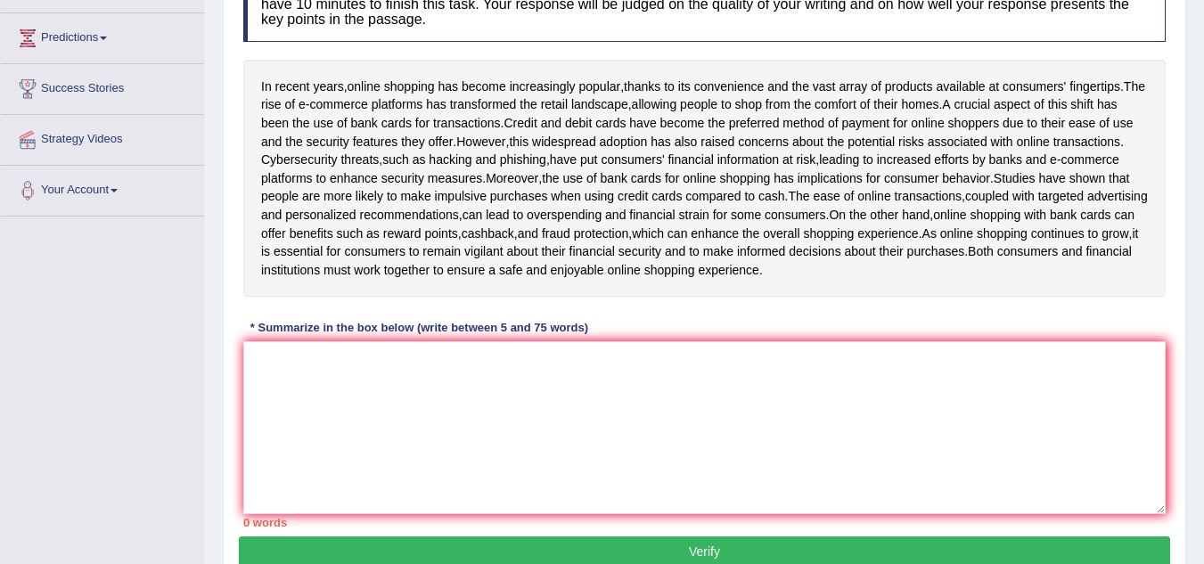
scroll to position [281, 0]
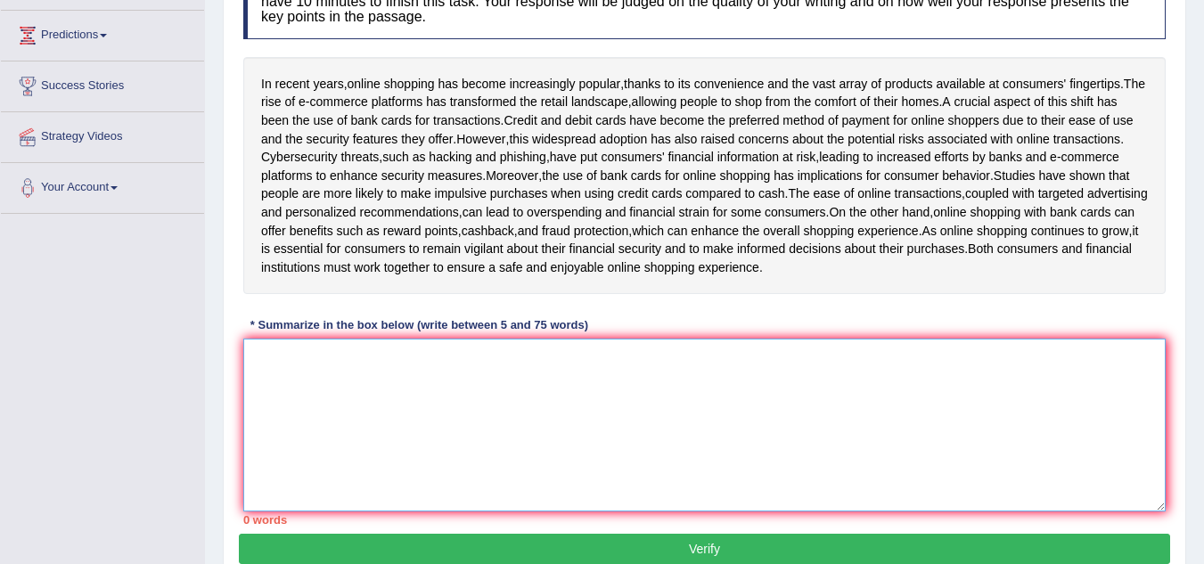
click at [380, 434] on textarea at bounding box center [704, 425] width 922 height 173
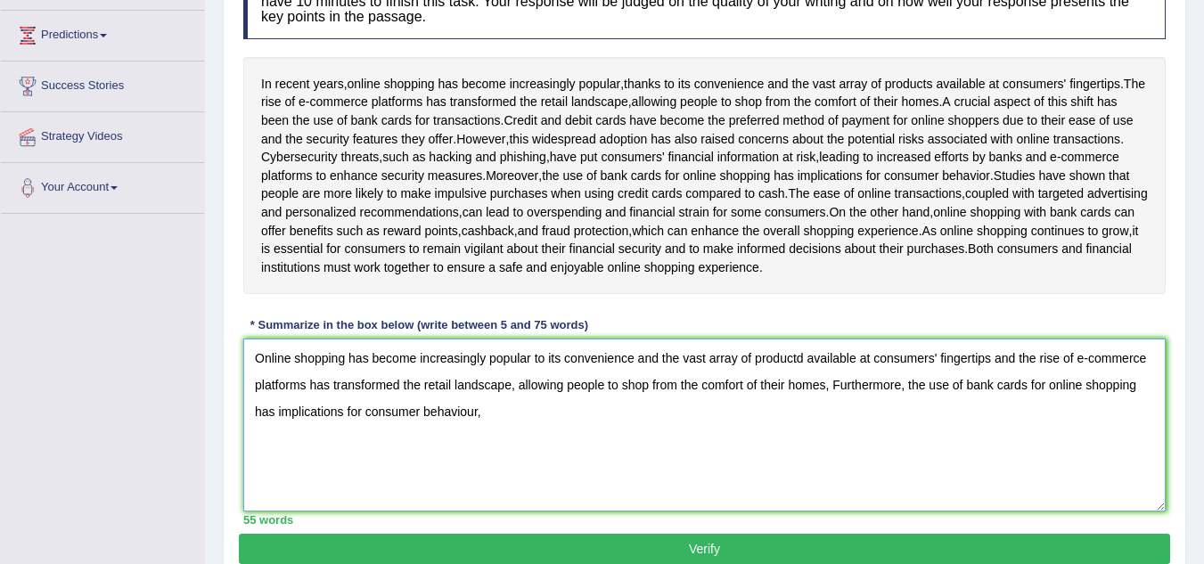
scroll to position [394, 0]
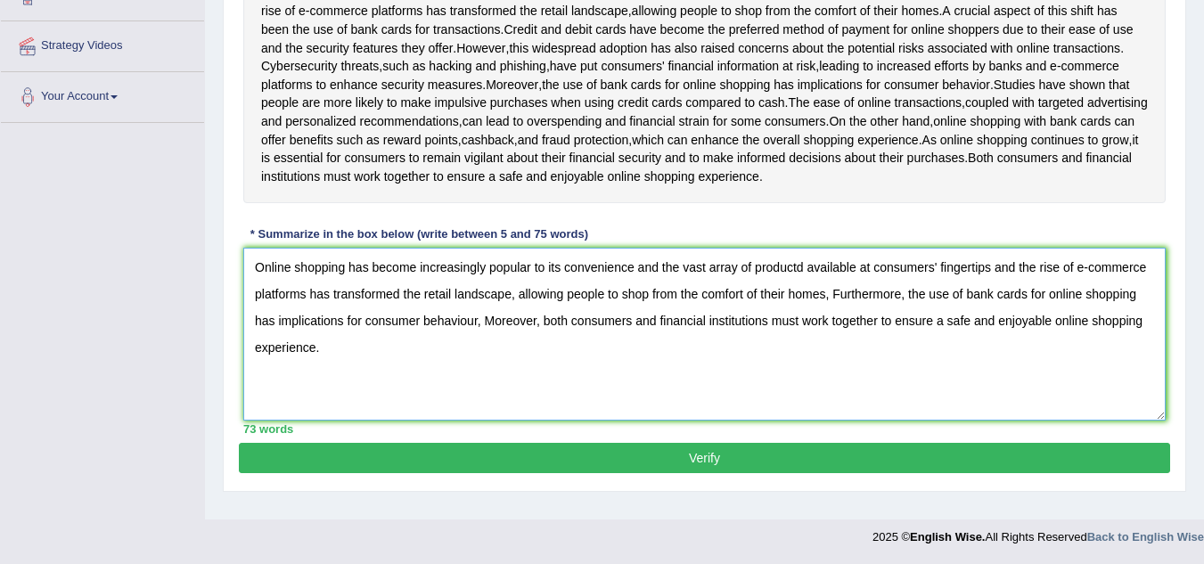
type textarea "Online shopping has become increasingly popular to its convenience and the vast…"
click at [430, 473] on button "Verify" at bounding box center [704, 458] width 931 height 30
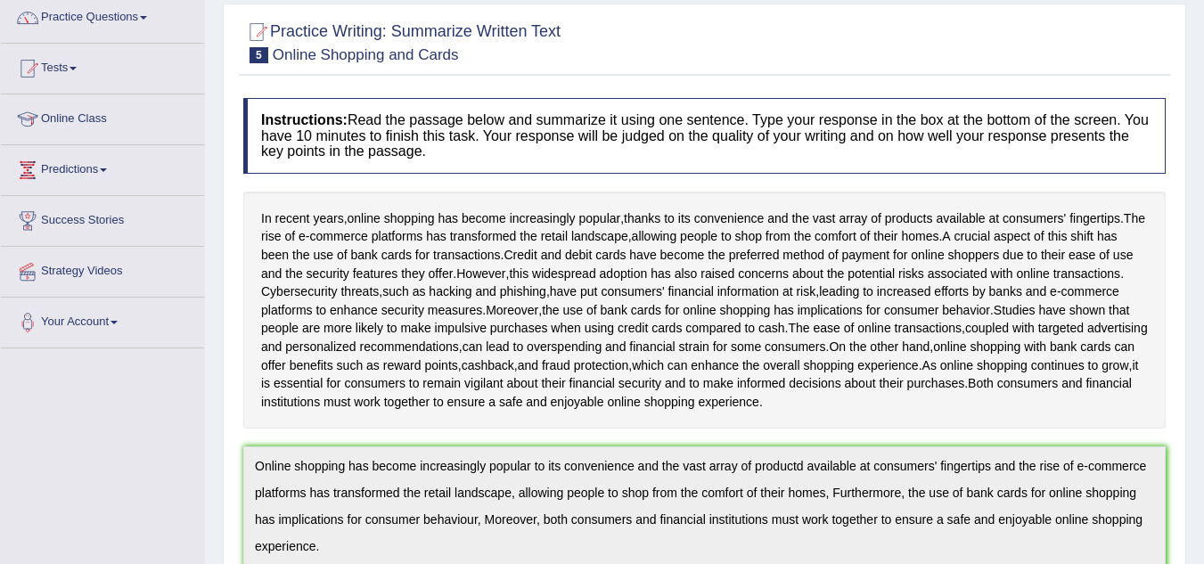
scroll to position [0, 0]
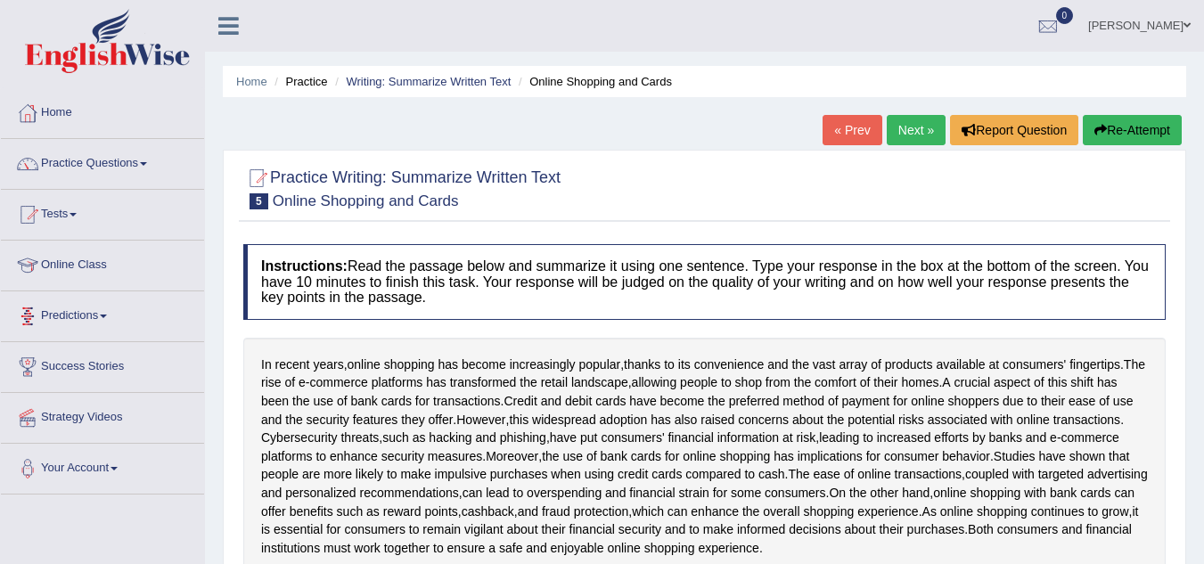
click at [144, 324] on link "Predictions" at bounding box center [102, 313] width 203 height 45
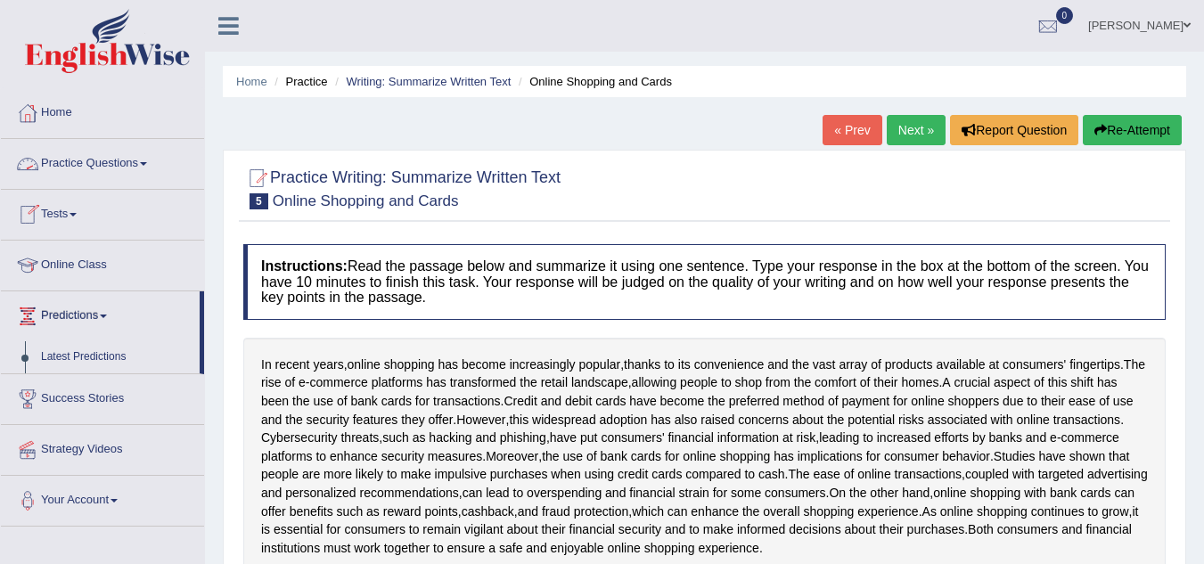
click at [130, 166] on link "Practice Questions" at bounding box center [102, 161] width 203 height 45
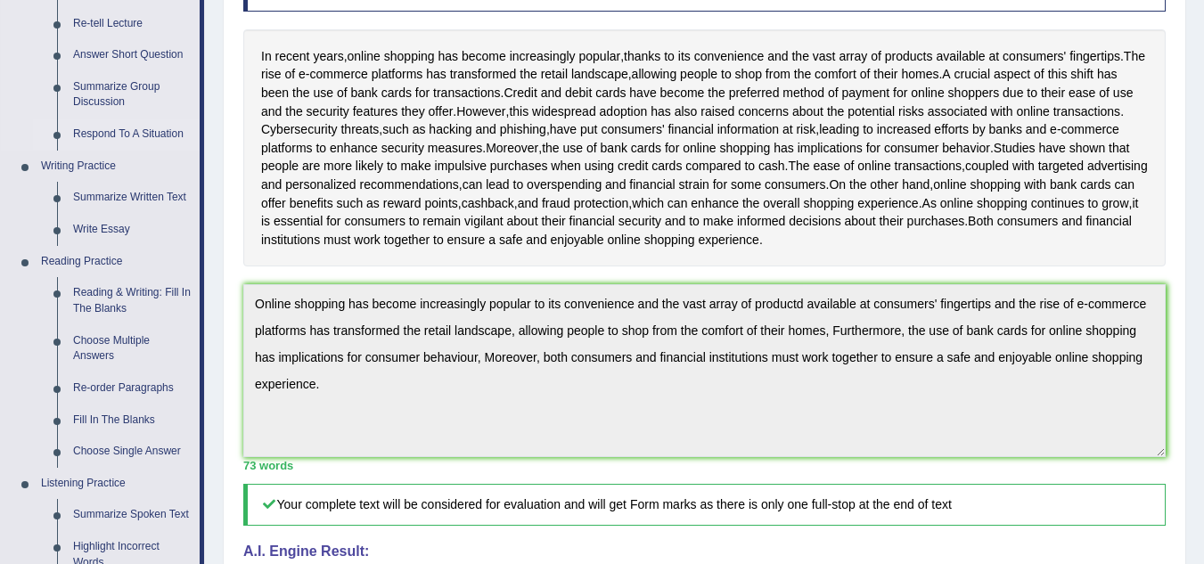
scroll to position [378, 0]
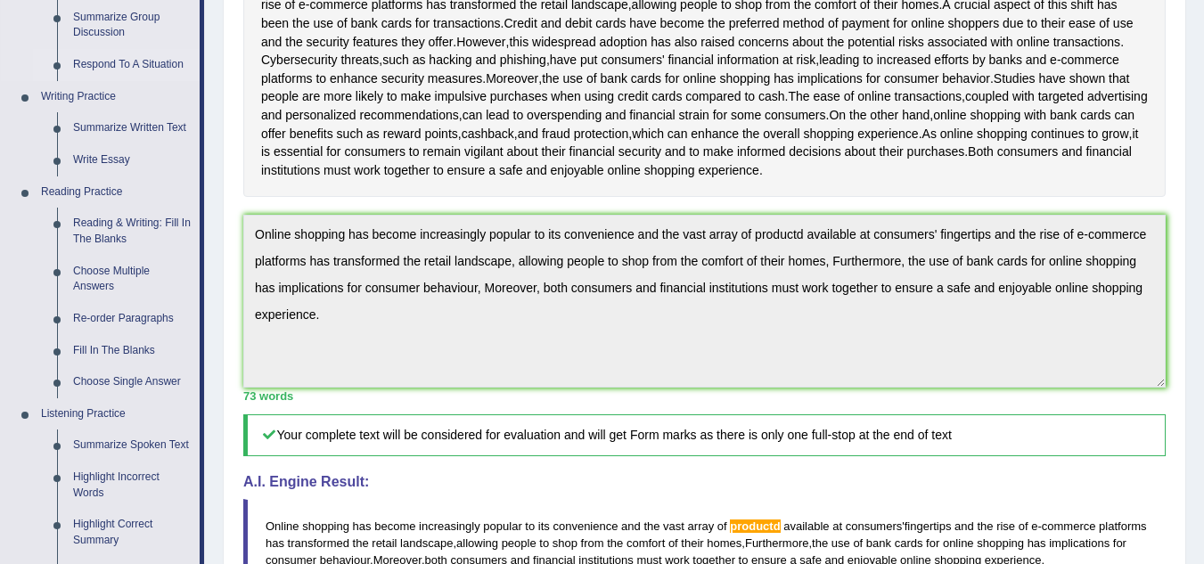
click at [160, 59] on link "Respond To A Situation" at bounding box center [132, 65] width 135 height 32
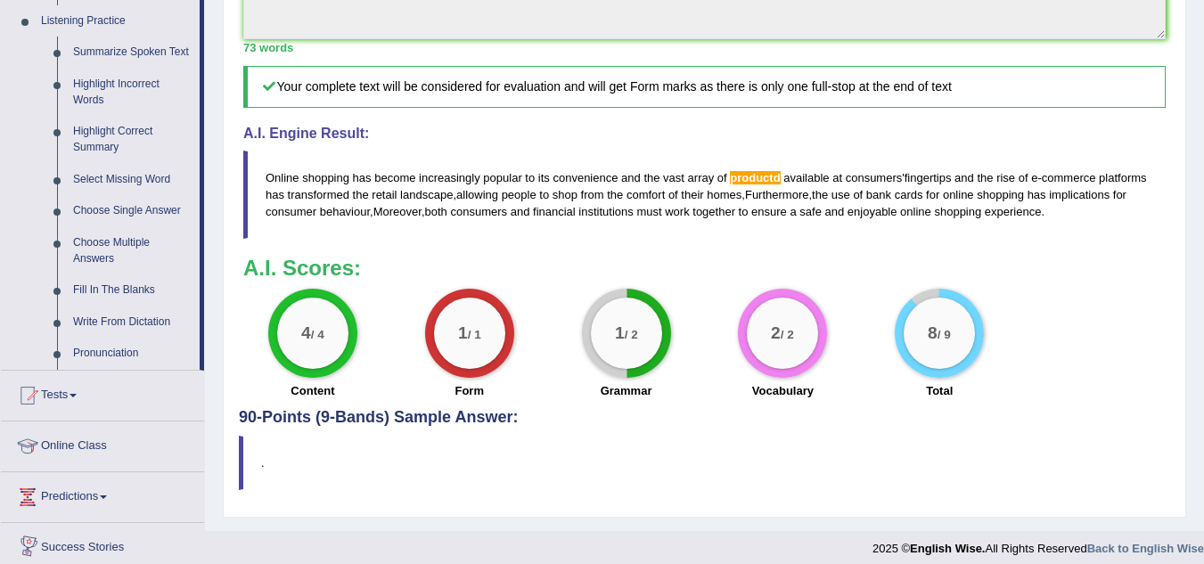
scroll to position [839, 0]
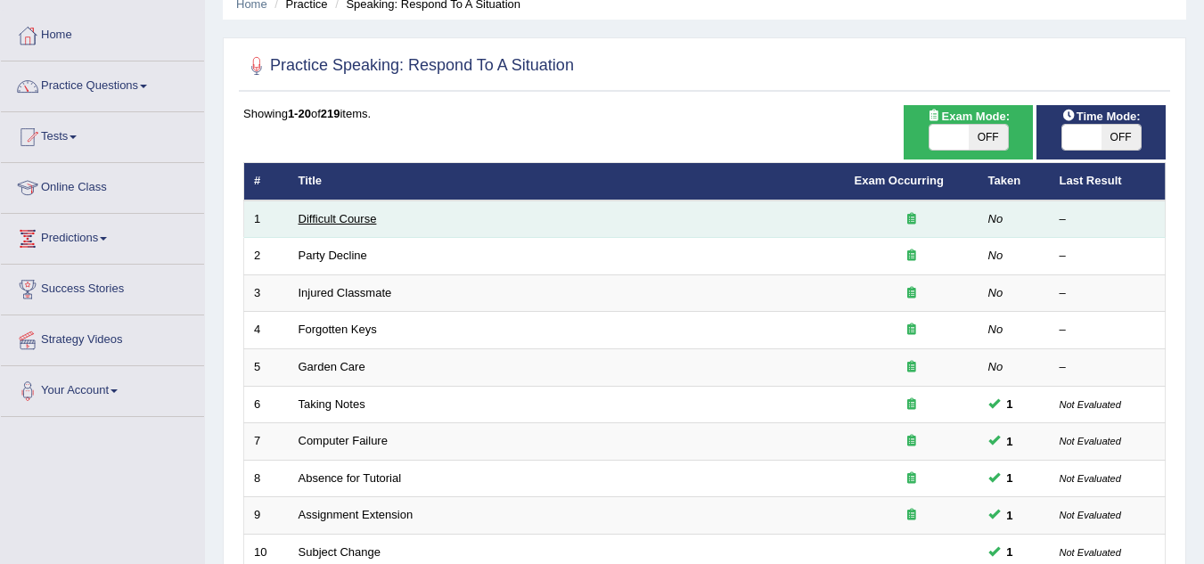
click at [345, 222] on link "Difficult Course" at bounding box center [338, 218] width 78 height 13
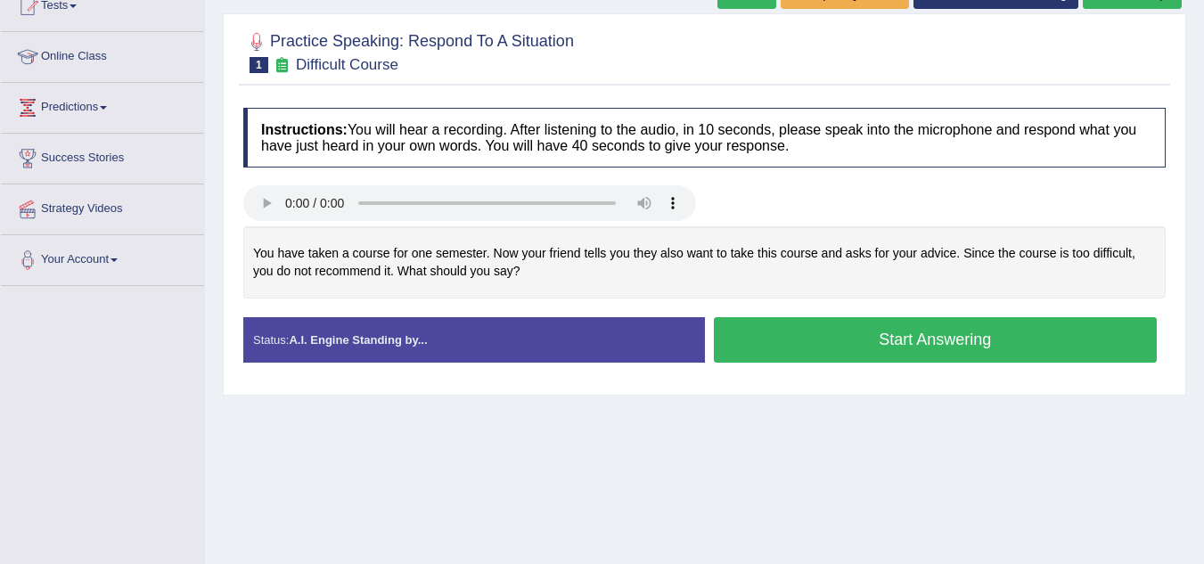
click at [790, 329] on button "Start Answering" at bounding box center [936, 339] width 444 height 45
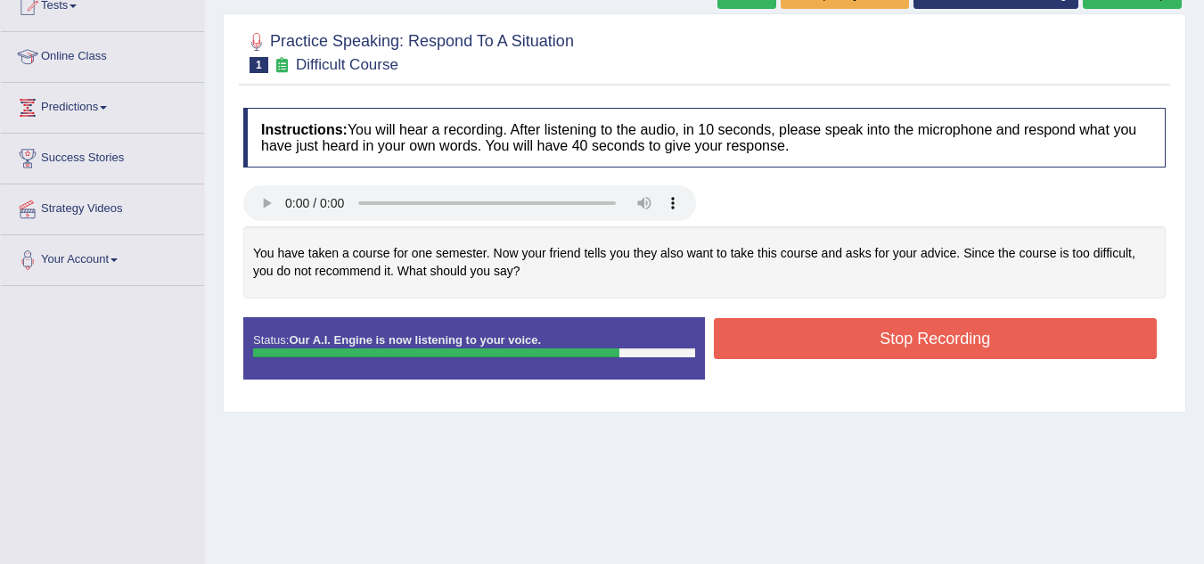
click at [790, 329] on button "Stop Recording" at bounding box center [936, 338] width 444 height 41
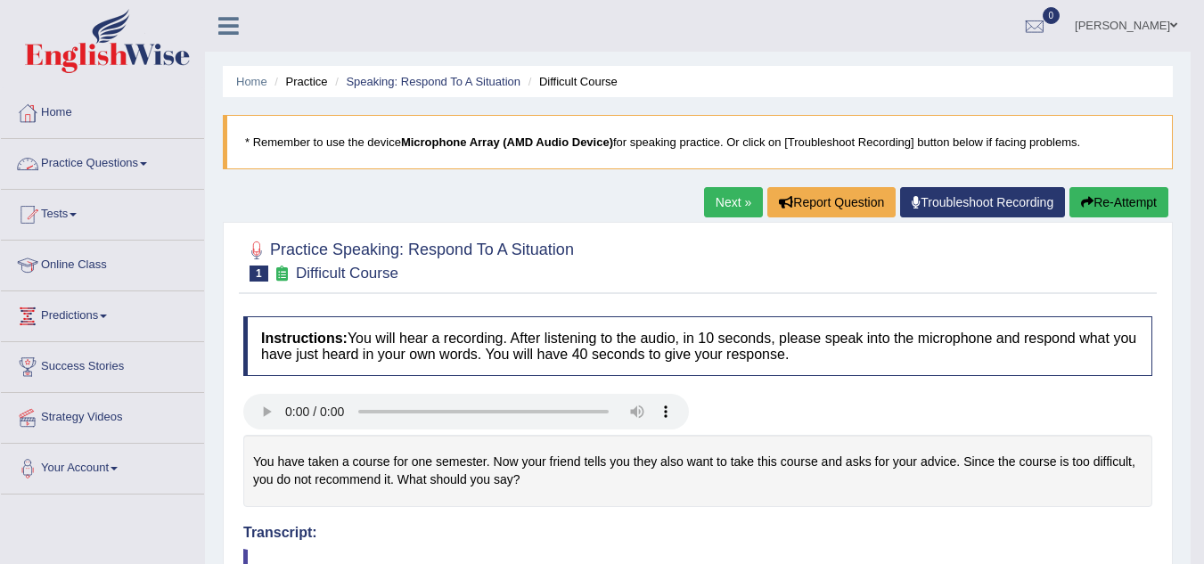
click at [72, 153] on link "Practice Questions" at bounding box center [102, 161] width 203 height 45
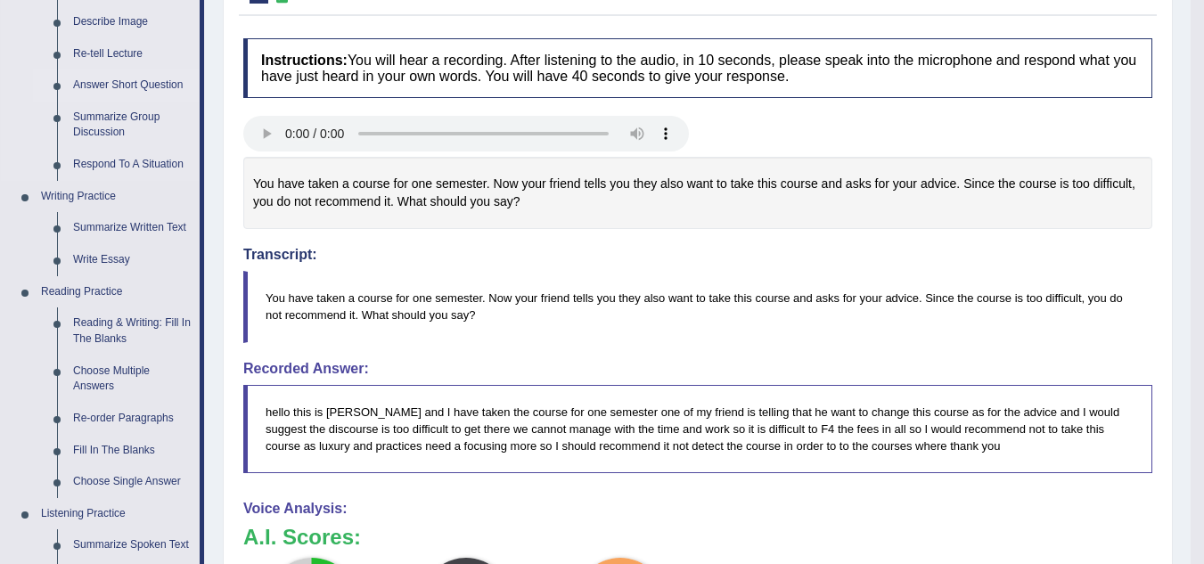
scroll to position [279, 0]
click at [152, 90] on link "Answer Short Question" at bounding box center [132, 85] width 135 height 32
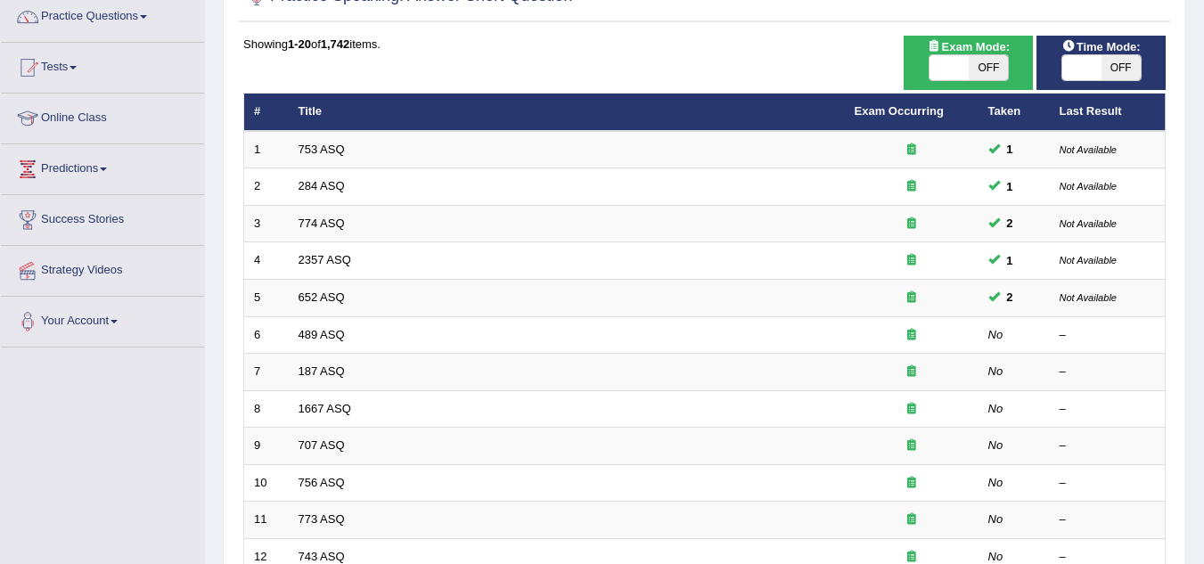
scroll to position [148, 0]
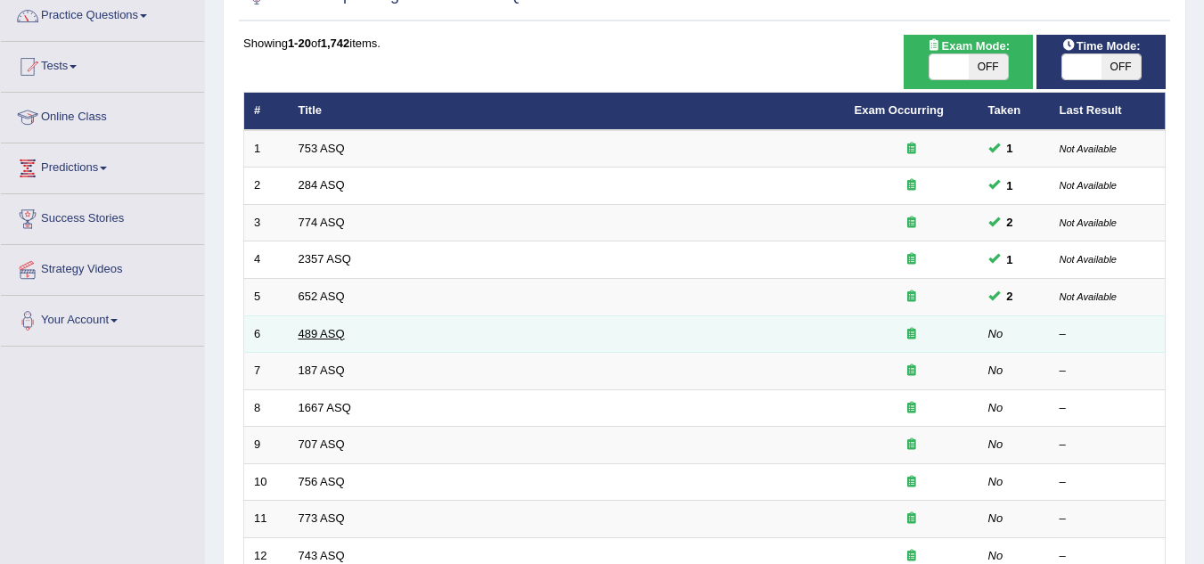
click at [338, 333] on link "489 ASQ" at bounding box center [322, 333] width 46 height 13
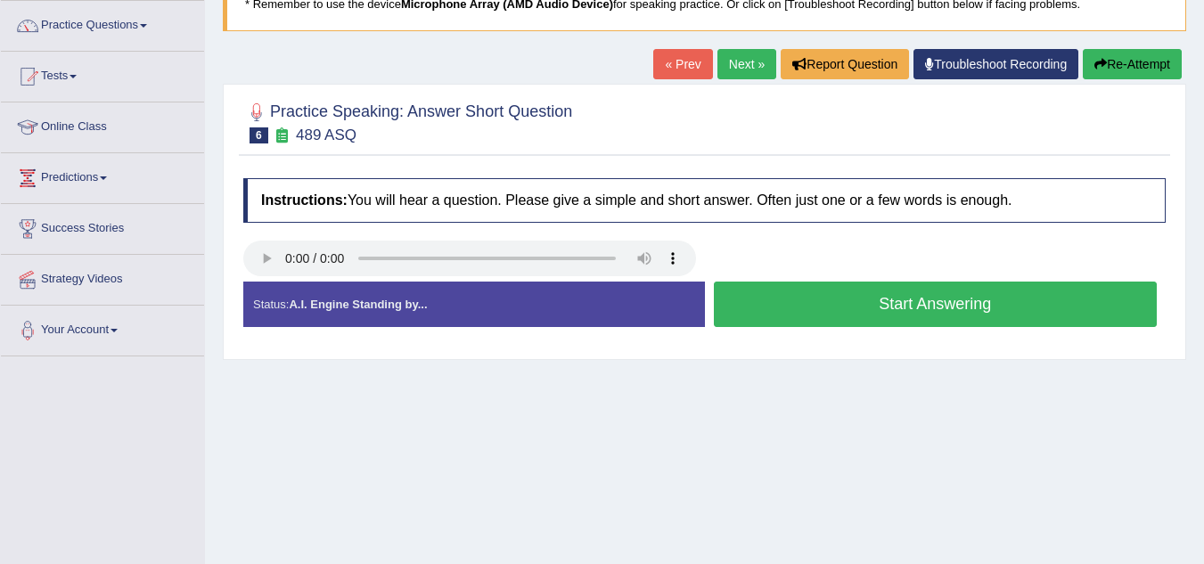
scroll to position [143, 0]
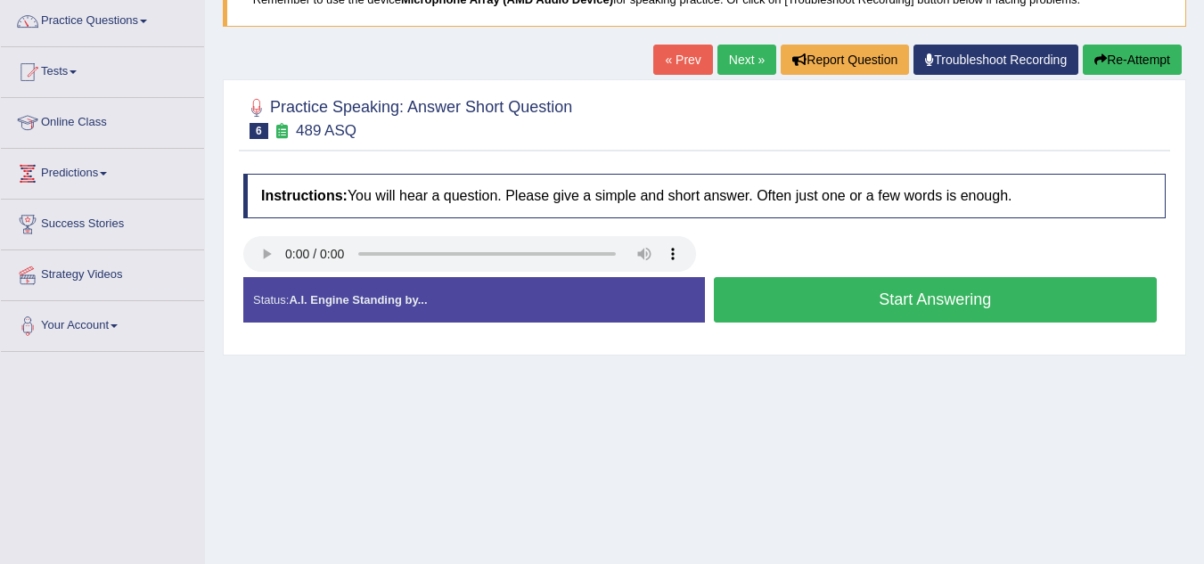
click at [784, 299] on button "Start Answering" at bounding box center [936, 299] width 444 height 45
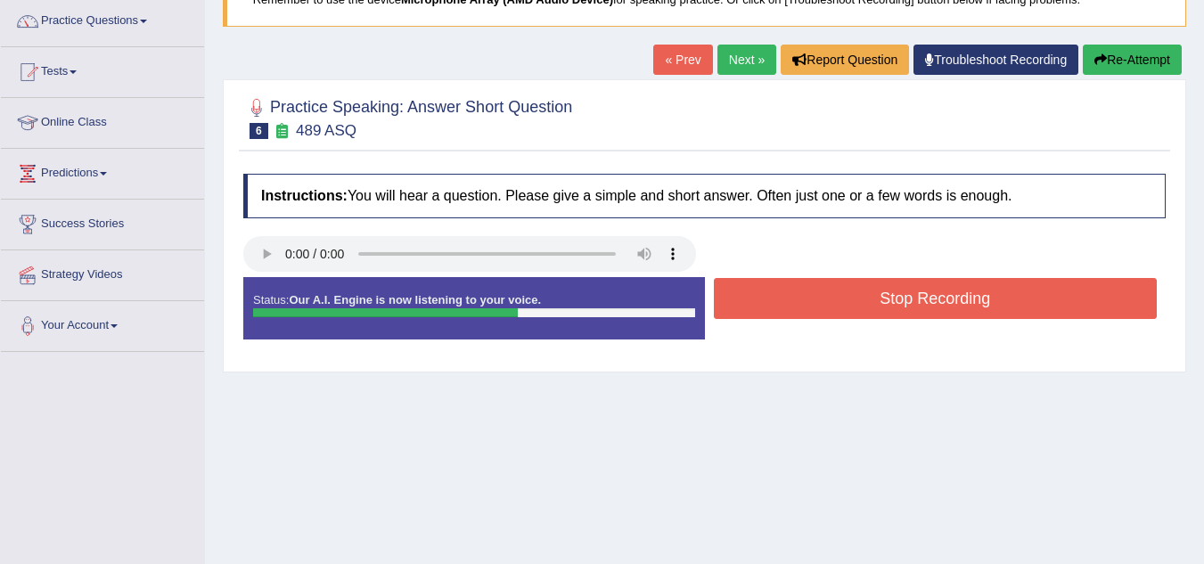
click at [784, 299] on button "Stop Recording" at bounding box center [936, 298] width 444 height 41
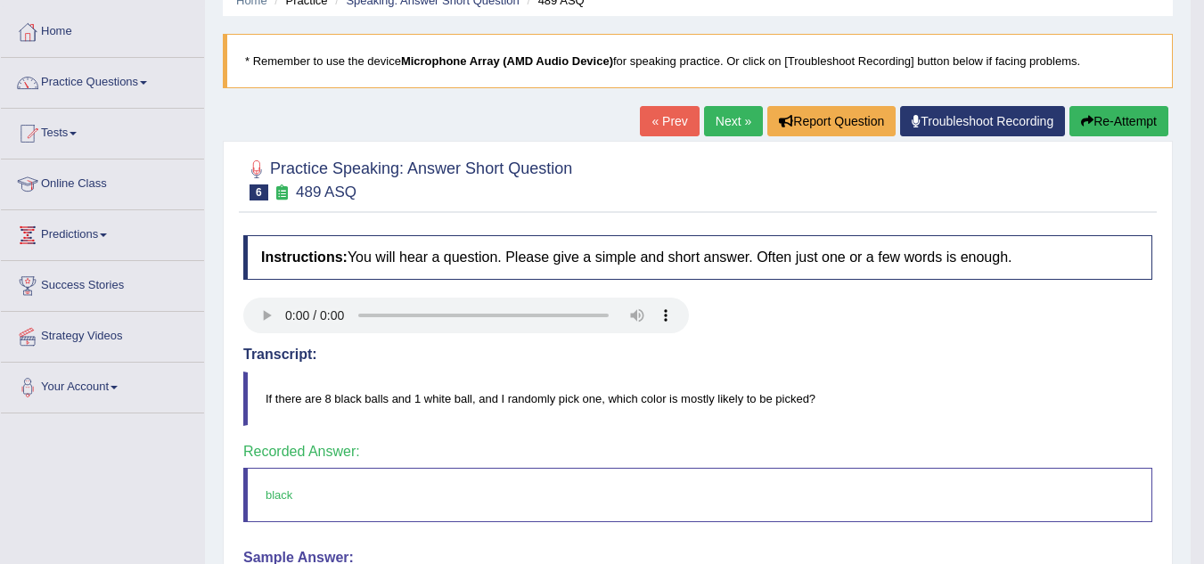
scroll to position [78, 0]
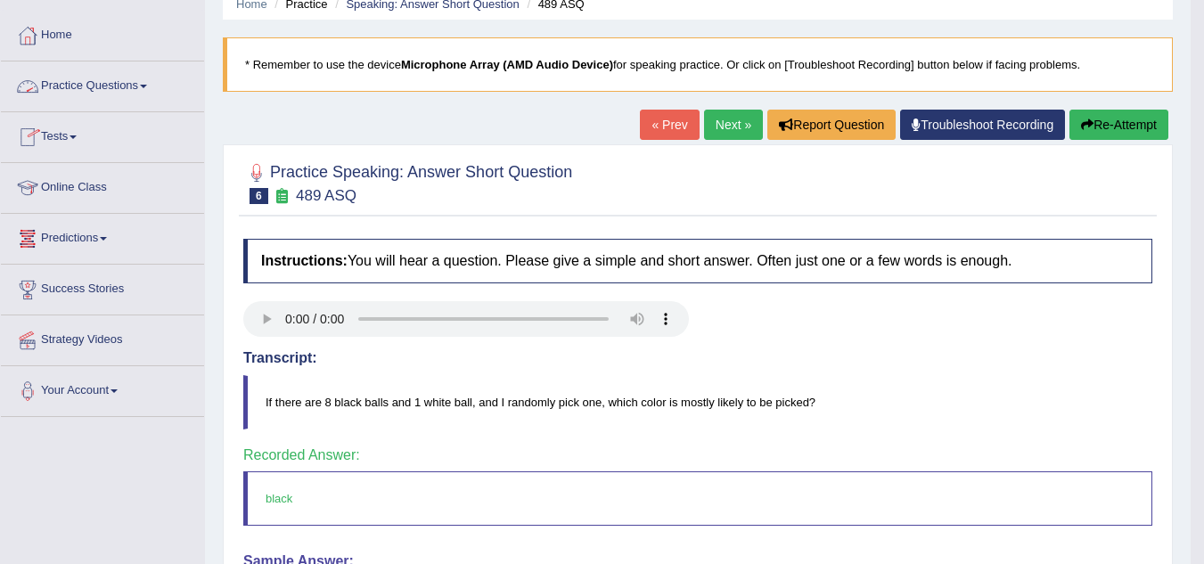
click at [110, 91] on link "Practice Questions" at bounding box center [102, 83] width 203 height 45
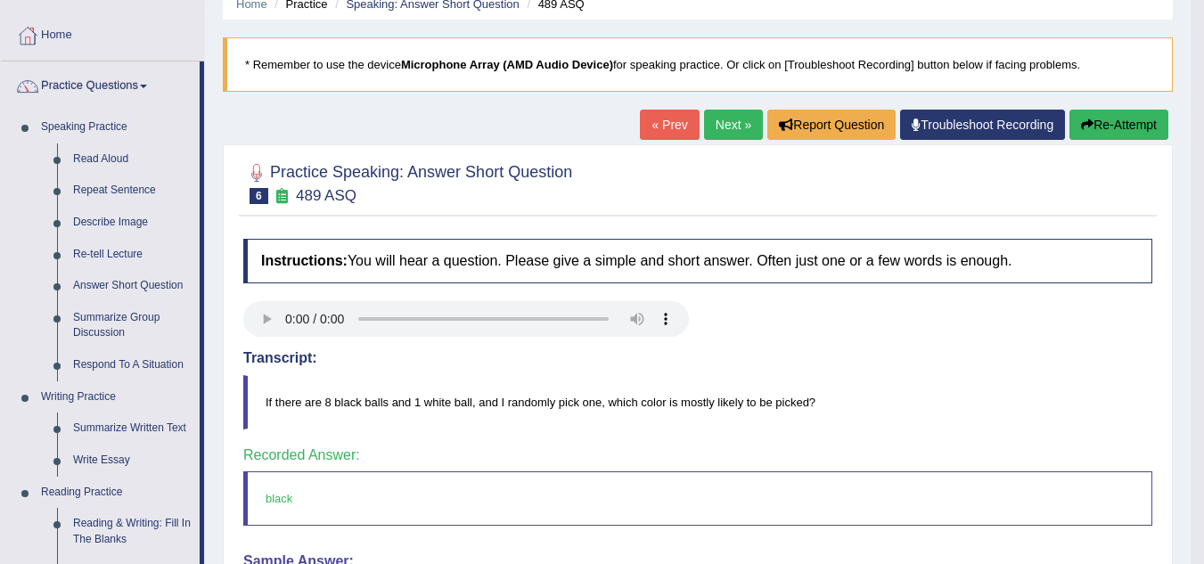
click at [714, 121] on link "Next »" at bounding box center [733, 125] width 59 height 30
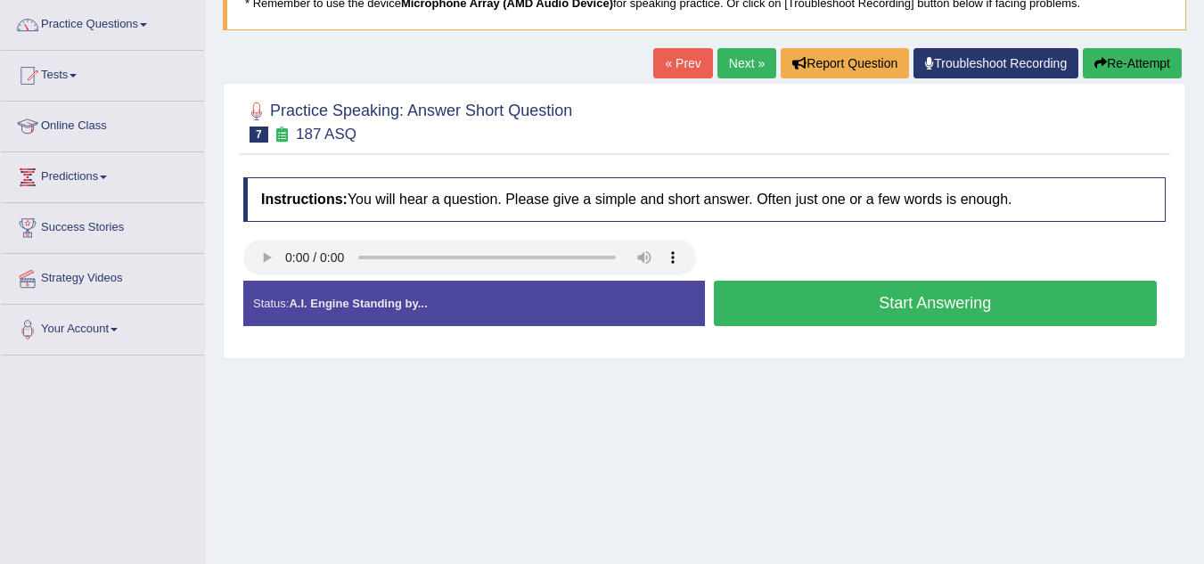
scroll to position [142, 0]
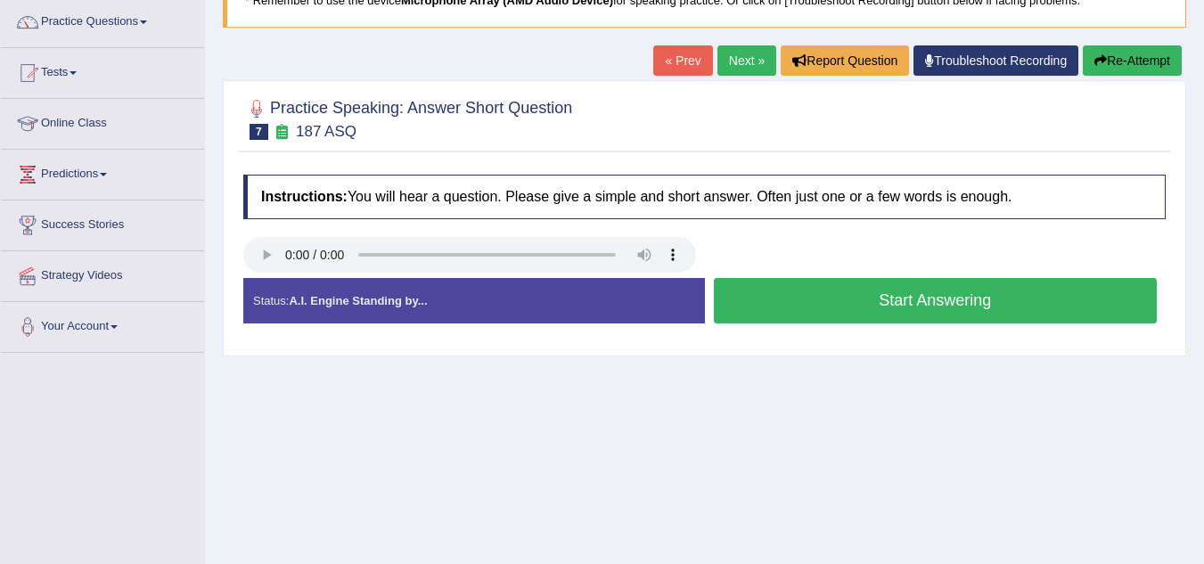
click at [753, 301] on button "Start Answering" at bounding box center [936, 300] width 444 height 45
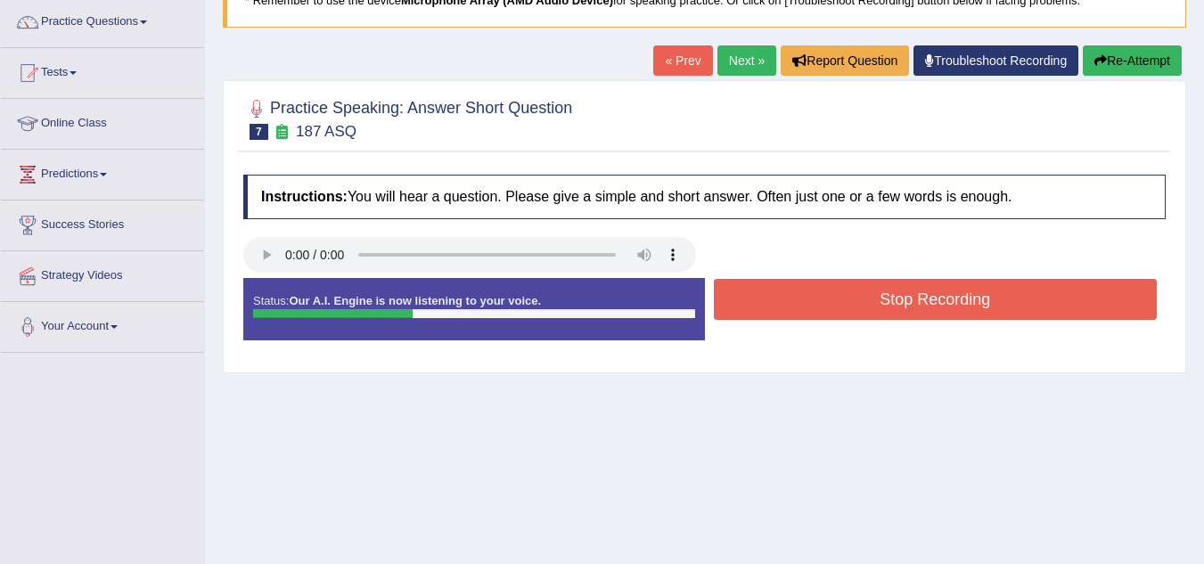
click at [753, 301] on button "Stop Recording" at bounding box center [936, 299] width 444 height 41
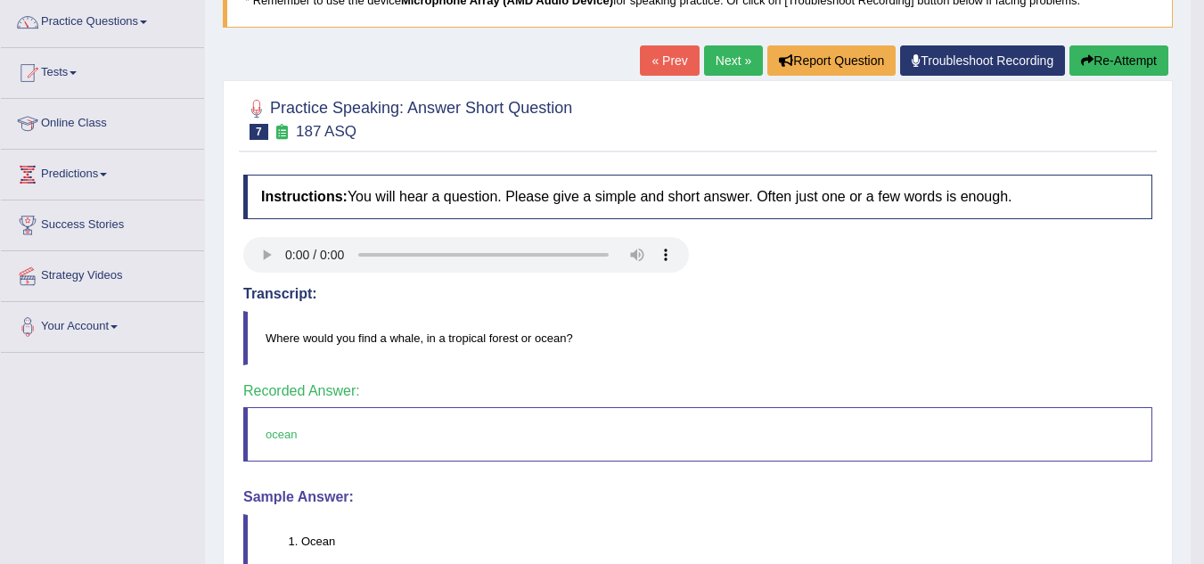
click at [723, 61] on link "Next »" at bounding box center [733, 60] width 59 height 30
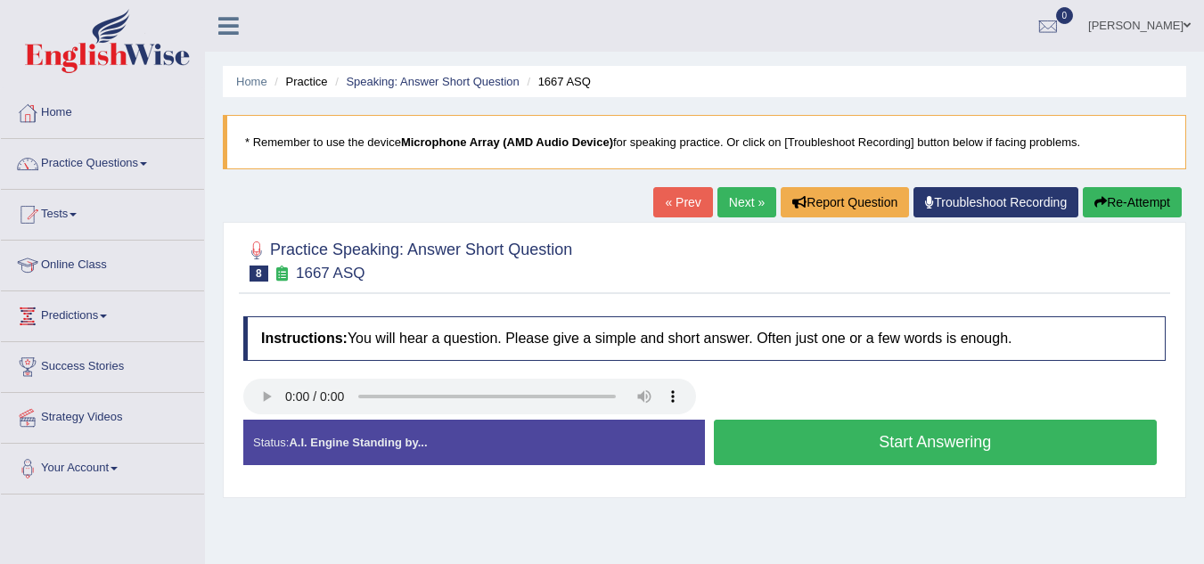
click at [828, 434] on button "Start Answering" at bounding box center [936, 442] width 444 height 45
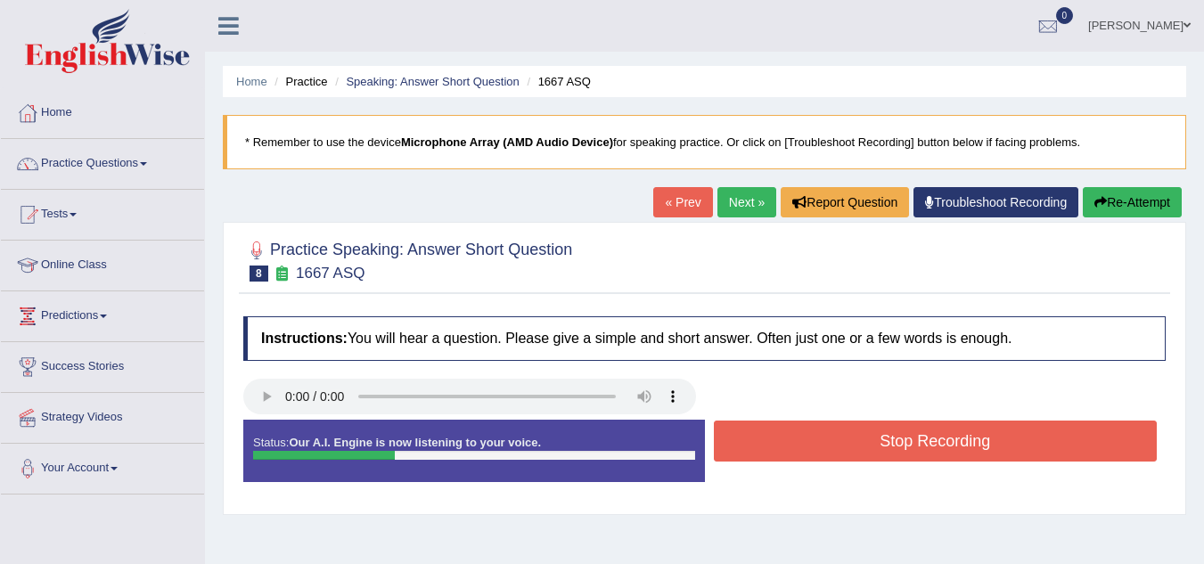
click at [828, 434] on button "Stop Recording" at bounding box center [936, 441] width 444 height 41
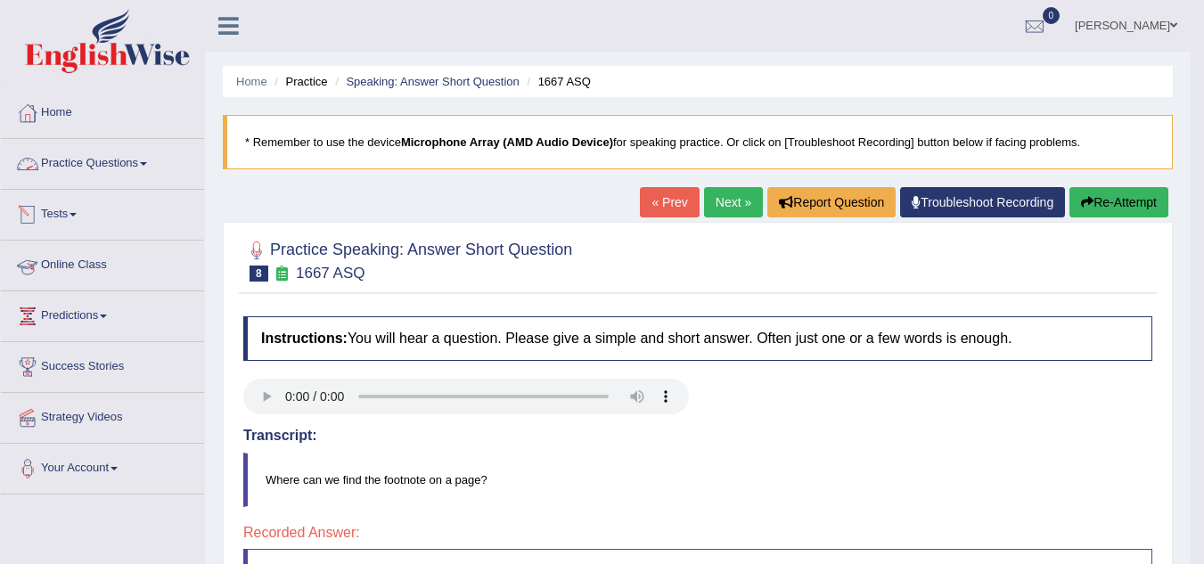
click at [115, 167] on link "Practice Questions" at bounding box center [102, 161] width 203 height 45
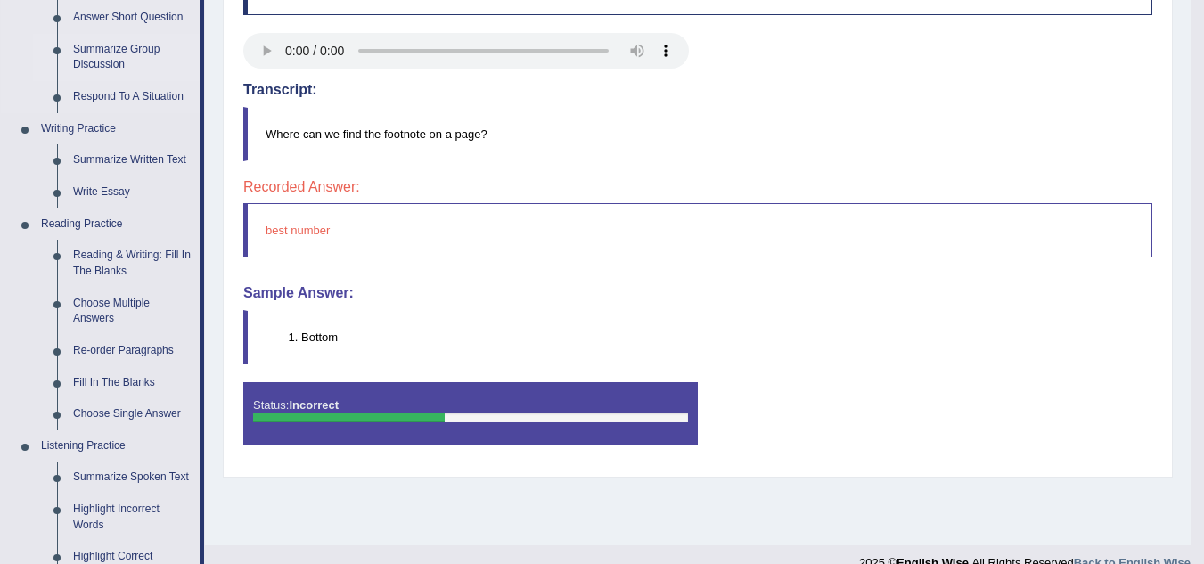
scroll to position [348, 0]
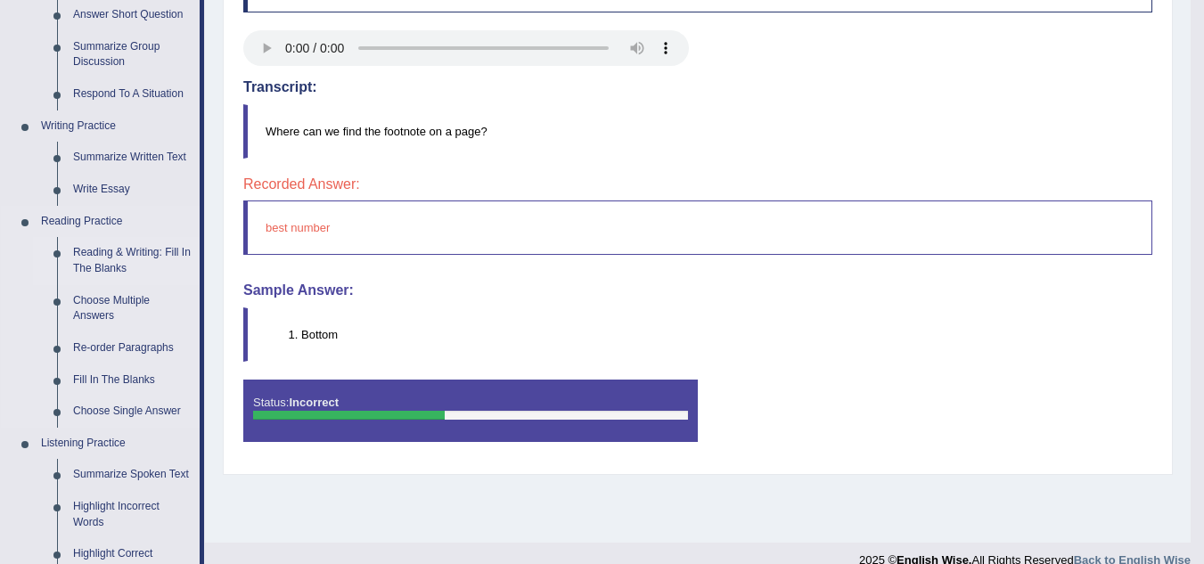
click at [132, 248] on link "Reading & Writing: Fill In The Blanks" at bounding box center [132, 260] width 135 height 47
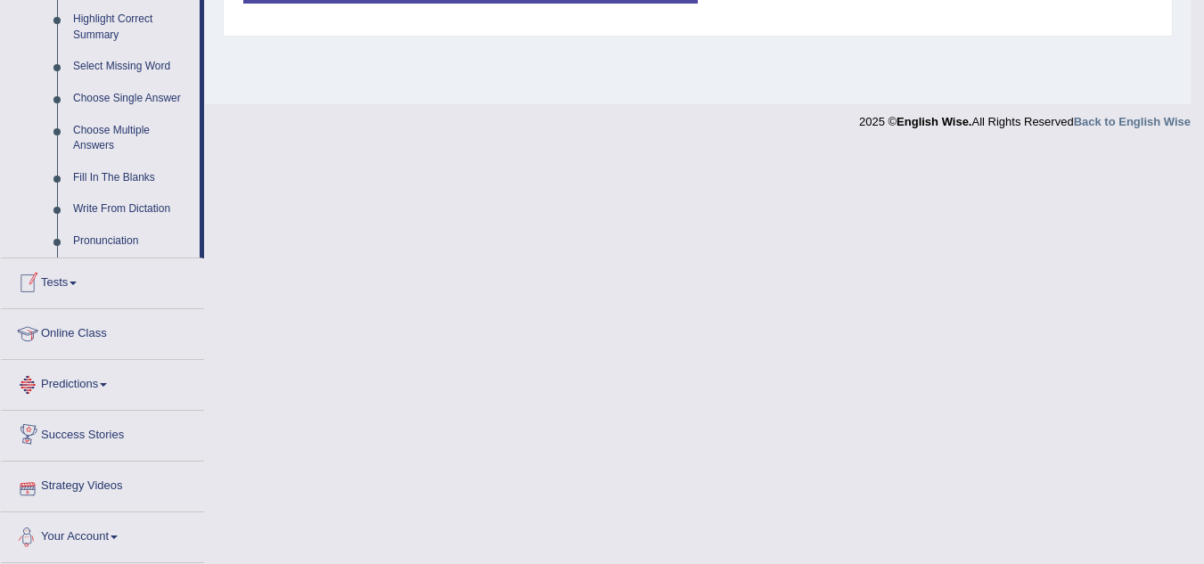
scroll to position [879, 0]
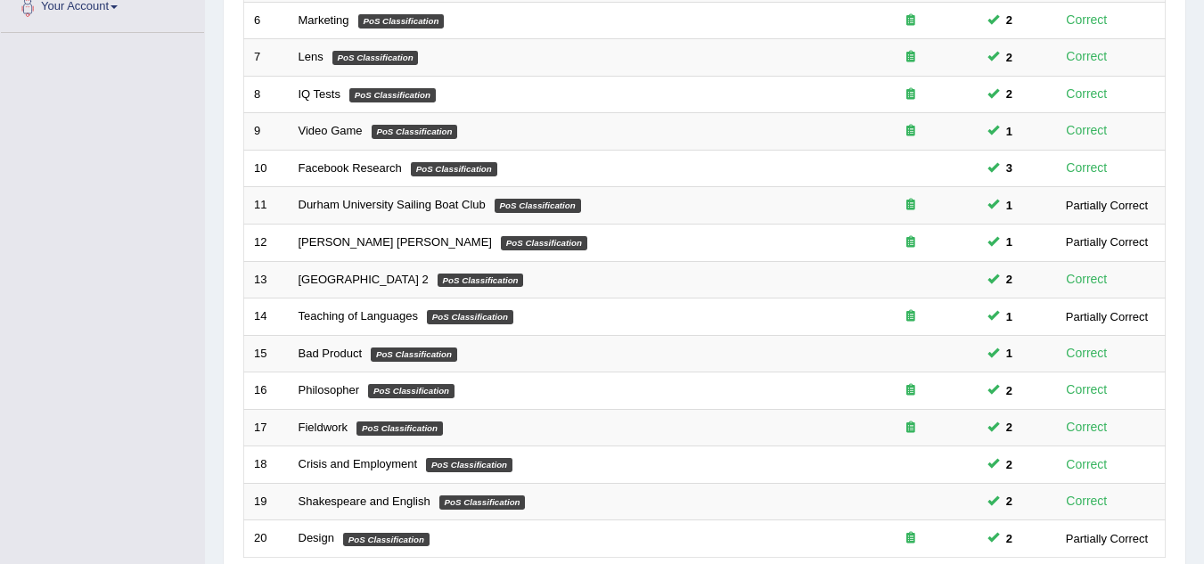
scroll to position [616, 0]
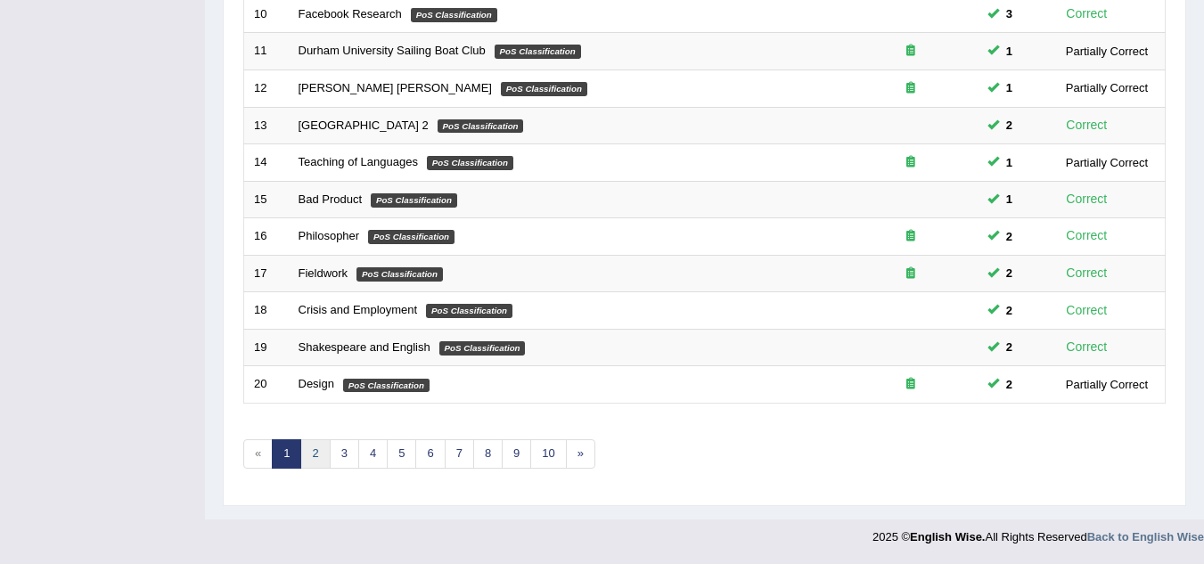
click at [313, 448] on link "2" at bounding box center [314, 453] width 29 height 29
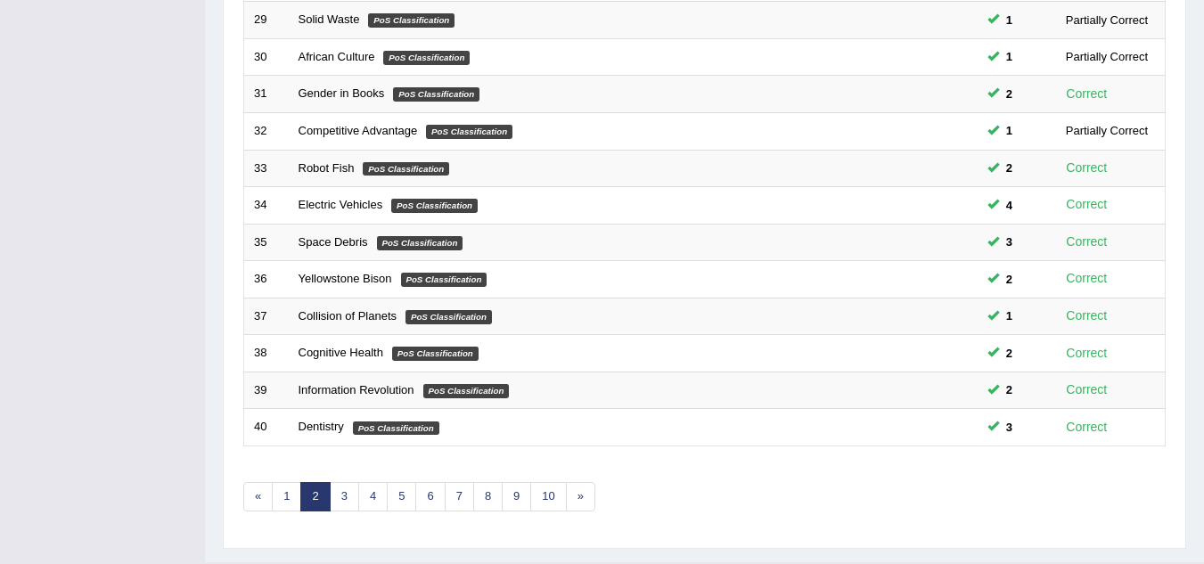
scroll to position [616, 0]
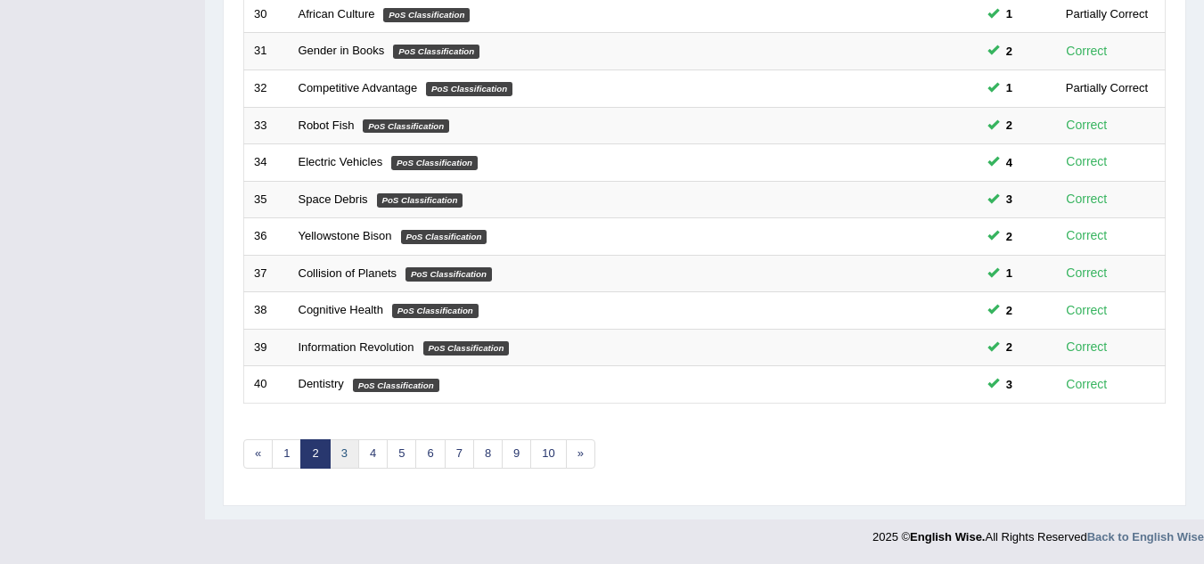
click at [347, 455] on link "3" at bounding box center [344, 453] width 29 height 29
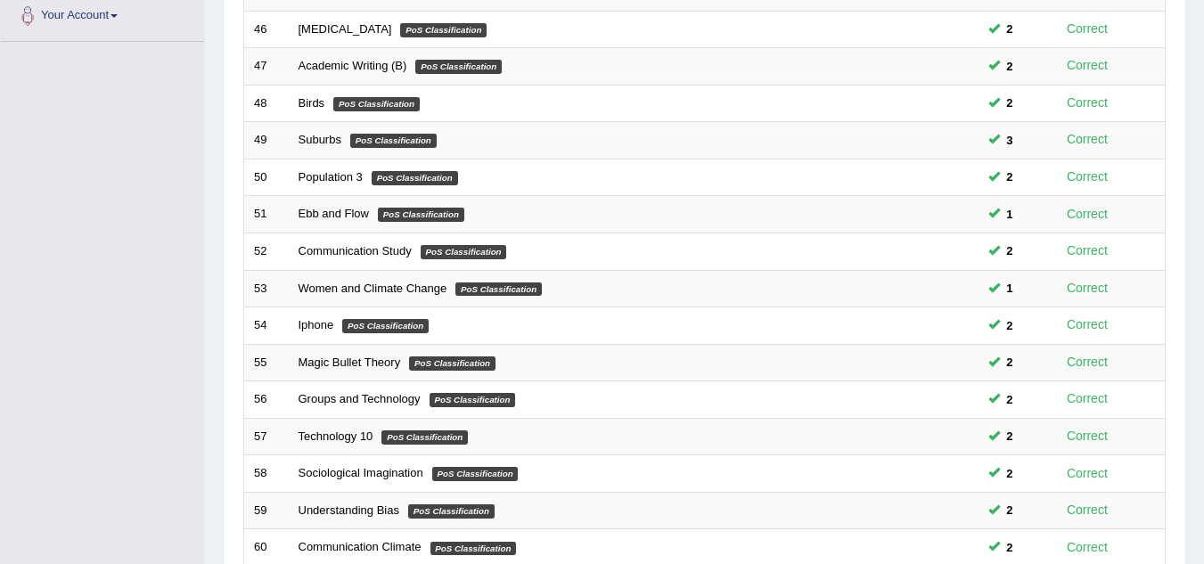
scroll to position [616, 0]
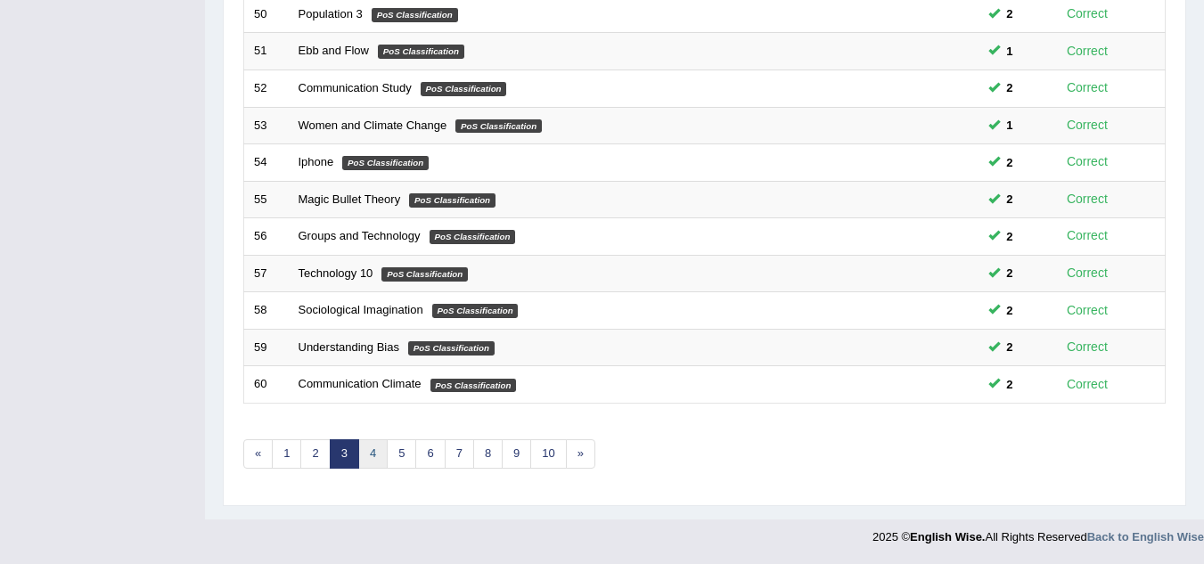
click at [374, 452] on link "4" at bounding box center [372, 453] width 29 height 29
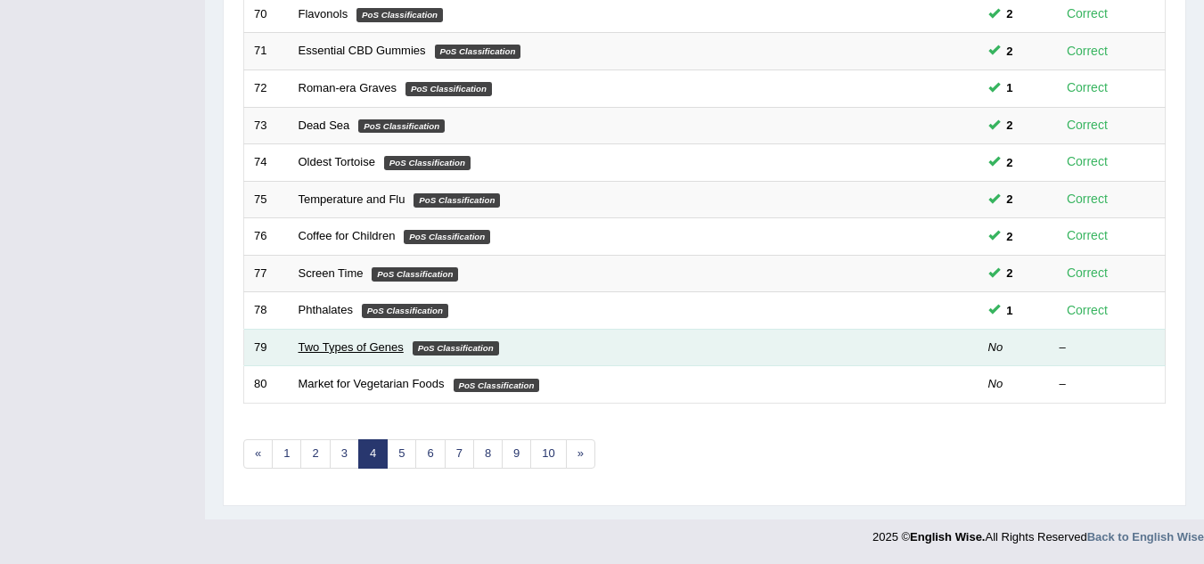
click at [364, 347] on link "Two Types of Genes" at bounding box center [351, 346] width 105 height 13
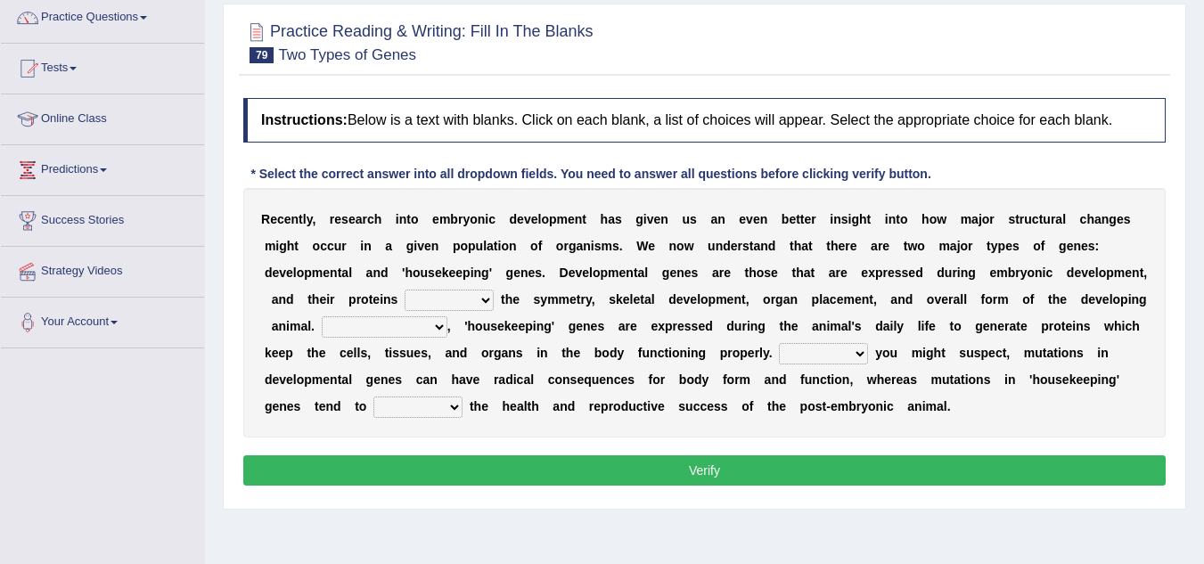
scroll to position [160, 0]
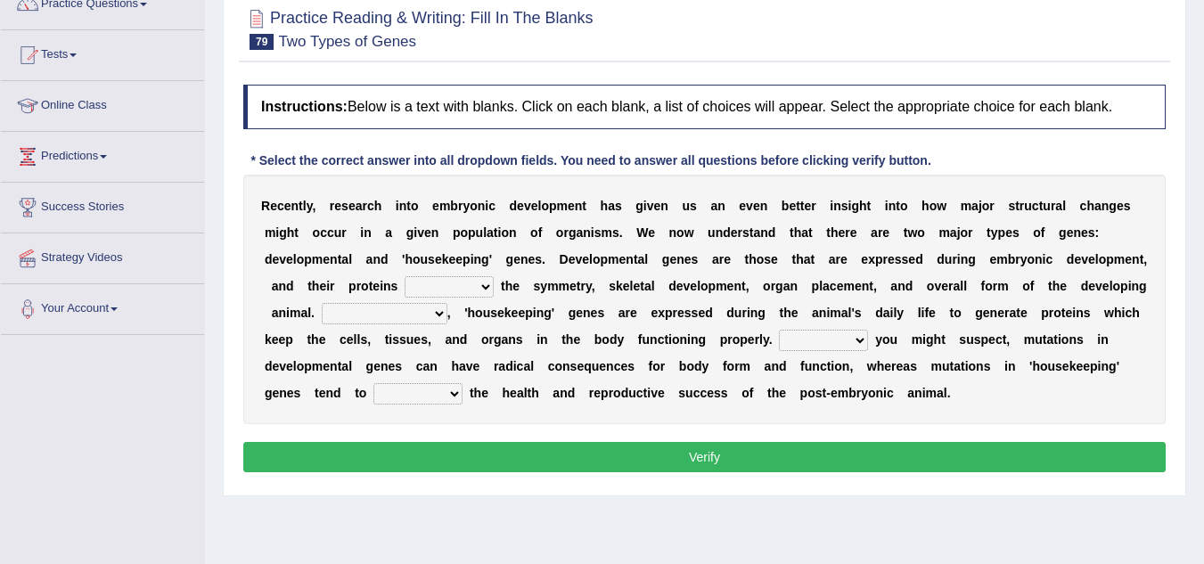
click at [421, 296] on select "push control hold elevate" at bounding box center [449, 286] width 89 height 21
select select "elevate"
click at [405, 276] on select "push control hold elevate" at bounding box center [449, 286] width 89 height 21
click at [399, 312] on select "Correspondingly Inclusively Conversely In contrast" at bounding box center [385, 313] width 126 height 21
select select "Correspondingly"
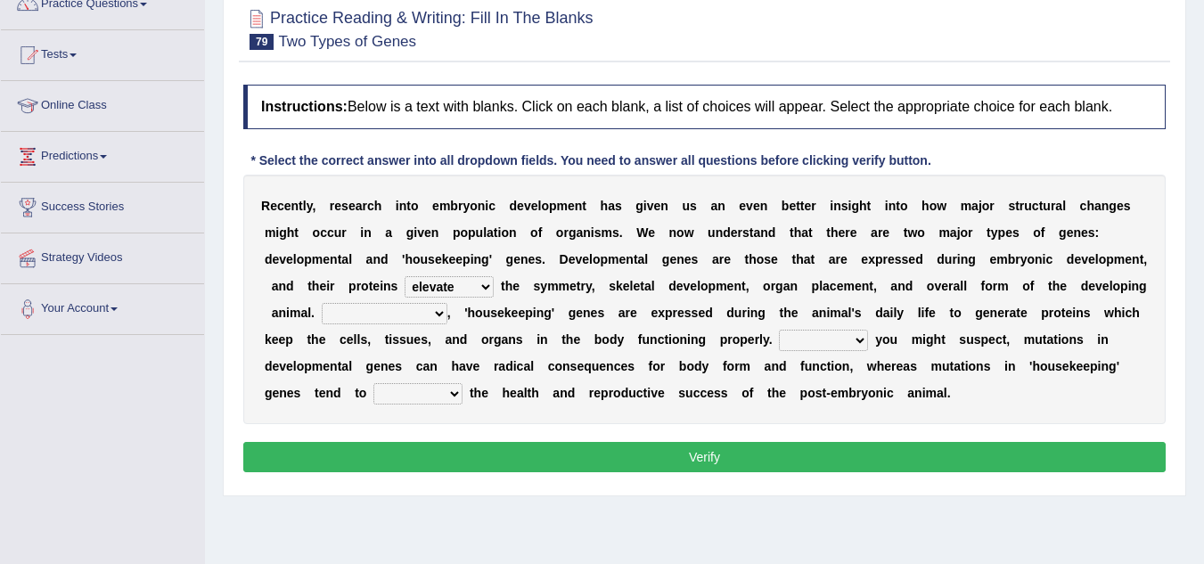
click at [322, 303] on select "Correspondingly Inclusively Conversely In contrast" at bounding box center [385, 313] width 126 height 21
click at [807, 339] on select "For As With Within" at bounding box center [823, 340] width 89 height 21
select select "As"
click at [779, 330] on select "For As With Within" at bounding box center [823, 340] width 89 height 21
click at [424, 400] on select "affect effect interrupt defect" at bounding box center [417, 393] width 89 height 21
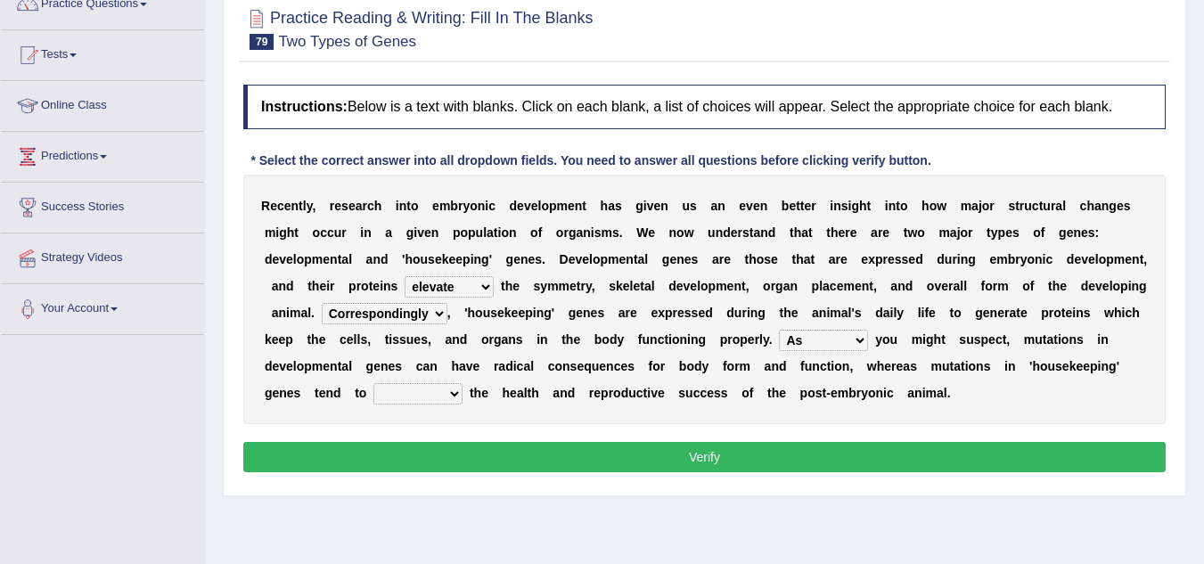
select select "affect"
click at [373, 383] on select "affect effect interrupt defect" at bounding box center [417, 393] width 89 height 21
click at [446, 457] on button "Verify" at bounding box center [704, 457] width 922 height 30
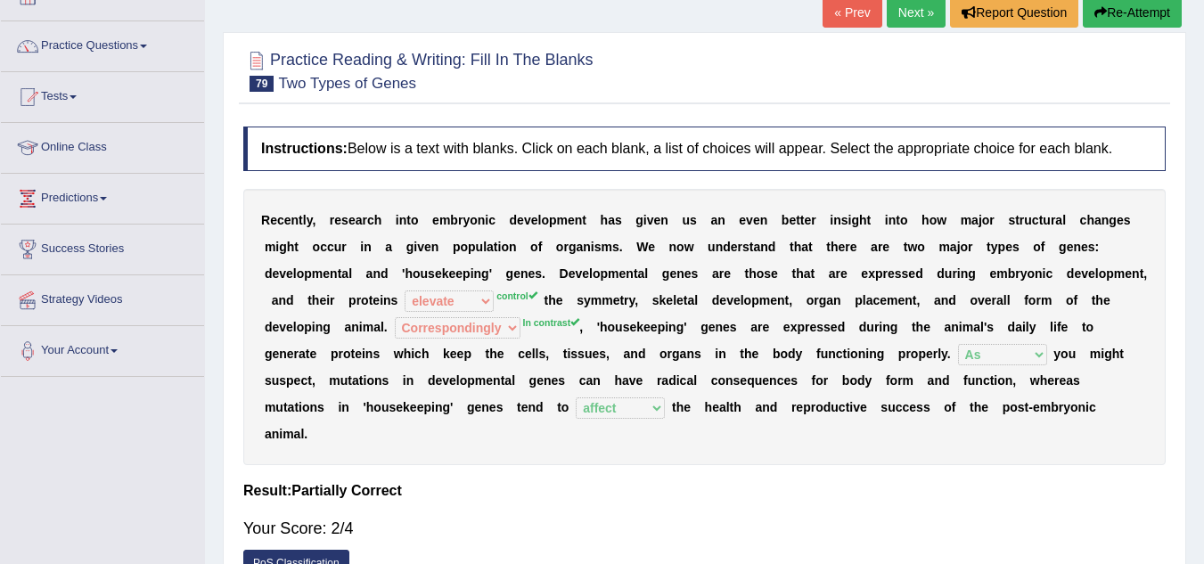
scroll to position [117, 0]
click at [1137, 20] on button "Re-Attempt" at bounding box center [1132, 13] width 99 height 30
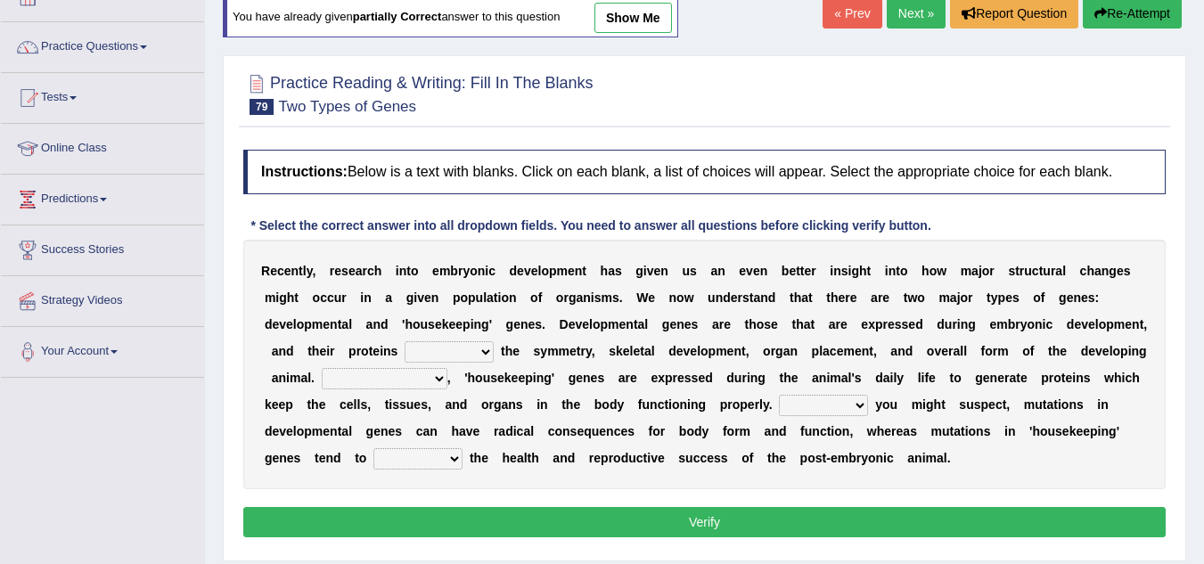
scroll to position [117, 0]
click at [438, 346] on select "push control hold elevate" at bounding box center [449, 351] width 89 height 21
select select "control"
click at [405, 341] on select "push control hold elevate" at bounding box center [449, 351] width 89 height 21
click at [433, 370] on select "Correspondingly Inclusively Conversely In contrast" at bounding box center [385, 378] width 126 height 21
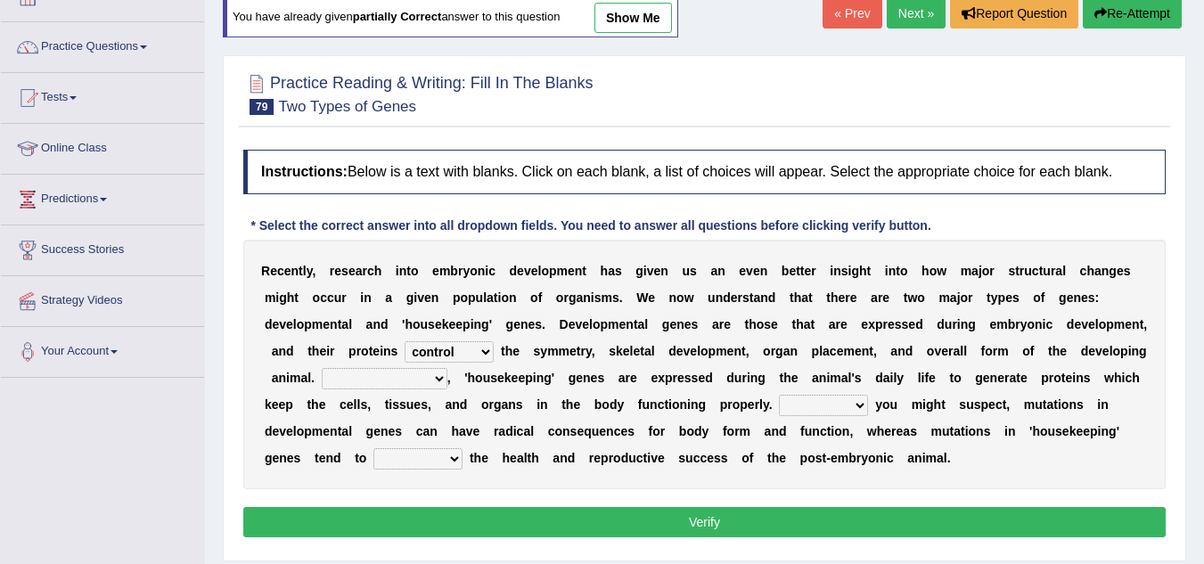
select select "In contrast"
click at [322, 368] on select "Correspondingly Inclusively Conversely In contrast" at bounding box center [385, 378] width 126 height 21
click at [830, 402] on select "For As With Within" at bounding box center [823, 405] width 89 height 21
select select "As"
click at [779, 395] on select "For As With Within" at bounding box center [823, 405] width 89 height 21
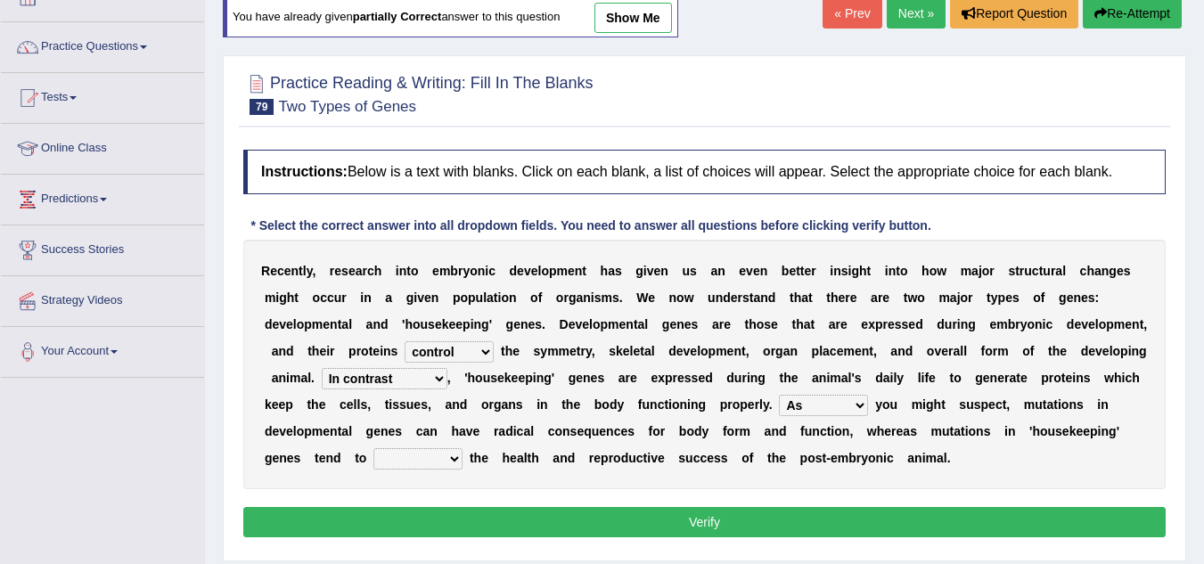
click at [434, 463] on select "affect effect interrupt defect" at bounding box center [417, 458] width 89 height 21
select select "affect"
click at [373, 448] on select "affect effect interrupt defect" at bounding box center [417, 458] width 89 height 21
click at [454, 516] on button "Verify" at bounding box center [704, 522] width 922 height 30
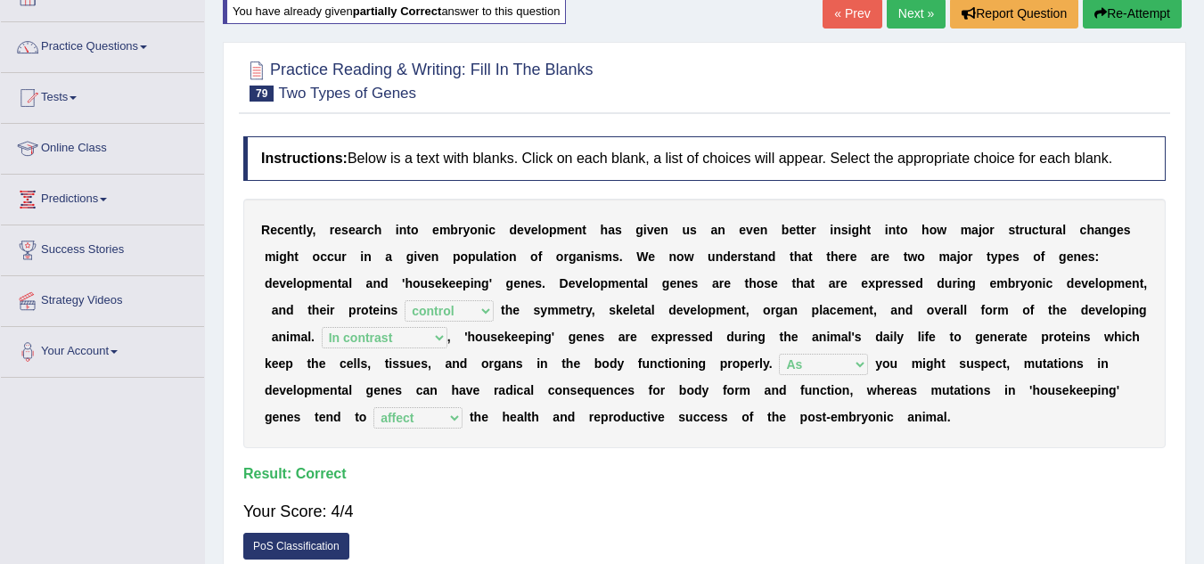
click at [900, 16] on link "Next »" at bounding box center [916, 13] width 59 height 30
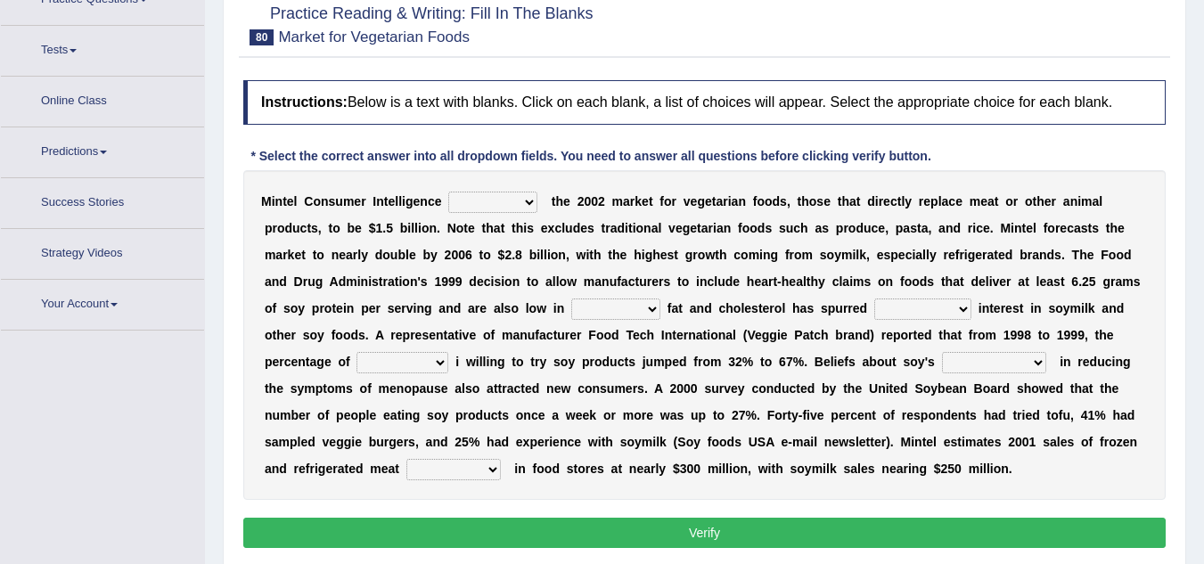
scroll to position [175, 0]
